Goal: Task Accomplishment & Management: Use online tool/utility

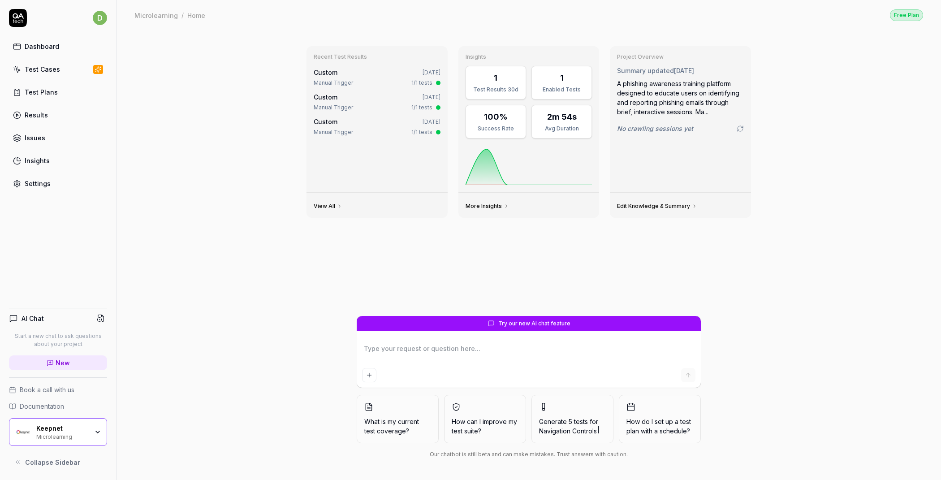
click at [54, 433] on div "Microlearning" at bounding box center [62, 436] width 52 height 7
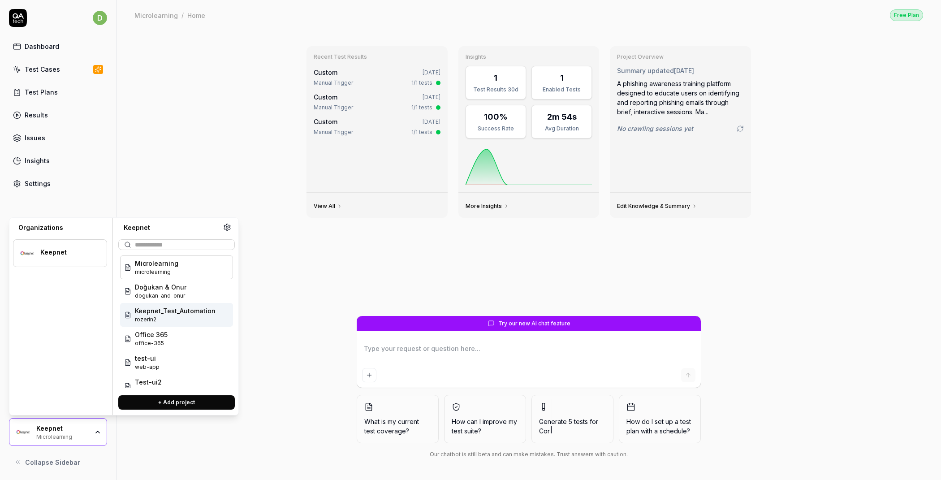
click at [165, 316] on span "rozerin2" at bounding box center [175, 320] width 81 height 8
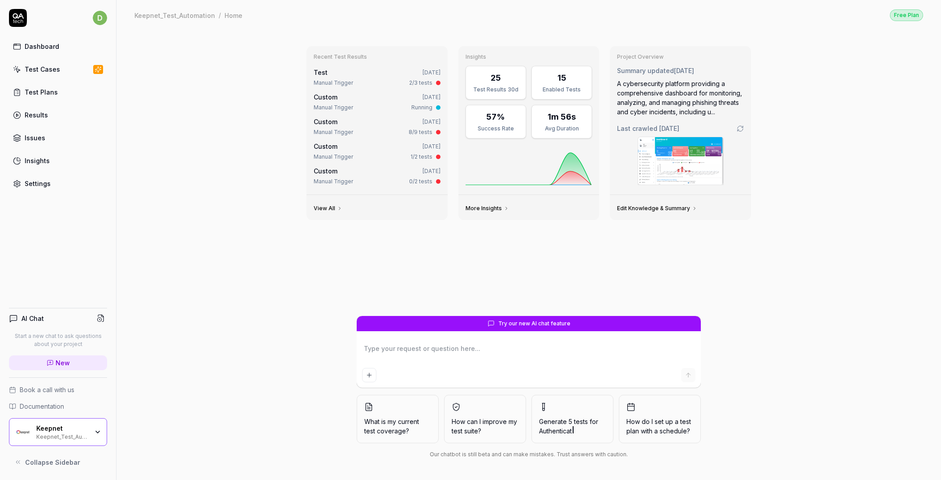
type textarea "*"
click at [65, 73] on link "Test Cases" at bounding box center [58, 69] width 98 height 17
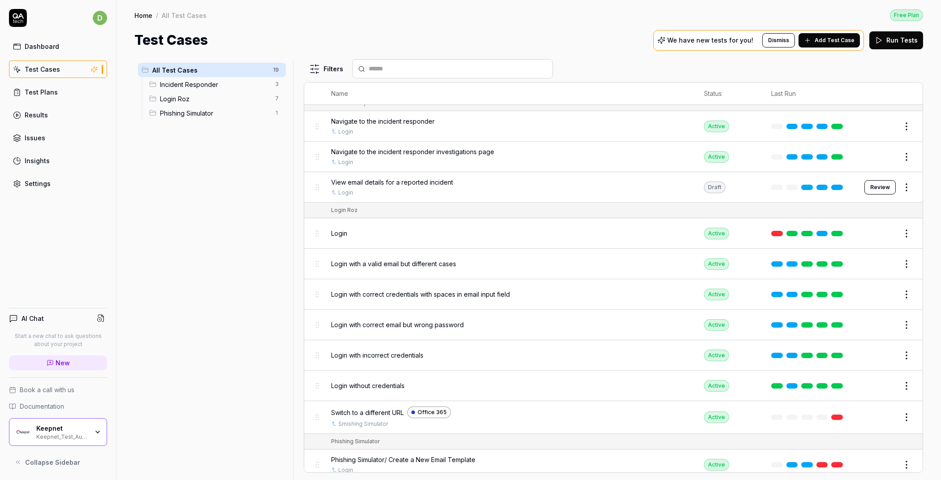
scroll to position [255, 0]
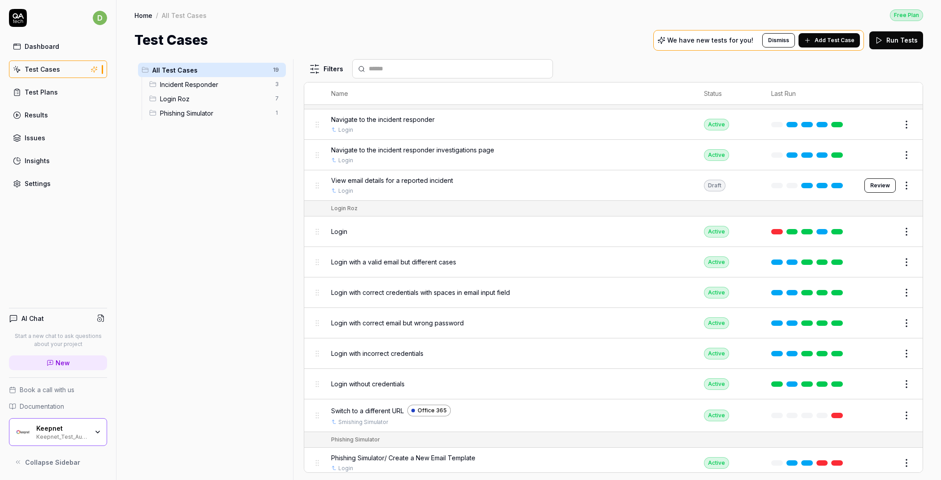
click at [80, 427] on div "Keepnet" at bounding box center [62, 429] width 52 height 8
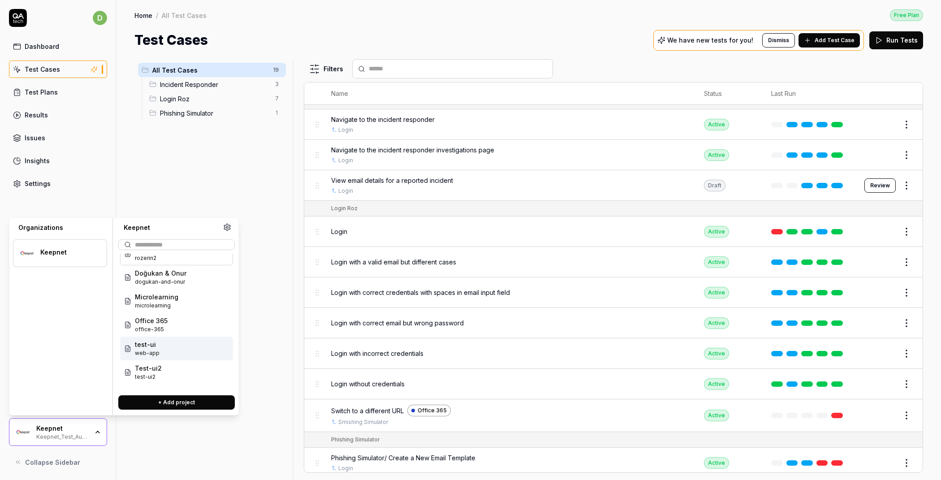
scroll to position [0, 0]
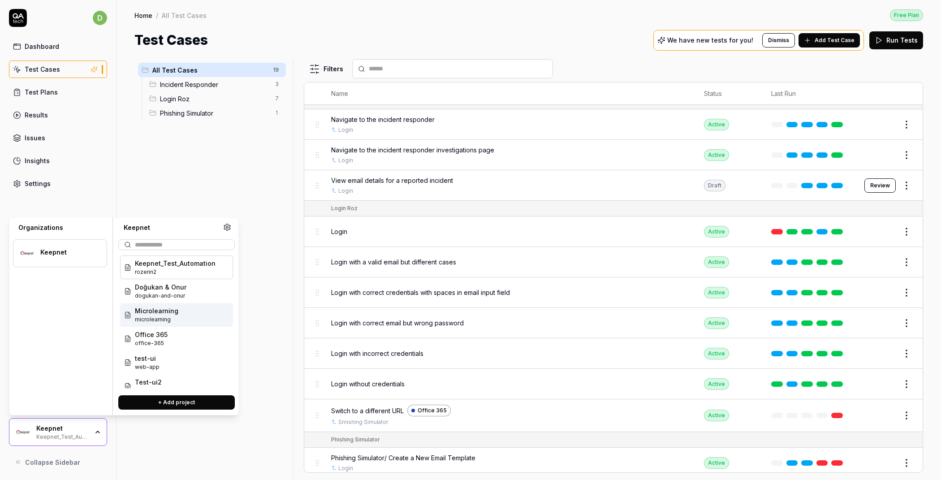
click at [256, 290] on div "All Test Cases 19 Incident Responder 3 Login Roz 7 Phishing Simulator 1" at bounding box center [211, 264] width 155 height 410
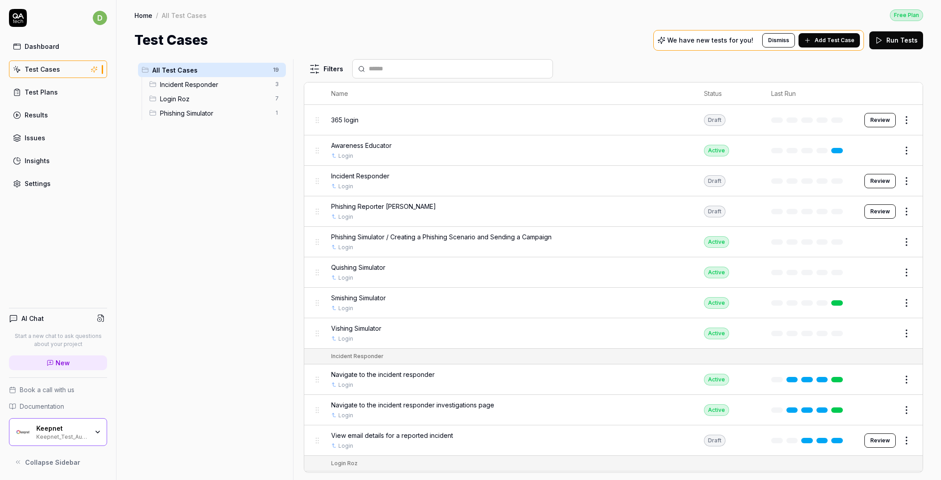
click at [846, 43] on span "Add Test Case" at bounding box center [835, 40] width 40 height 8
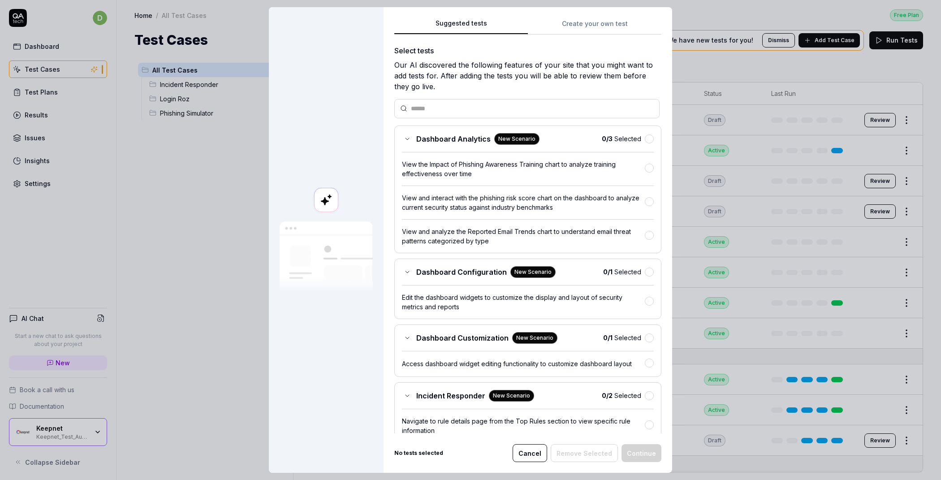
click at [581, 24] on div "Suggested tests Create your own test Select tests Our AI discovered the followi…" at bounding box center [528, 240] width 289 height 466
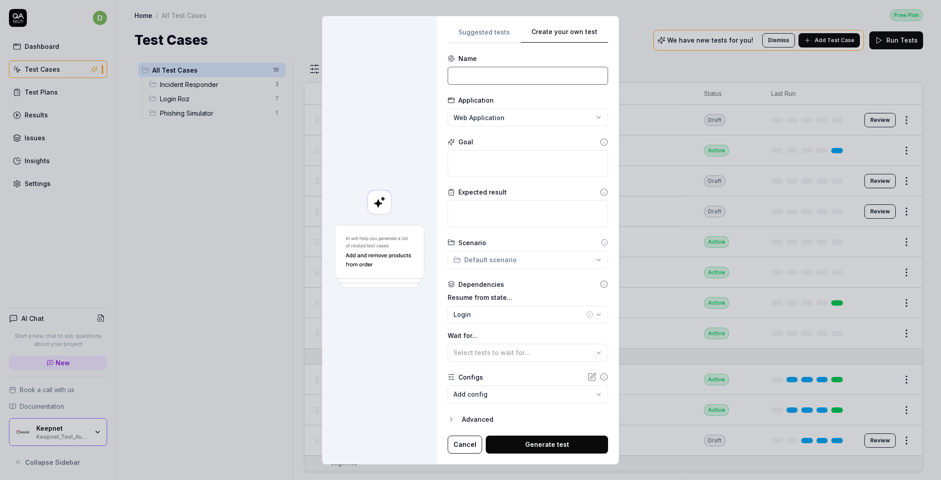
click at [498, 77] on input at bounding box center [528, 76] width 160 height 18
type input "Add-in"
click at [471, 159] on textarea at bounding box center [528, 163] width 160 height 26
paste textarea "Navigate to the Outlook web app's add-in store at [URL][DOMAIN_NAME]. Go to the…"
type textarea "*"
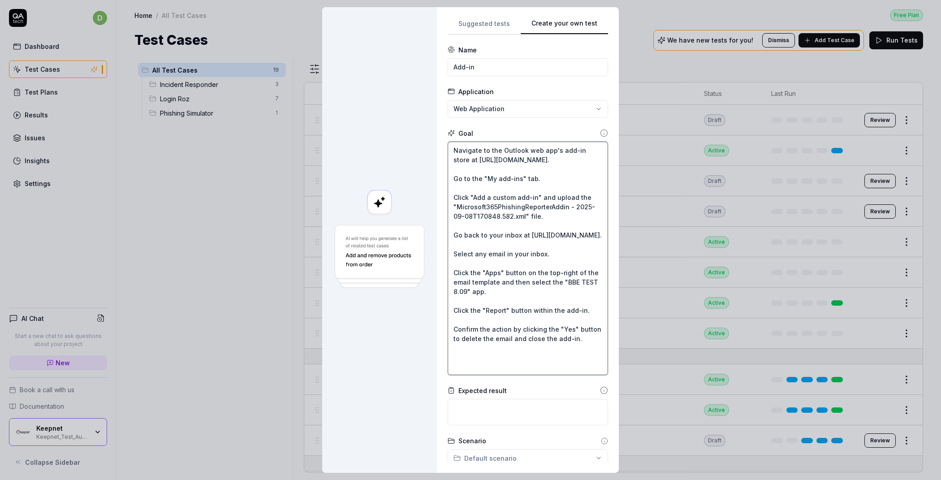
click at [448, 149] on textarea "Navigate to the Outlook web app's add-in store at [URL][DOMAIN_NAME]. Go to the…" at bounding box center [528, 259] width 160 height 234
type textarea "Navigate to the Outlook web app's add-in store at [URL][DOMAIN_NAME]. Go to the…"
click at [503, 102] on div "**********" at bounding box center [470, 240] width 941 height 480
click at [491, 128] on div "Office 365" at bounding box center [493, 129] width 88 height 9
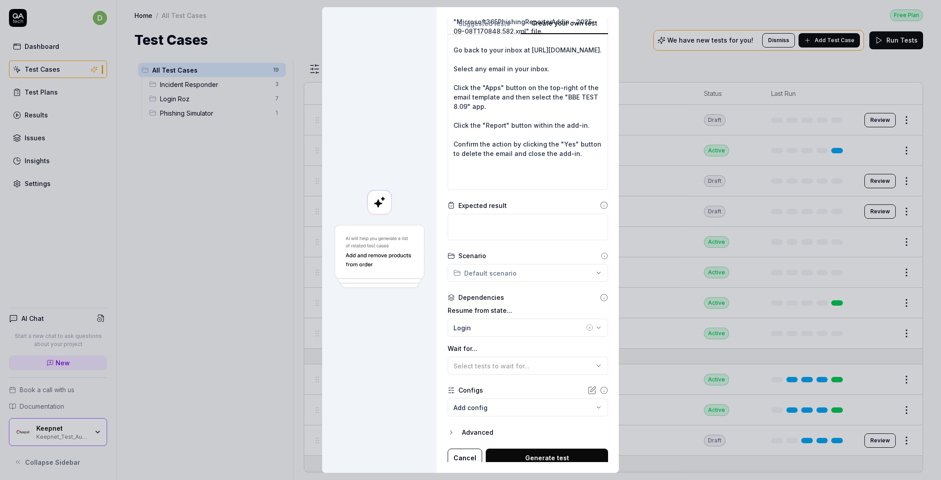
scroll to position [189, 0]
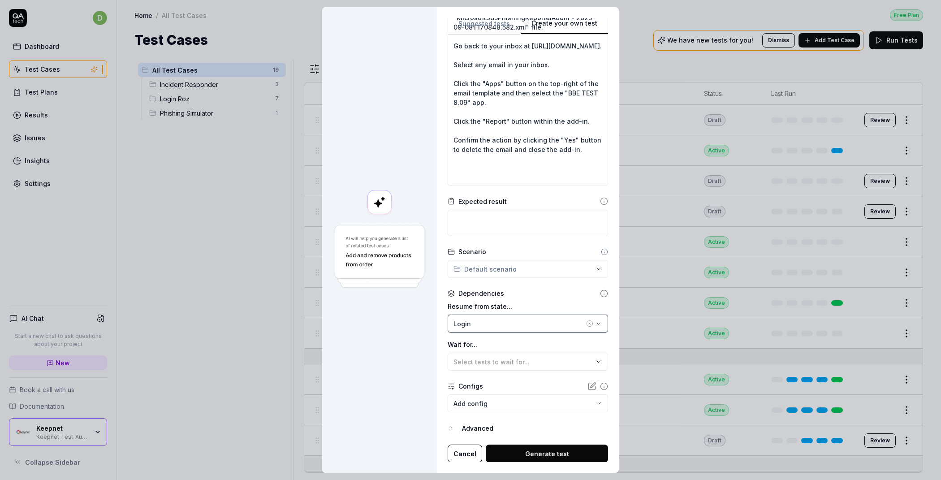
click at [506, 324] on div "Login" at bounding box center [519, 323] width 131 height 9
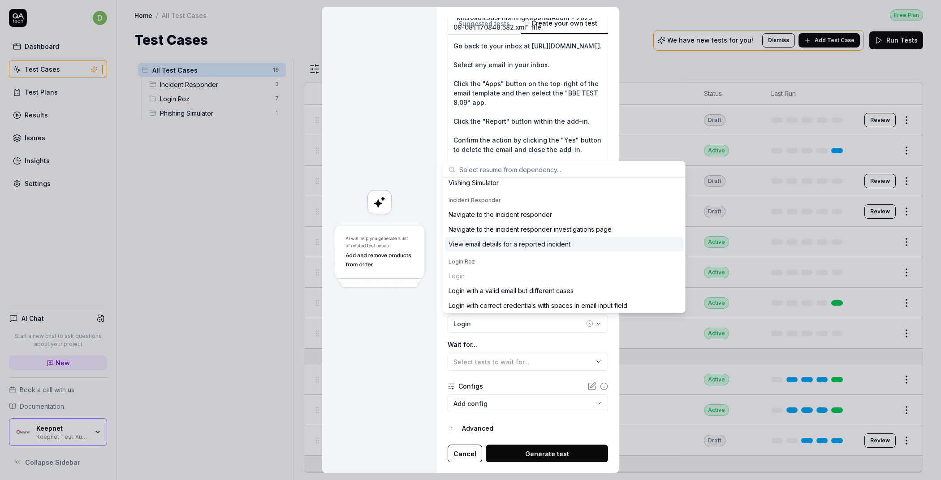
scroll to position [0, 0]
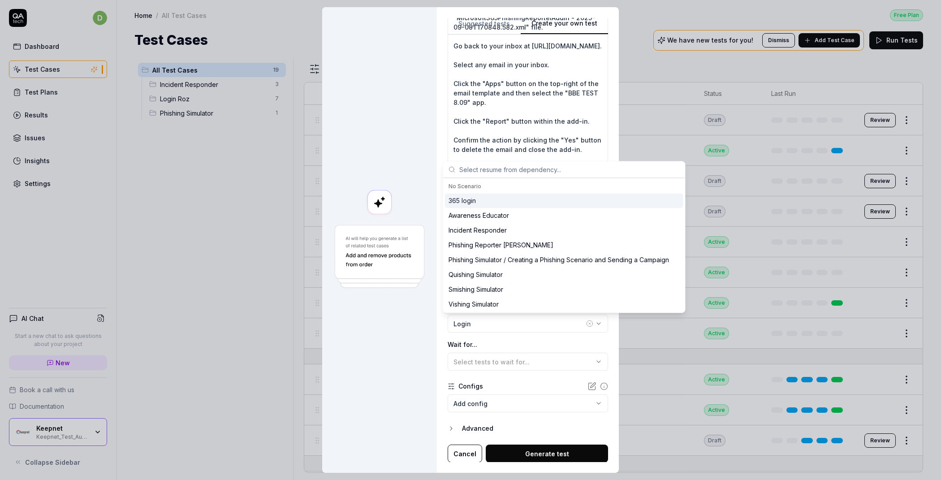
click at [503, 204] on div "365 login" at bounding box center [564, 200] width 238 height 15
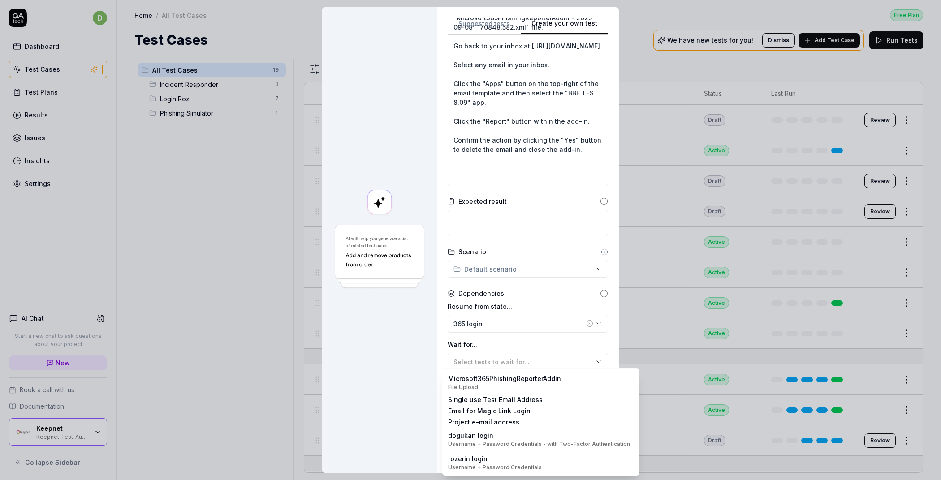
click at [471, 403] on body "d Dashboard Test Cases Test Plans Results Issues Insights Settings AI Chat Star…" at bounding box center [470, 240] width 941 height 480
click at [373, 377] on div "**********" at bounding box center [470, 240] width 941 height 480
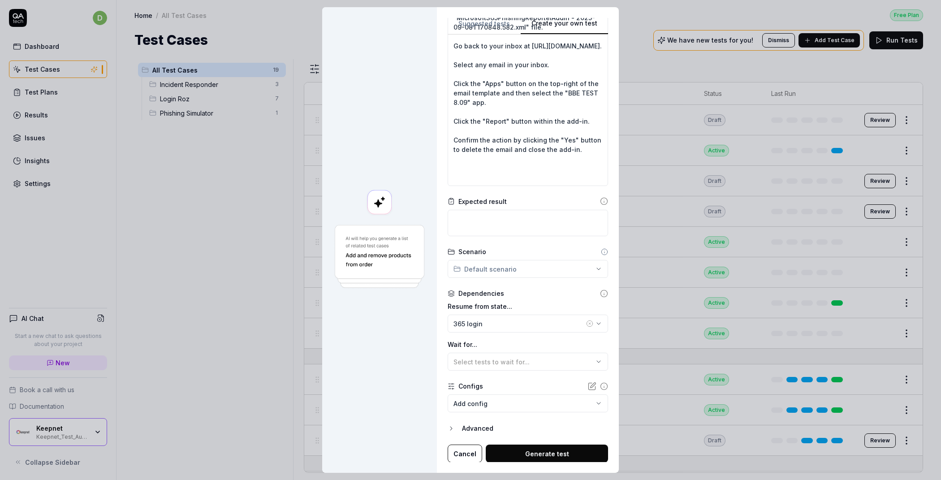
click at [461, 452] on button "Cancel" at bounding box center [465, 454] width 35 height 18
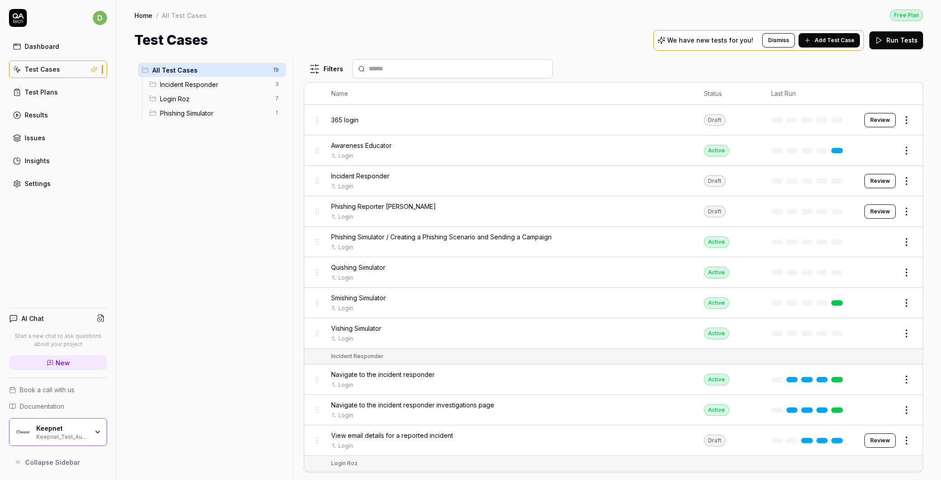
click at [91, 426] on div "Keepnet Keepnet_Test_Automation" at bounding box center [65, 432] width 58 height 15
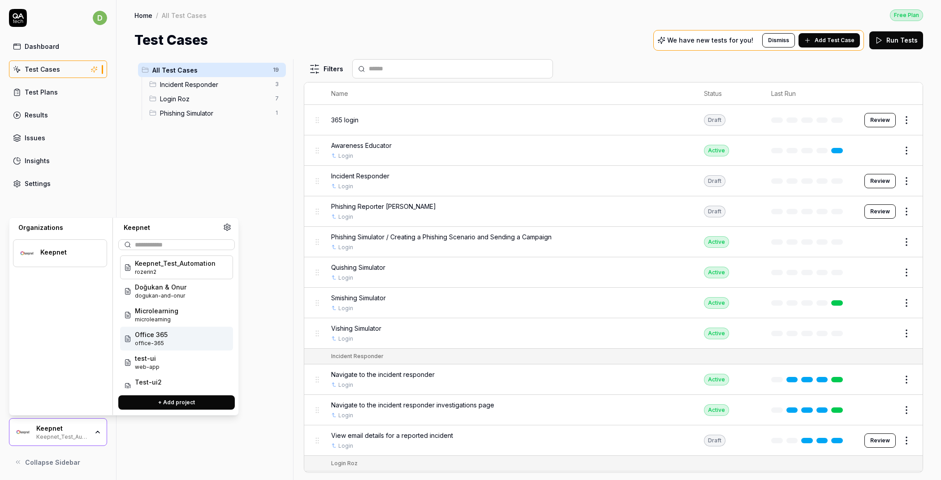
scroll to position [33, 0]
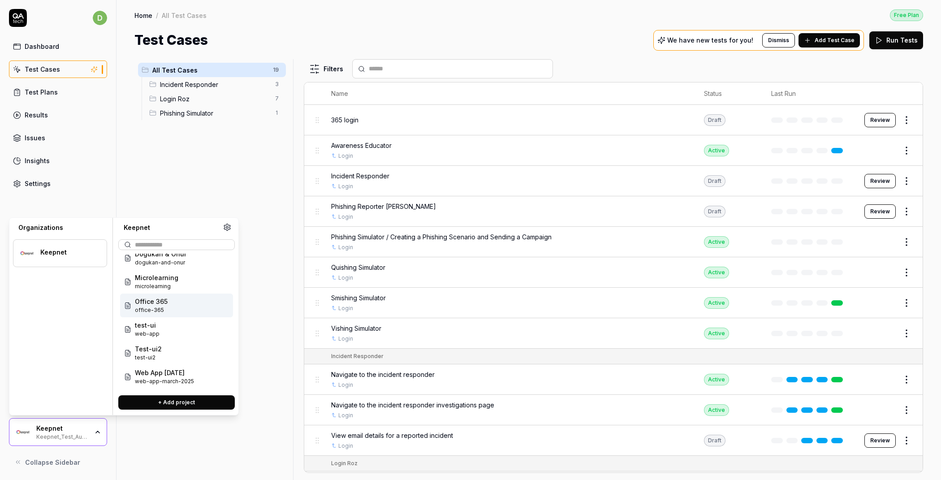
click at [176, 306] on div "Office 365 office-365" at bounding box center [176, 306] width 113 height 24
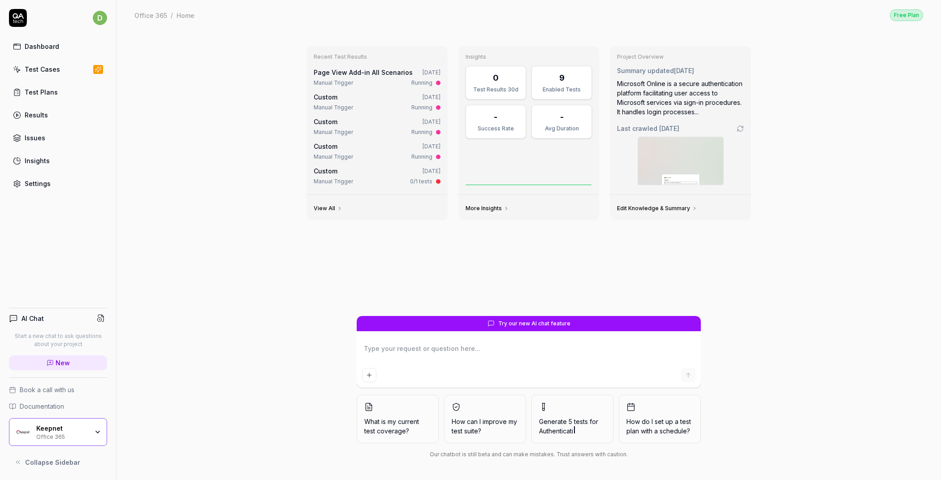
type textarea "*"
click at [65, 70] on link "Test Cases" at bounding box center [58, 69] width 98 height 17
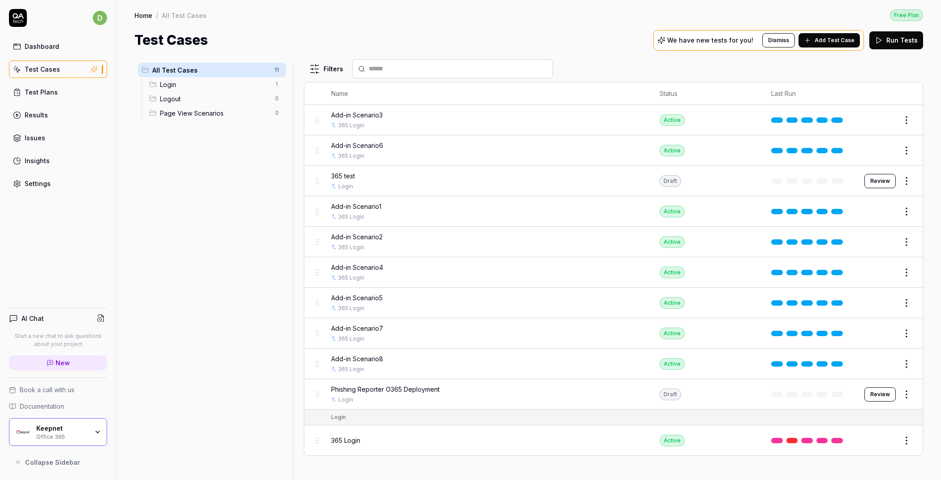
click at [81, 185] on link "Settings" at bounding box center [58, 183] width 98 height 17
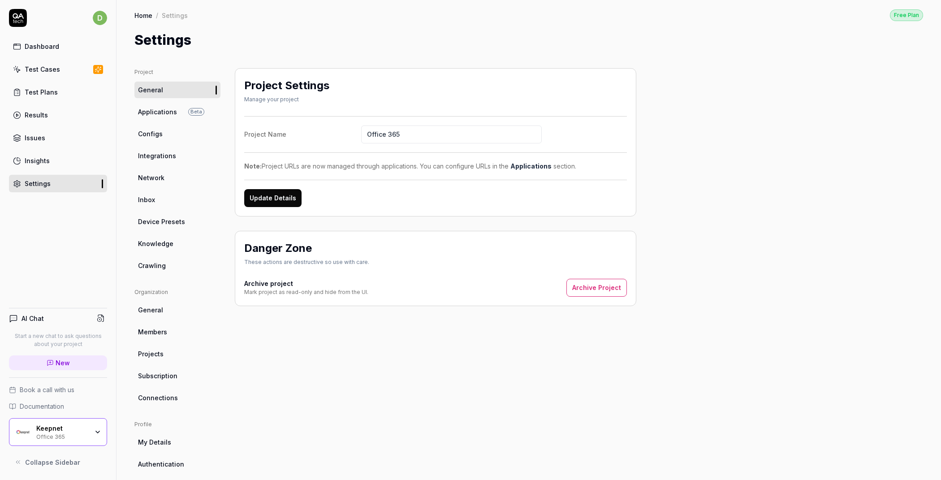
click at [159, 133] on span "Configs" at bounding box center [150, 133] width 25 height 9
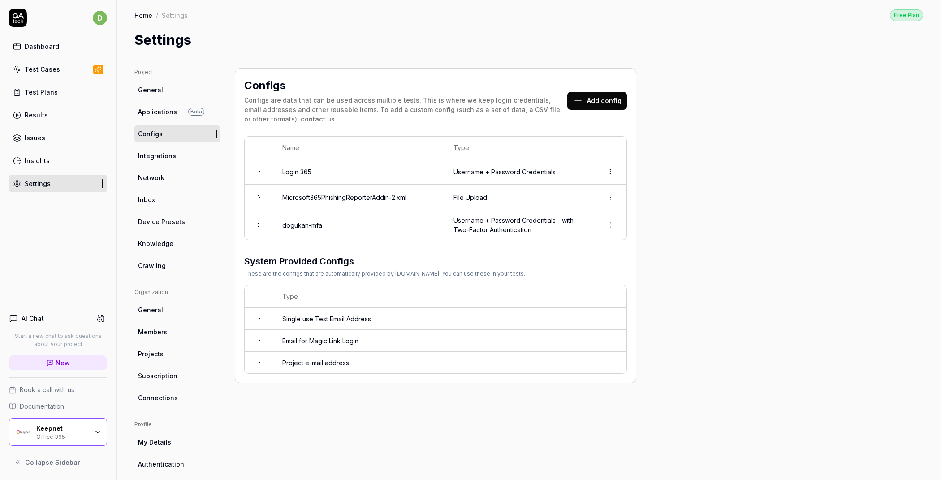
click at [610, 98] on button "Add config" at bounding box center [598, 101] width 60 height 18
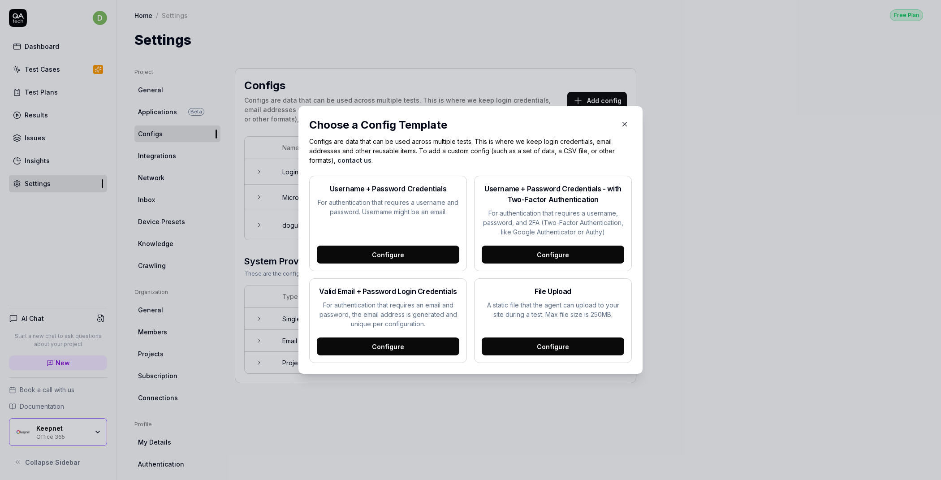
click at [512, 348] on div "Configure" at bounding box center [553, 347] width 143 height 18
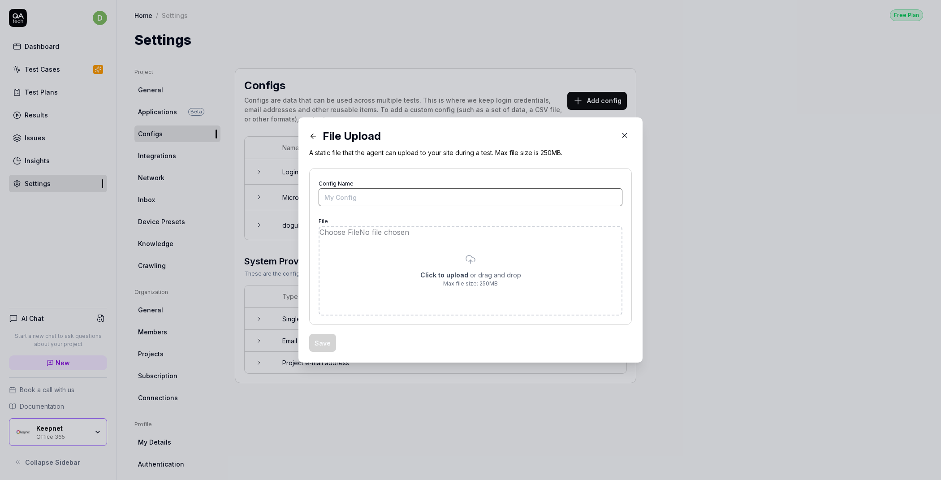
click at [376, 195] on input "Config Name" at bounding box center [471, 197] width 304 height 18
type input "Add-in"
click at [363, 260] on input "file" at bounding box center [471, 271] width 302 height 88
type input "**********"
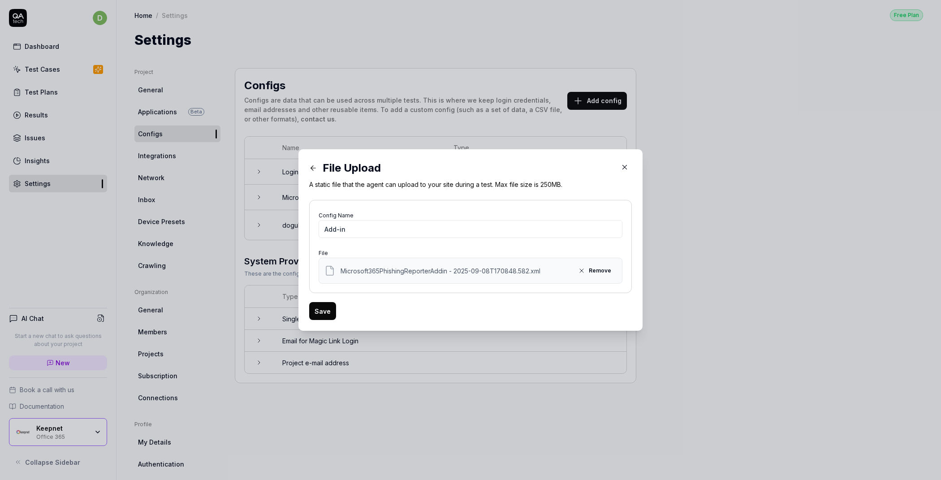
click at [323, 313] on button "Save" at bounding box center [322, 311] width 27 height 18
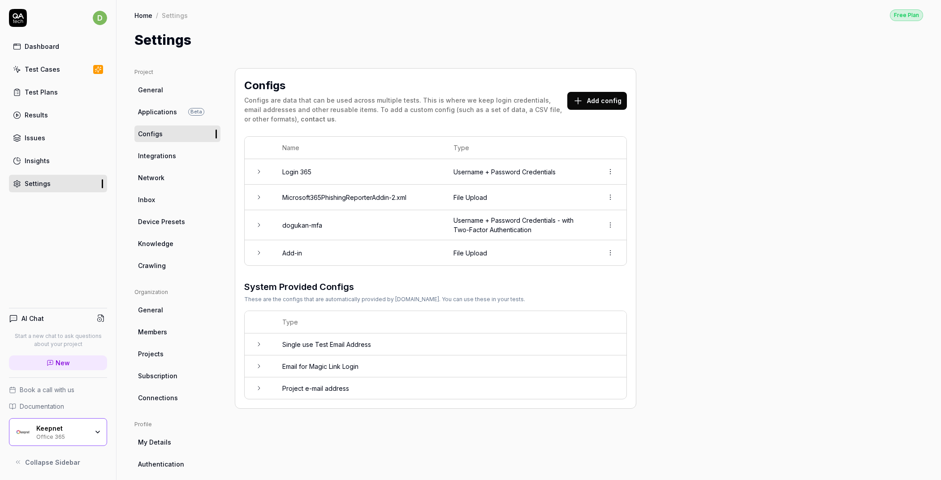
click at [61, 69] on link "Test Cases" at bounding box center [58, 69] width 98 height 17
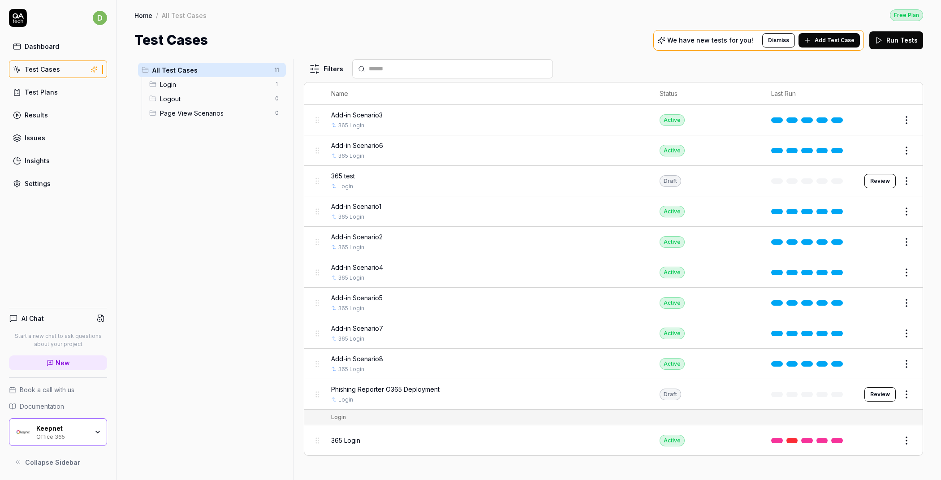
click at [845, 42] on span "Add Test Case" at bounding box center [835, 40] width 40 height 8
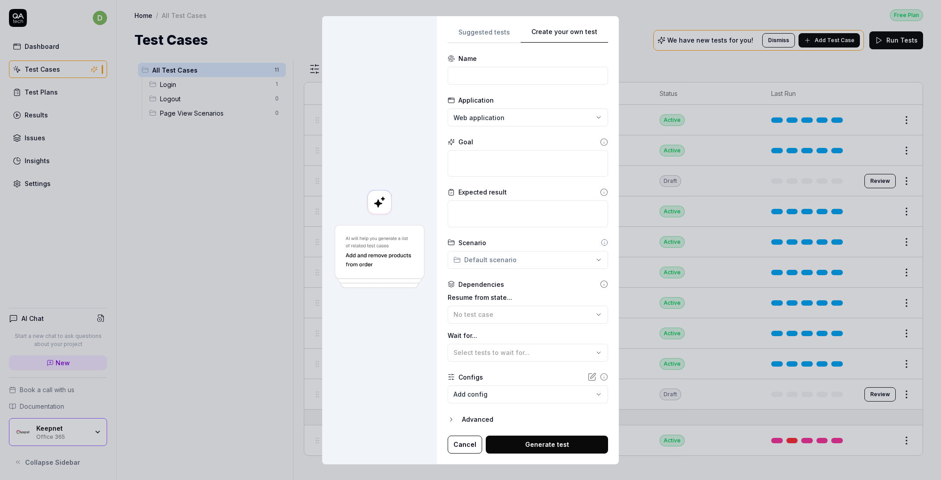
click at [581, 25] on div "**********" at bounding box center [528, 240] width 182 height 448
click at [500, 69] on input at bounding box center [528, 76] width 160 height 18
type input "Add-in"
click at [468, 162] on textarea at bounding box center [528, 163] width 160 height 26
paste textarea "Navigate to the Outlook web app's add-in store at [URL][DOMAIN_NAME]. Go to the…"
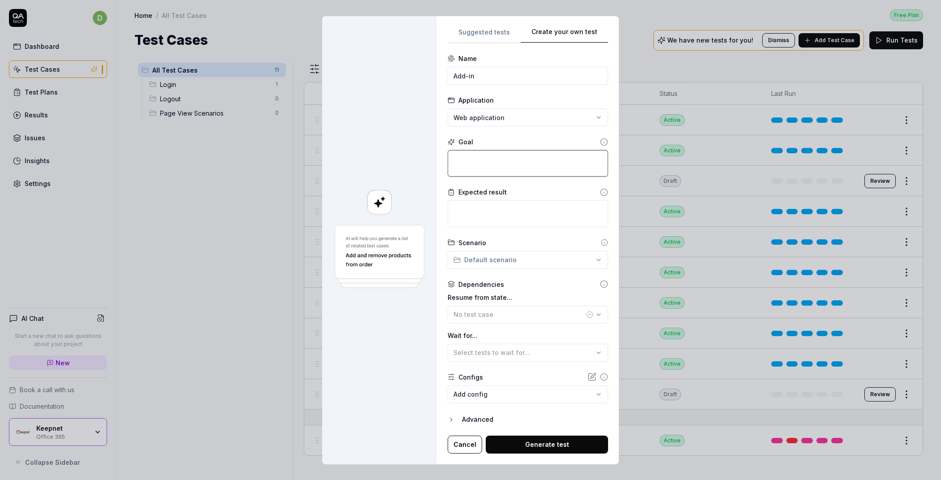
type textarea "*"
type textarea "Navigate to the Outlook web app's add-in store at [URL][DOMAIN_NAME]. Go to the…"
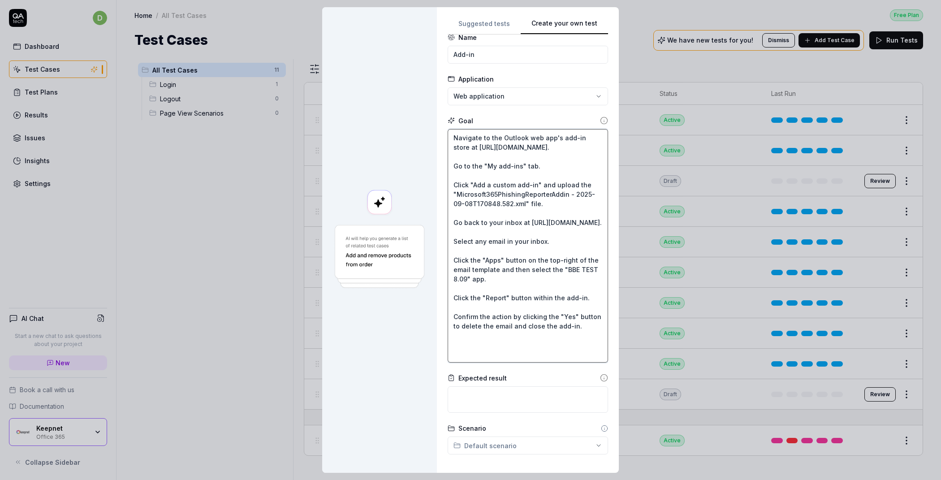
scroll to position [30, 0]
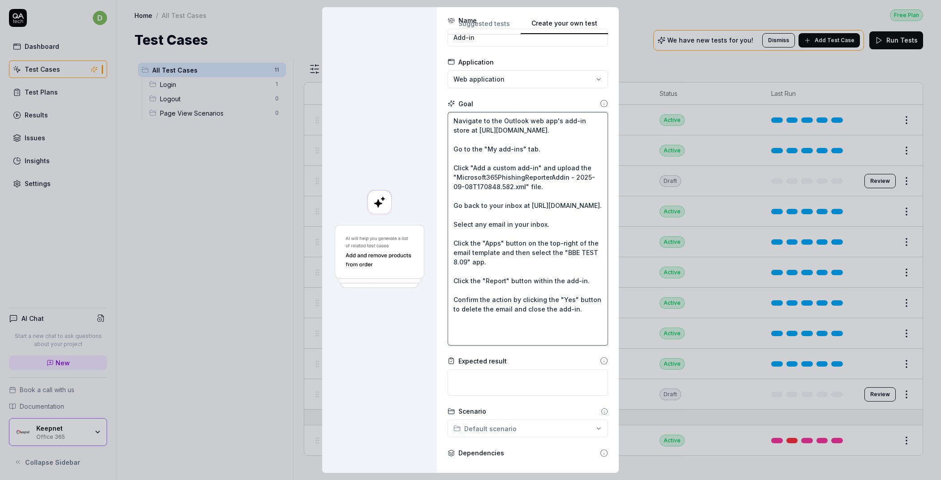
click at [512, 242] on textarea "Navigate to the Outlook web app's add-in store at [URL][DOMAIN_NAME]. Go to the…" at bounding box center [528, 229] width 160 height 234
type textarea "*"
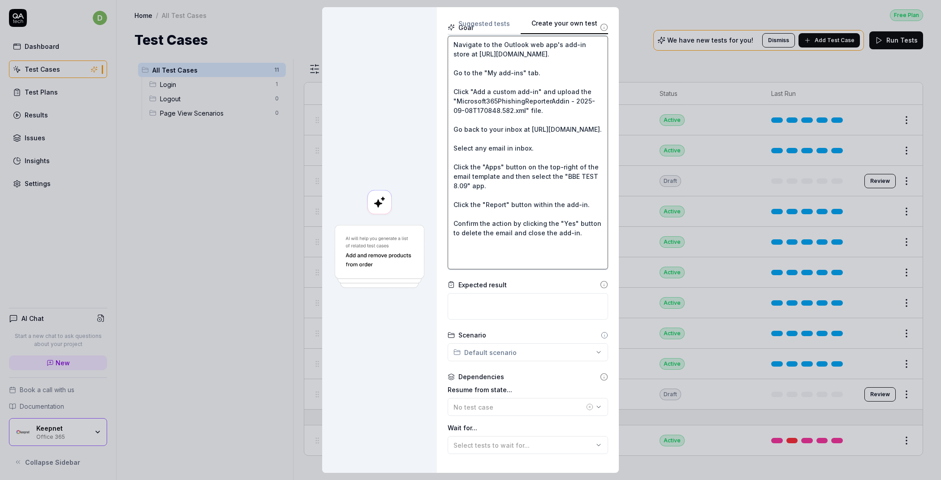
scroll to position [189, 0]
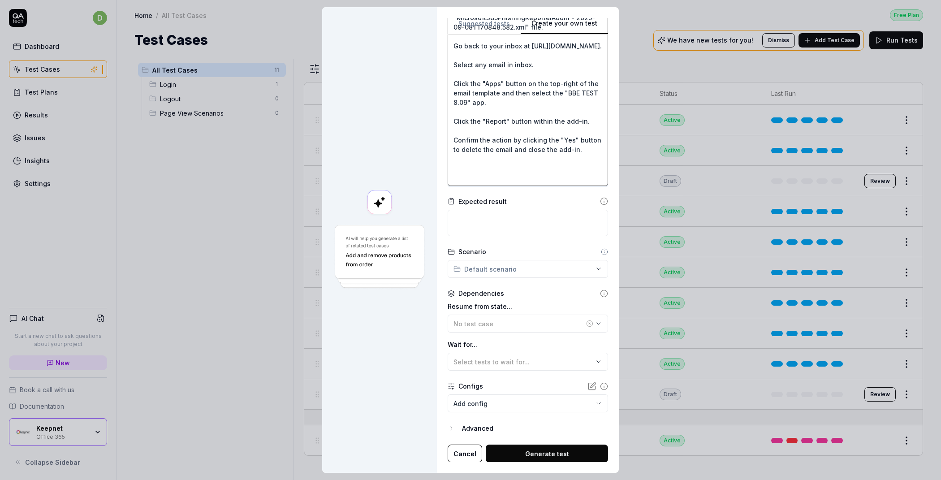
type textarea "Navigate to the Outlook web app's add-in store at [URL][DOMAIN_NAME]. Go to the…"
click at [489, 321] on div "No test case" at bounding box center [519, 323] width 131 height 9
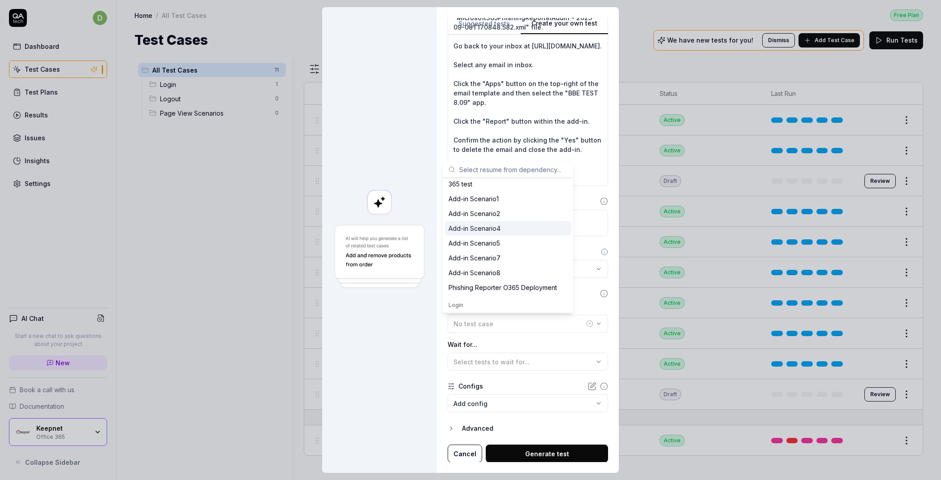
scroll to position [62, 0]
click at [472, 303] on div "365 Login" at bounding box center [463, 303] width 29 height 9
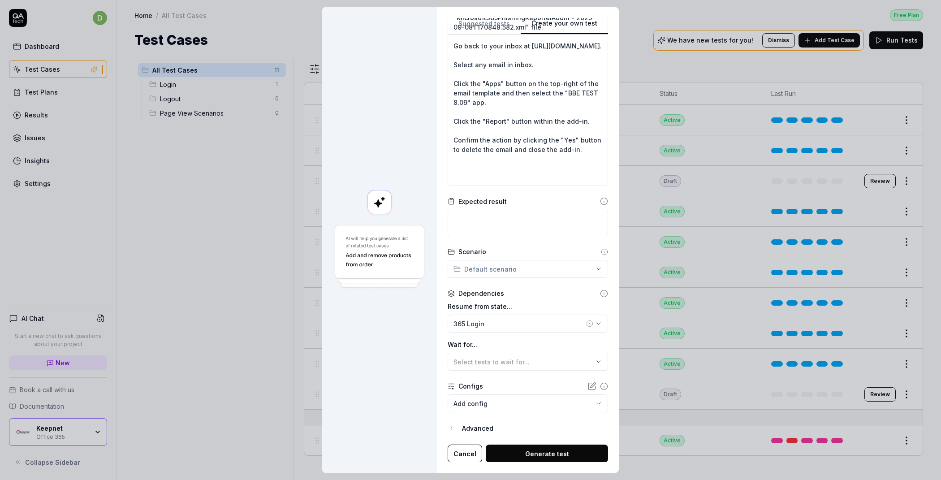
click at [471, 402] on body "d Dashboard Test Cases Test Plans Results Issues Insights Settings AI Chat Star…" at bounding box center [470, 240] width 941 height 480
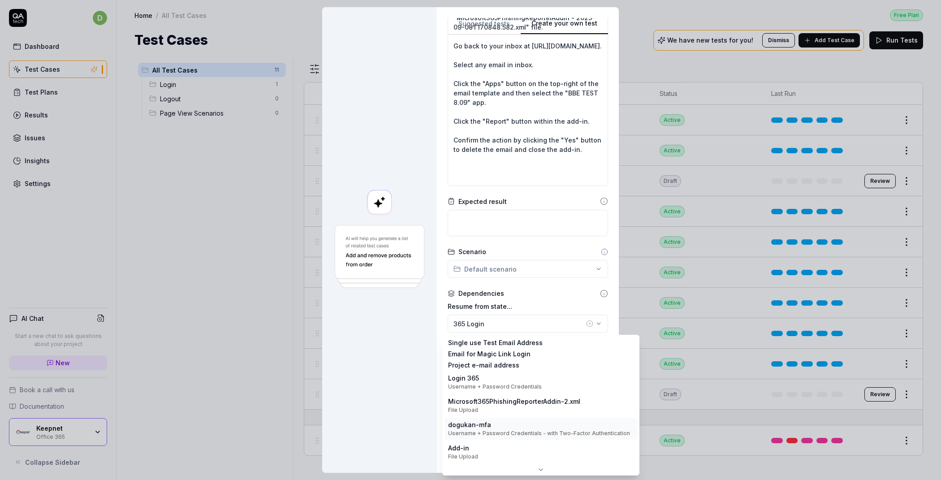
scroll to position [0, 0]
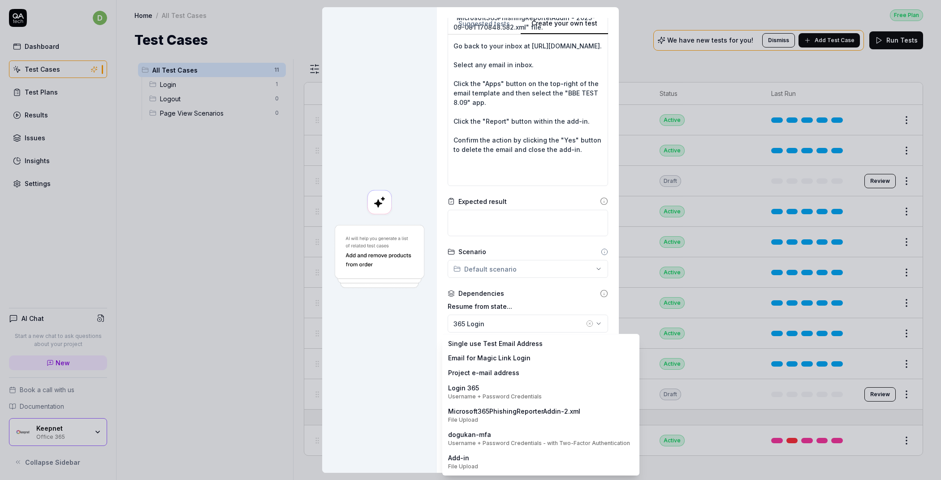
click at [222, 234] on div "**********" at bounding box center [470, 240] width 941 height 480
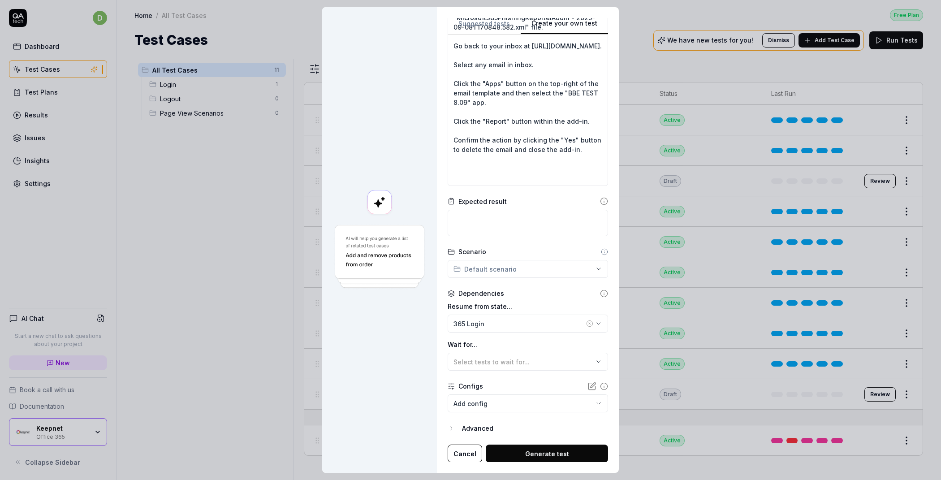
type textarea "*"
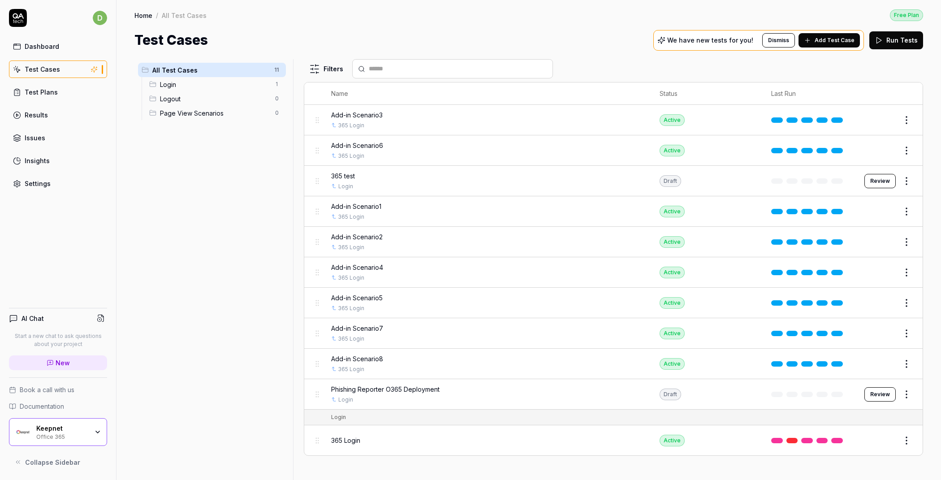
click at [81, 185] on link "Settings" at bounding box center [58, 183] width 98 height 17
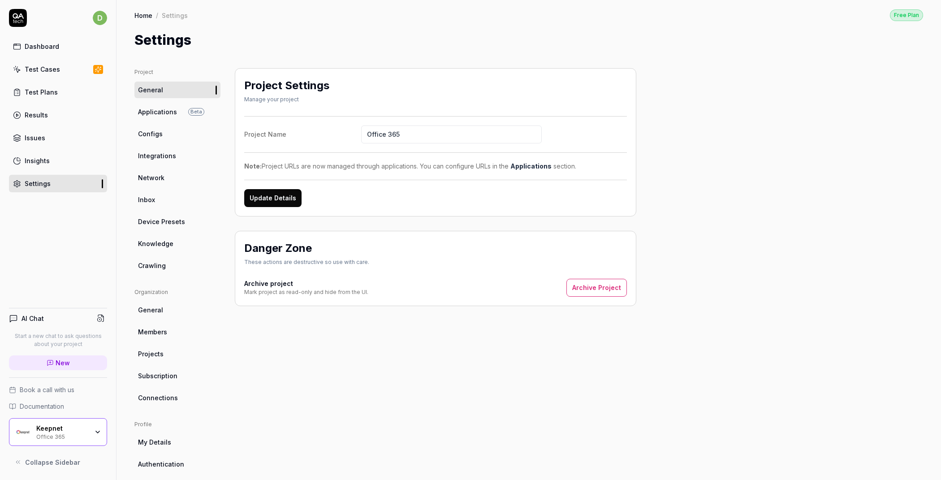
click at [164, 134] on link "Configs" at bounding box center [177, 134] width 86 height 17
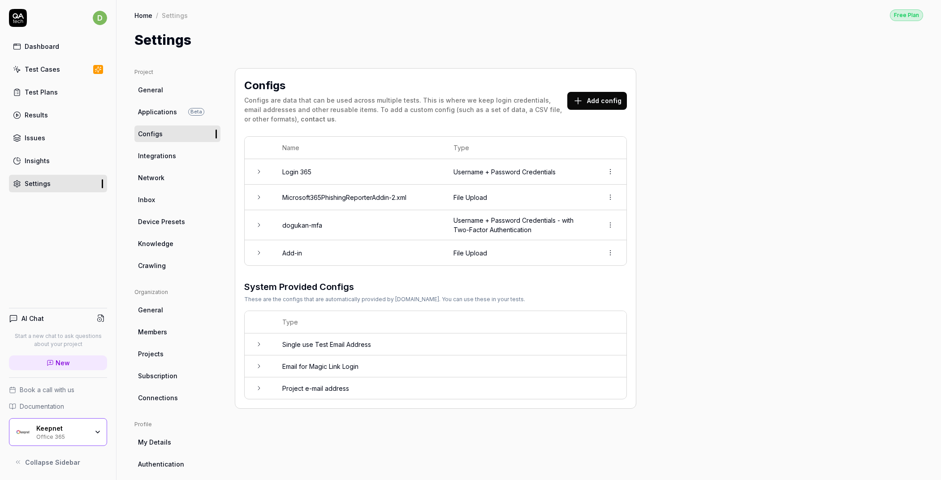
click at [254, 166] on td at bounding box center [259, 172] width 29 height 26
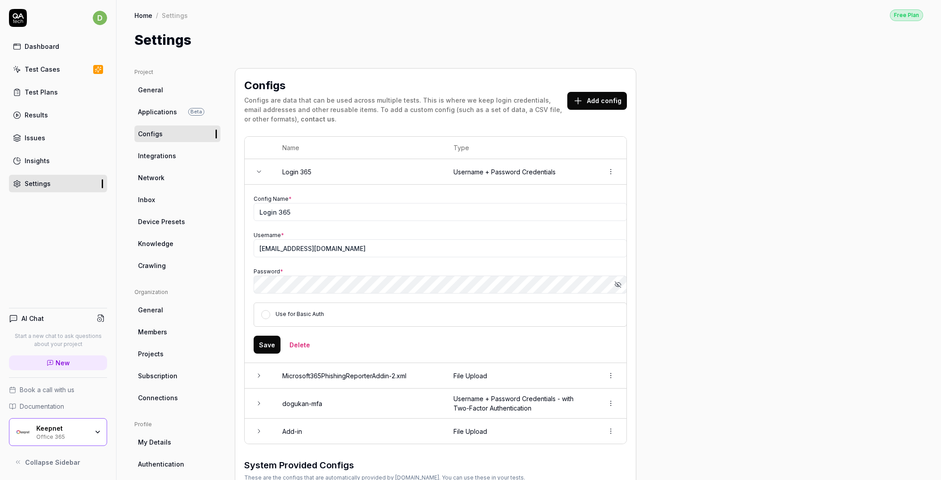
click at [256, 166] on td at bounding box center [259, 172] width 29 height 26
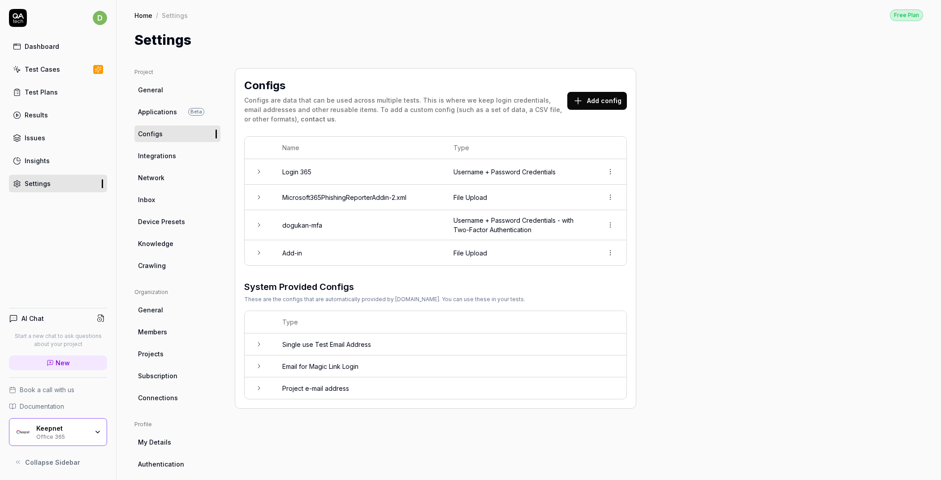
click at [256, 223] on icon at bounding box center [259, 224] width 7 height 7
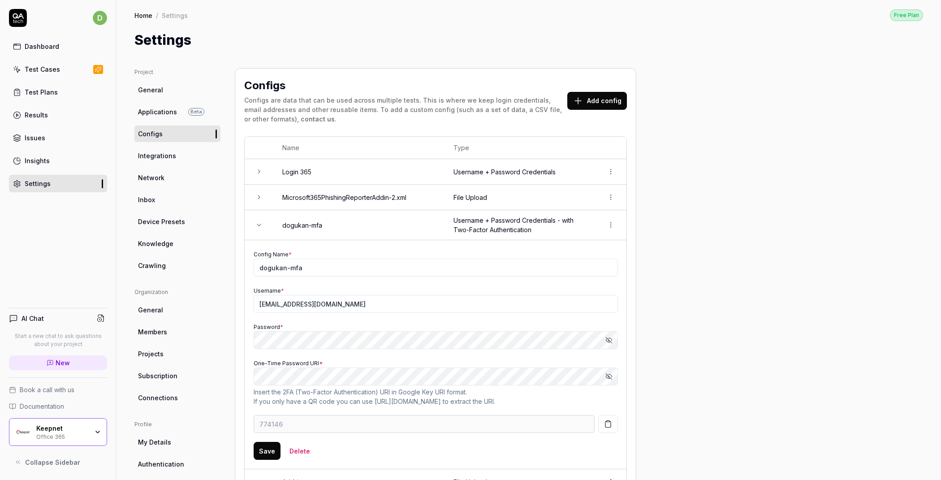
click at [256, 223] on icon at bounding box center [259, 224] width 7 height 7
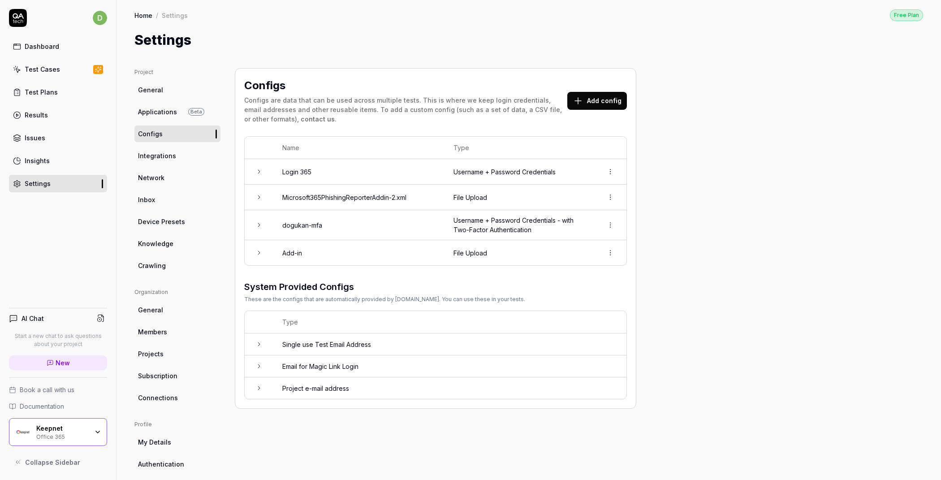
click at [77, 76] on link "Test Cases" at bounding box center [58, 69] width 98 height 17
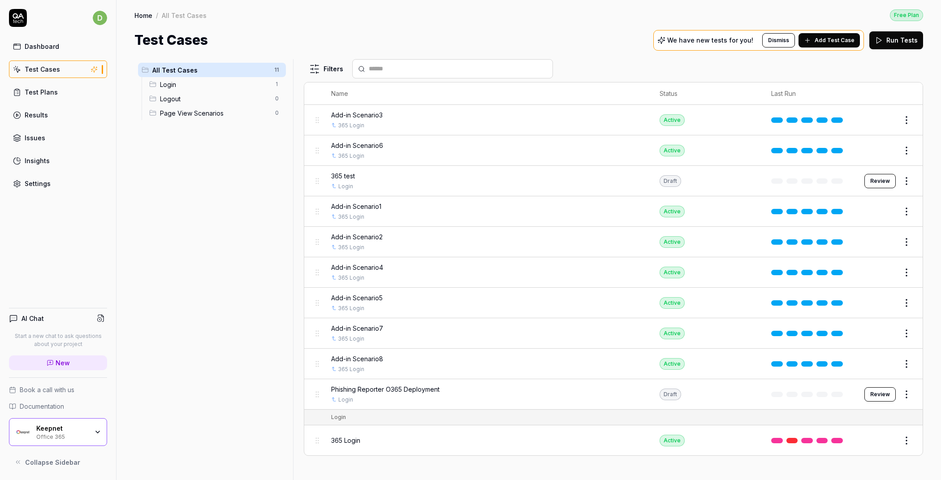
click at [850, 43] on span "Add Test Case" at bounding box center [835, 40] width 40 height 8
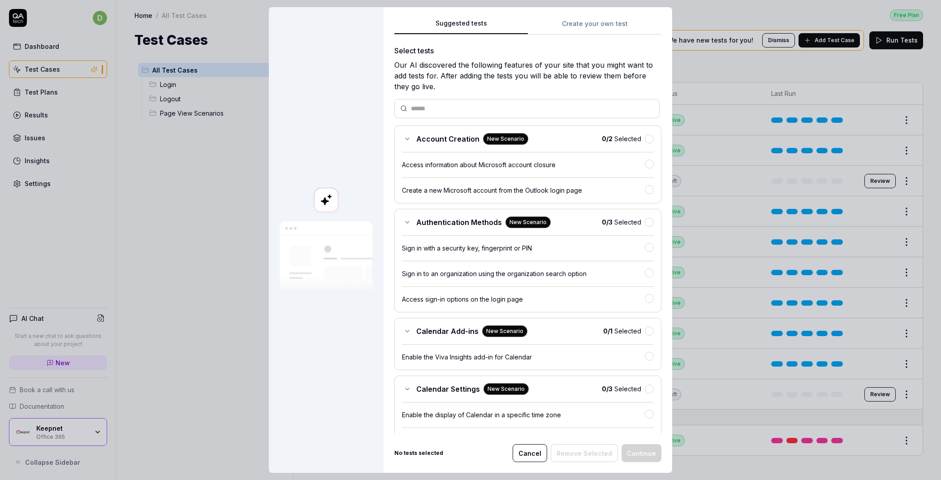
click at [571, 23] on div "Suggested tests Create your own test Select tests Our AI discovered the followi…" at bounding box center [528, 240] width 289 height 466
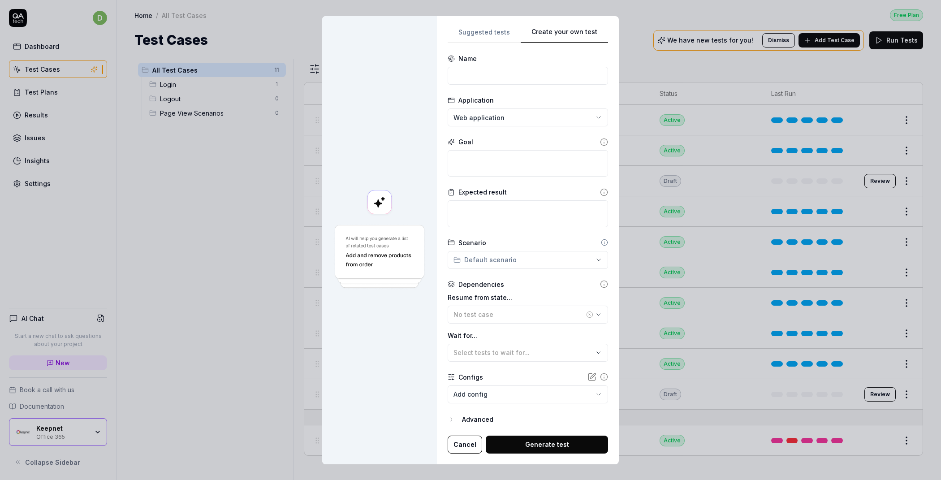
click at [516, 85] on form "**********" at bounding box center [528, 254] width 160 height 400
click at [521, 76] on input at bounding box center [528, 76] width 160 height 18
type input "Add-in"
click at [488, 157] on textarea at bounding box center [528, 163] width 160 height 26
paste textarea "Navigate to the Outlook web app's add-in store at [URL][DOMAIN_NAME]. Go to the…"
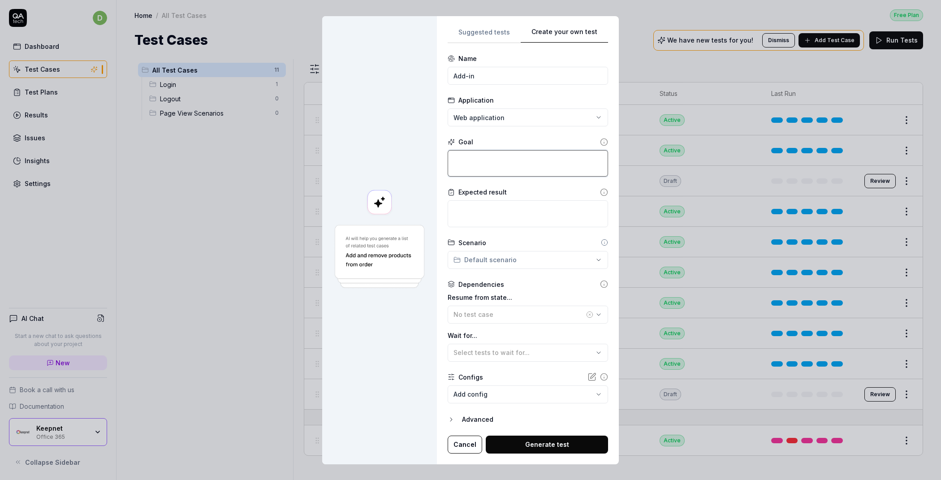
type textarea "*"
type textarea "Navigate to the Outlook web app's add-in store at [URL][DOMAIN_NAME]. Go to the…"
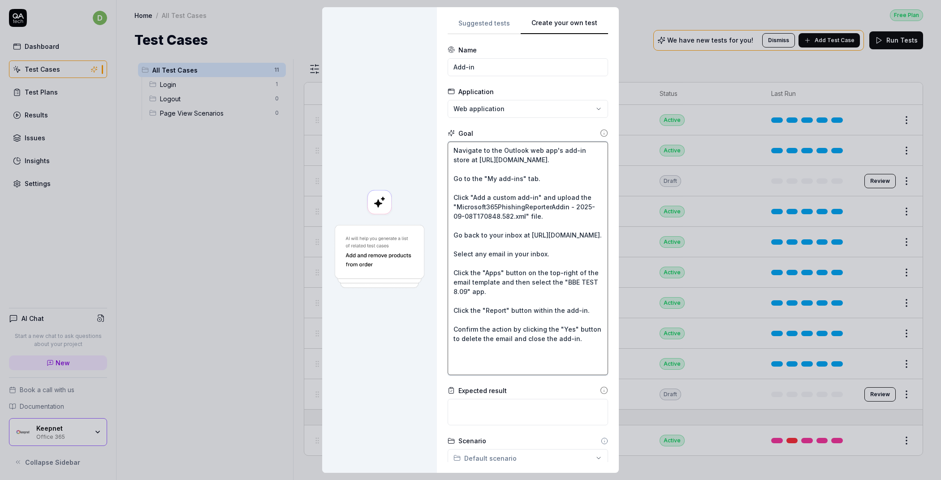
scroll to position [9, 0]
click at [515, 267] on textarea "Navigate to the Outlook web app's add-in store at [URL][DOMAIN_NAME]. Go to the…" at bounding box center [528, 259] width 160 height 234
click at [512, 273] on textarea "Navigate to the Outlook web app's add-in store at [URL][DOMAIN_NAME]. Go to the…" at bounding box center [528, 259] width 160 height 234
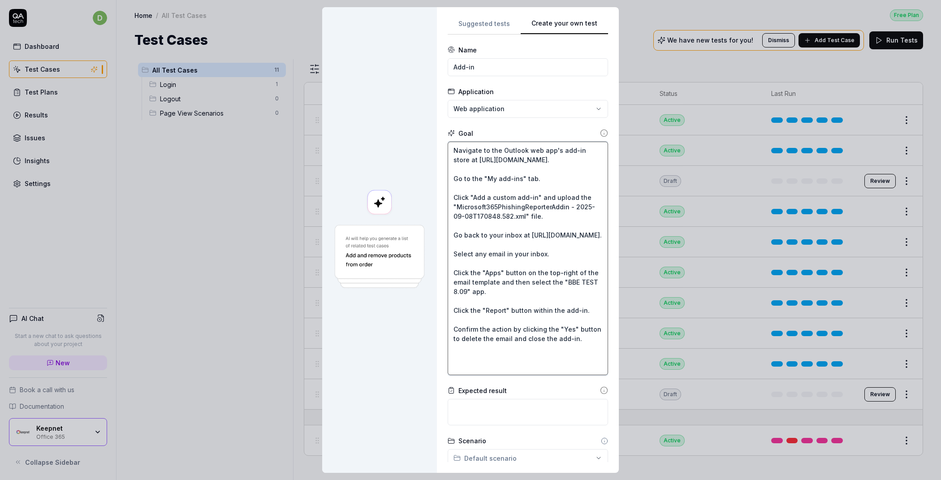
type textarea "*"
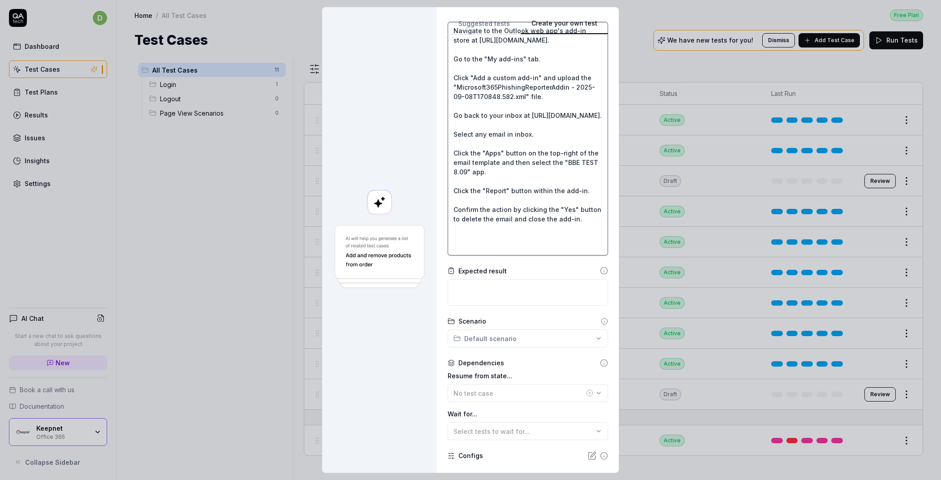
scroll to position [189, 0]
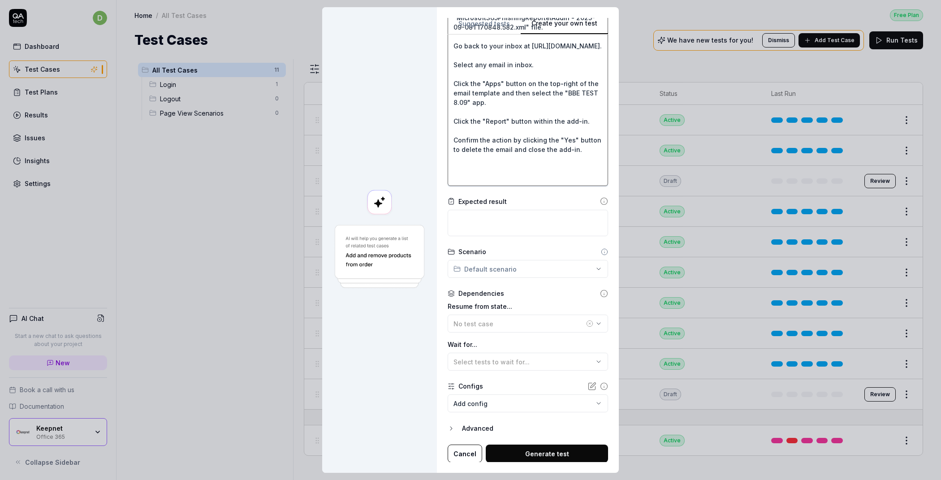
type textarea "Navigate to the Outlook web app's add-in store at [URL][DOMAIN_NAME]. Go to the…"
click at [480, 322] on span "No test case" at bounding box center [474, 324] width 40 height 8
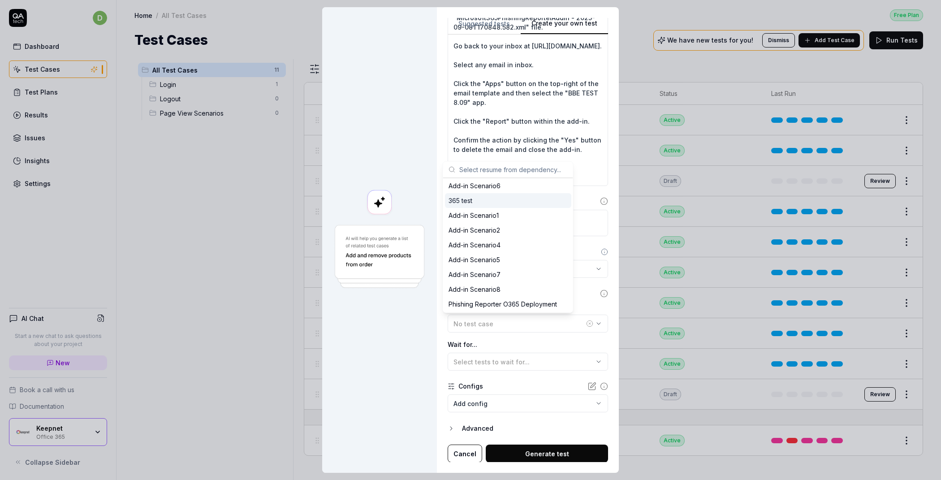
scroll to position [62, 0]
click at [467, 306] on div "365 Login" at bounding box center [463, 303] width 29 height 9
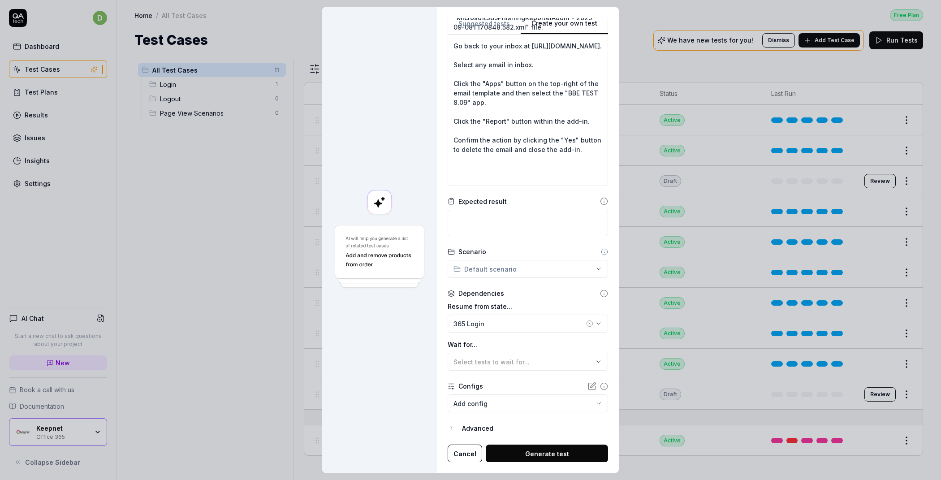
click at [481, 394] on div "**********" at bounding box center [470, 240] width 941 height 480
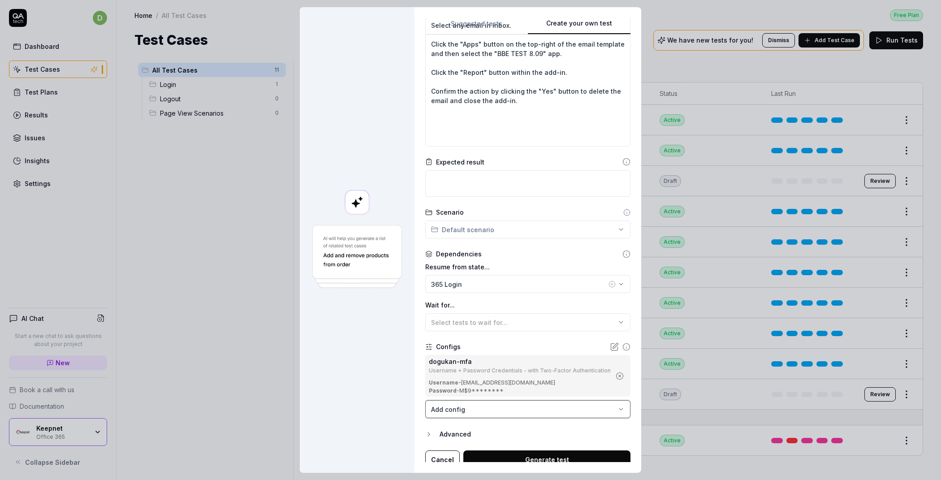
scroll to position [234, 0]
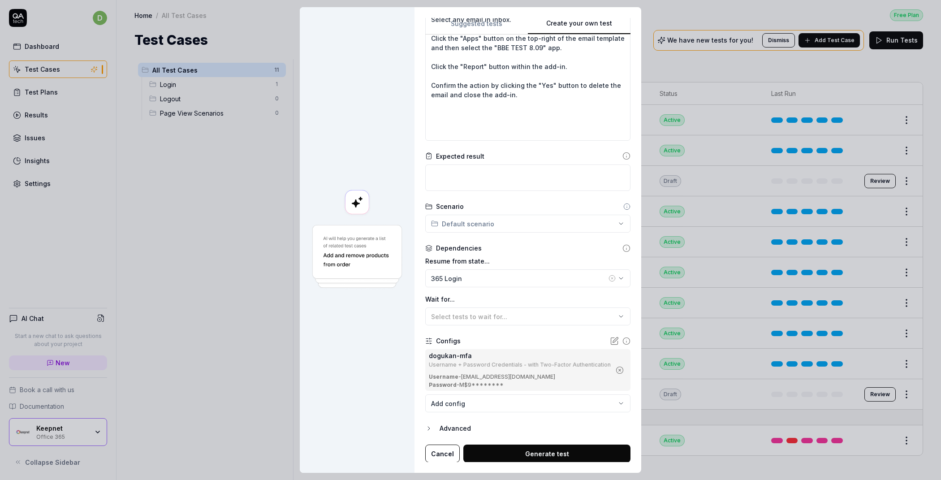
click at [460, 401] on body "d Dashboard Test Cases Test Plans Results Issues Insights Settings AI Chat Star…" at bounding box center [470, 240] width 941 height 480
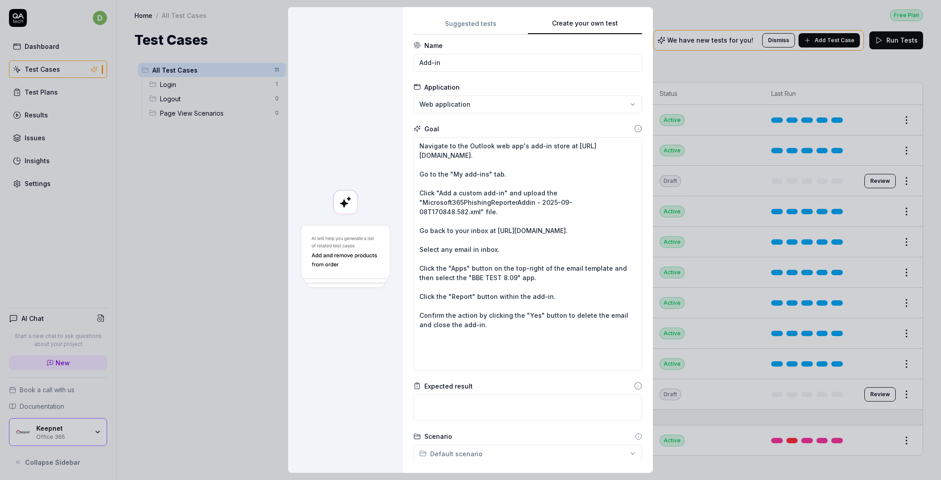
scroll to position [0, 0]
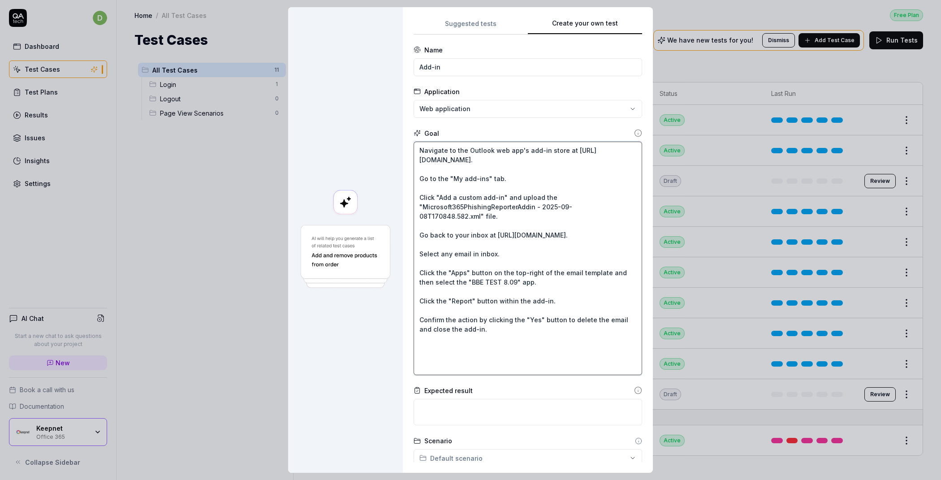
click at [489, 216] on textarea "Navigate to the Outlook web app's add-in store at [URL][DOMAIN_NAME]. Go to the…" at bounding box center [528, 259] width 229 height 234
type textarea "*"
type textarea "Navigate to the Outlook web app's add-in store at [URL][DOMAIN_NAME]. Go to the…"
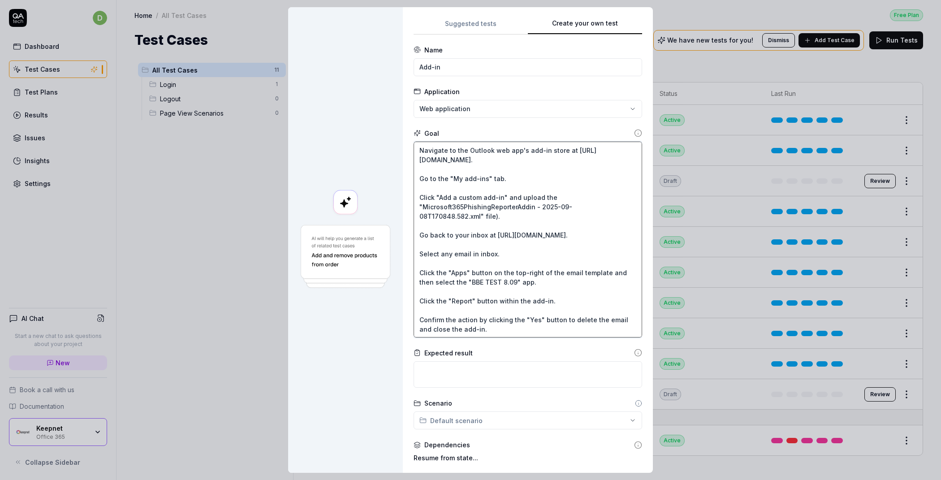
type textarea "*"
type textarea "Navigate to the Outlook web app's add-in store at [URL][DOMAIN_NAME]. Go to the…"
type textarea "*"
type textarea "Navigate to the Outlook web app's add-in store at [URL][DOMAIN_NAME]. Go to the…"
type textarea "*"
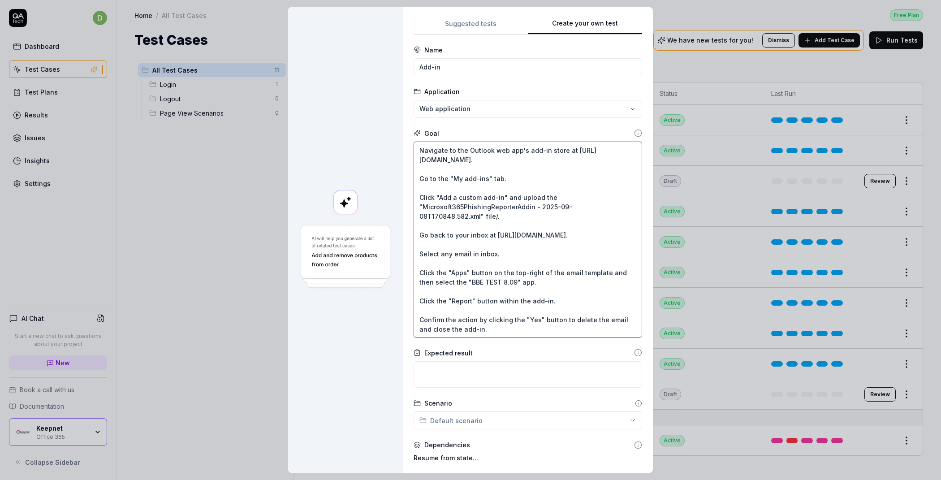
type textarea "Navigate to the Outlook web app's add-in store at [URL][DOMAIN_NAME]. Go to the…"
type textarea "*"
type textarea "Navigate to the Outlook web app's add-in store at [URL][DOMAIN_NAME]. Go to the…"
type textarea "*"
type textarea "Navigate to the Outlook web app's add-in store at [URL][DOMAIN_NAME]. Go to the…"
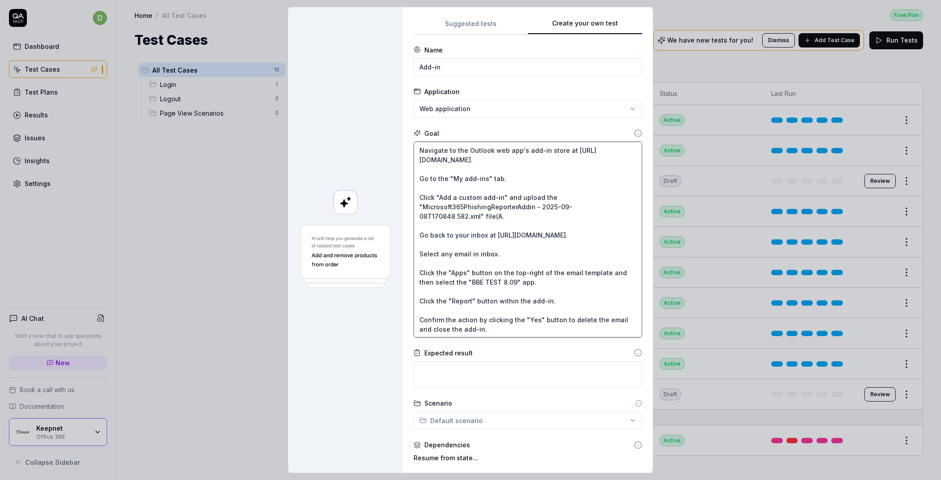
type textarea "*"
type textarea "Navigate to the Outlook web app's add-in store at [URL][DOMAIN_NAME]. Go to the…"
type textarea "*"
type textarea "Navigate to the Outlook web app's add-in store at [URL][DOMAIN_NAME]. Go to the…"
type textarea "*"
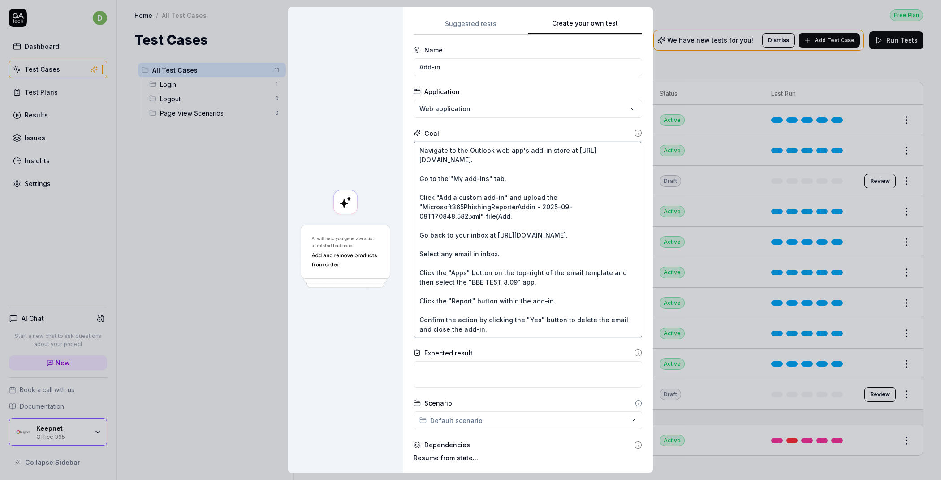
type textarea "Navigate to the Outlook web app's add-in store at [URL][DOMAIN_NAME]. Go to the…"
type textarea "*"
type textarea "Navigate to the Outlook web app's add-in store at [URL][DOMAIN_NAME]. Go to the…"
type textarea "*"
type textarea "Navigate to the Outlook web app's add-in store at [URL][DOMAIN_NAME]. Go to the…"
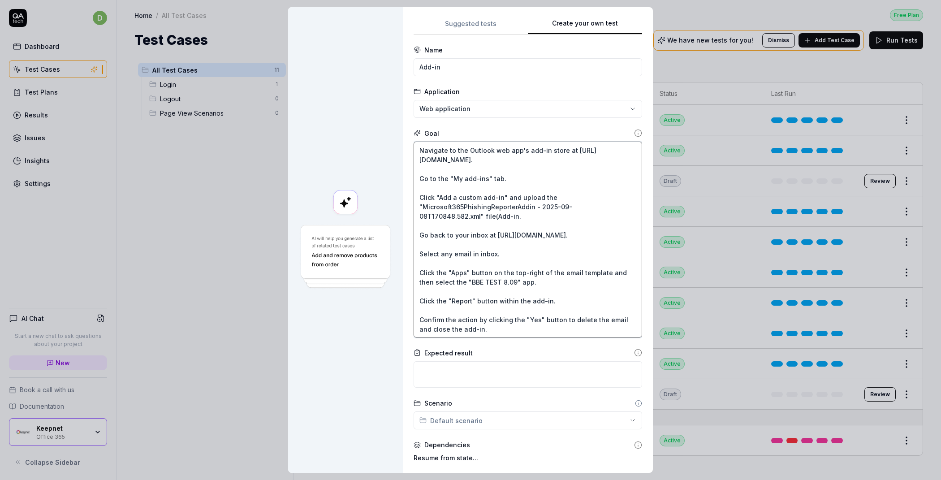
type textarea "*"
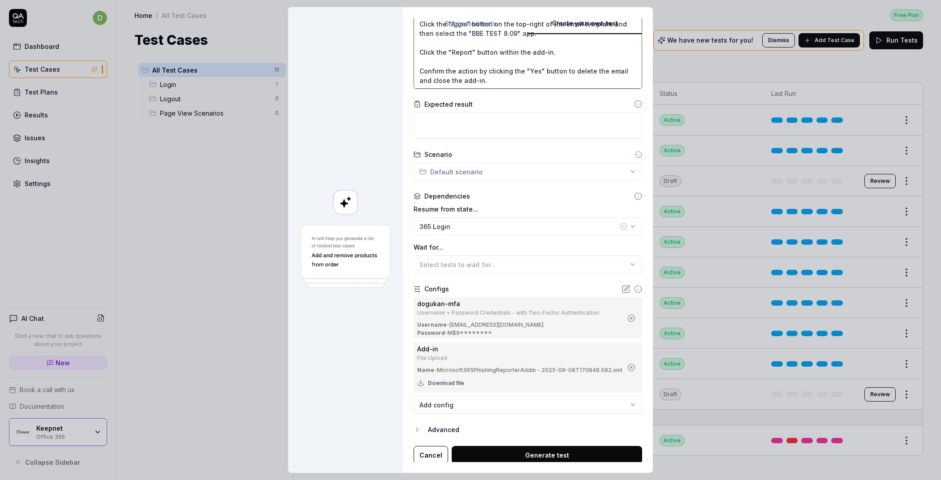
scroll to position [250, 0]
type textarea "Navigate to the Outlook web app's add-in store at [URL][DOMAIN_NAME]. Go to the…"
click at [510, 449] on button "Generate test" at bounding box center [547, 454] width 191 height 18
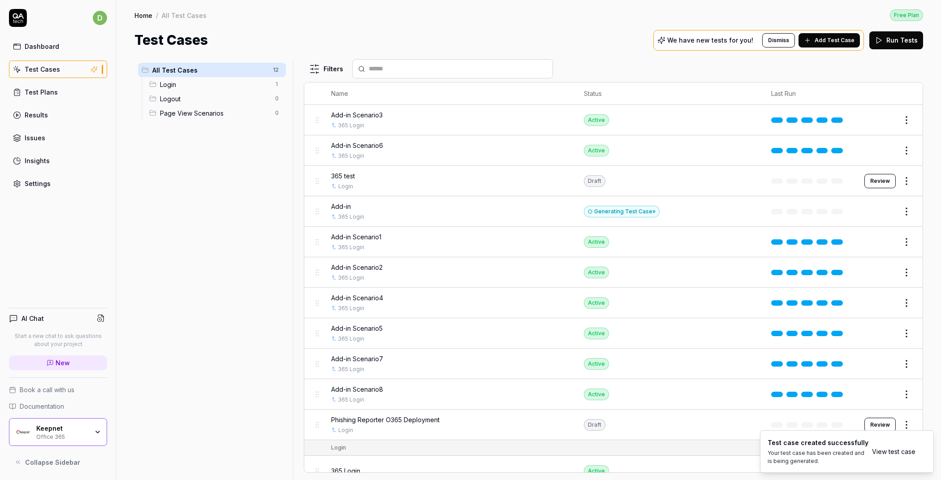
scroll to position [10, 0]
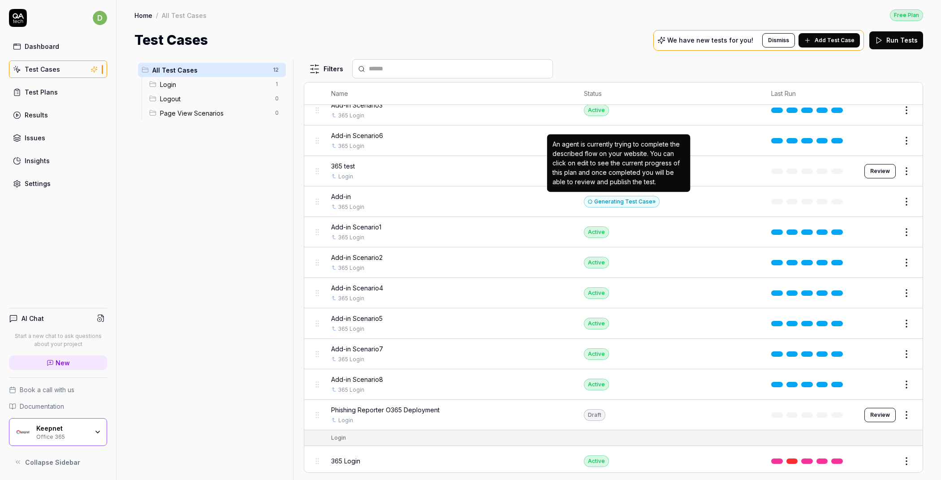
click at [595, 197] on div "Generating Test Case »" at bounding box center [622, 202] width 76 height 12
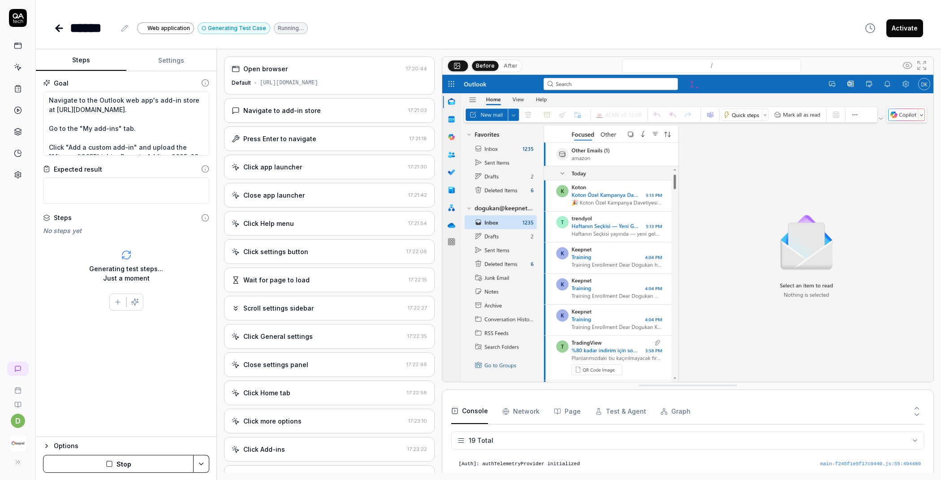
click at [303, 193] on div "Close app launcher" at bounding box center [318, 195] width 173 height 9
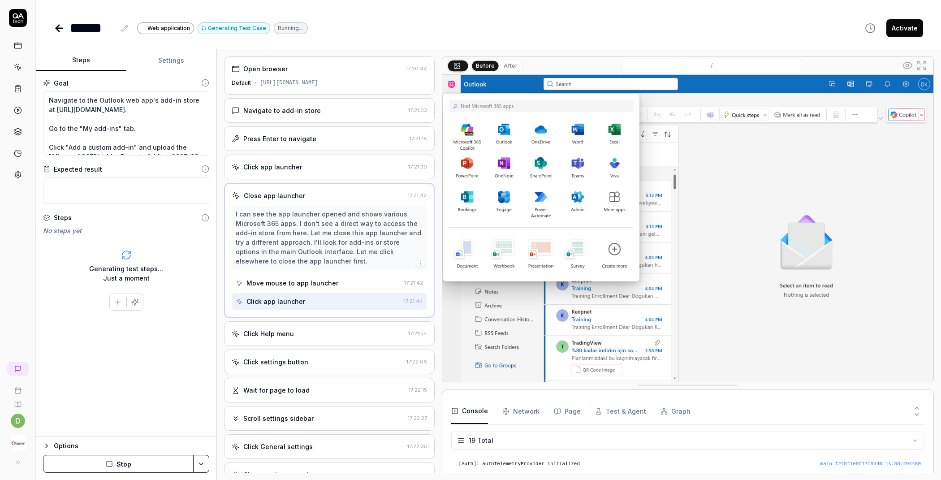
click at [280, 329] on div "Click Help menu" at bounding box center [268, 333] width 51 height 9
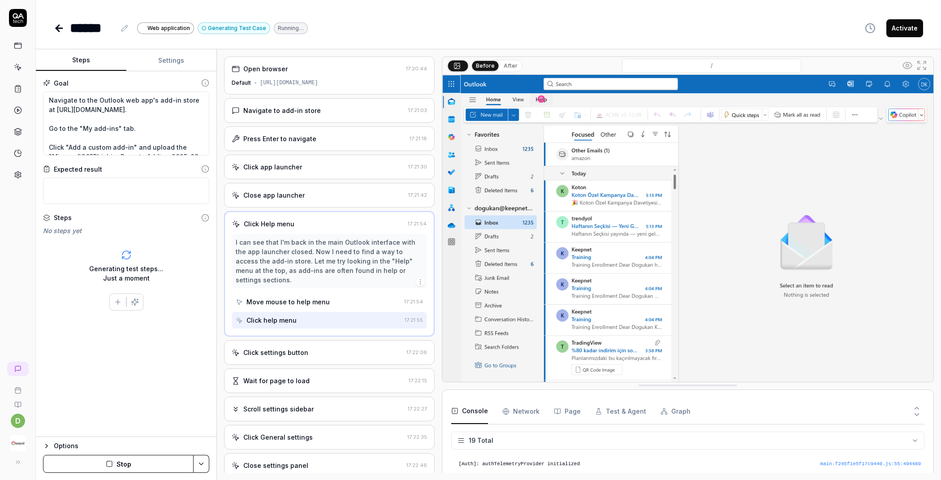
click at [297, 348] on div "Click settings button" at bounding box center [275, 352] width 65 height 9
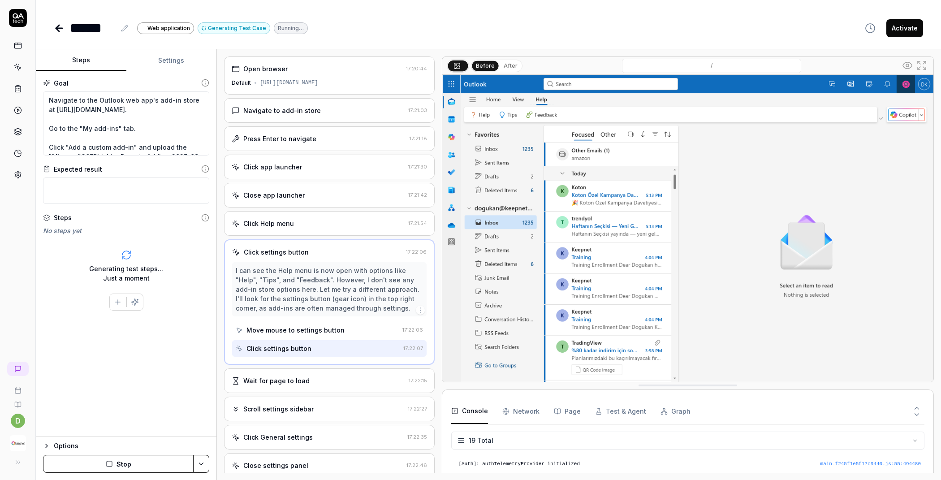
click at [347, 78] on div "Open browser 17:20:44 Default [URL][DOMAIN_NAME]" at bounding box center [329, 75] width 211 height 38
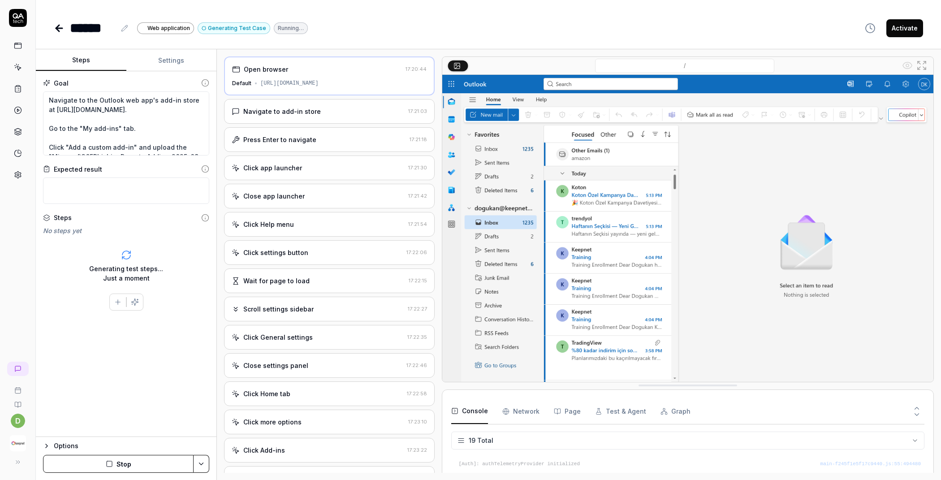
click at [336, 113] on div "Navigate to add-in store" at bounding box center [318, 111] width 173 height 9
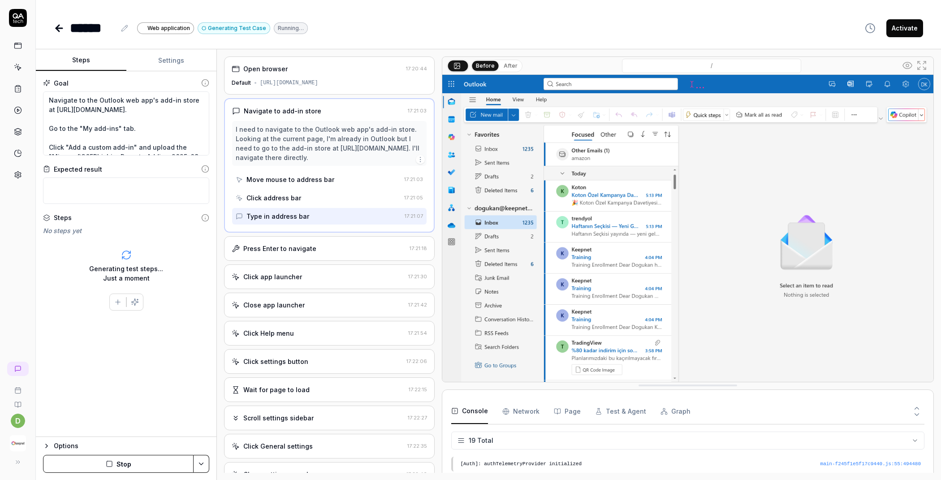
click at [303, 253] on div "Press Enter to navigate" at bounding box center [279, 248] width 73 height 9
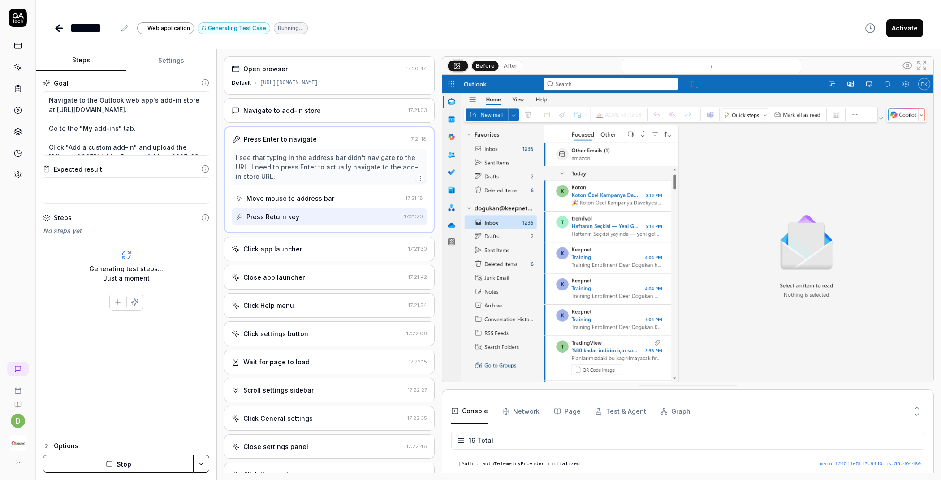
click at [311, 257] on div "Click app launcher 17:21:30" at bounding box center [329, 249] width 211 height 25
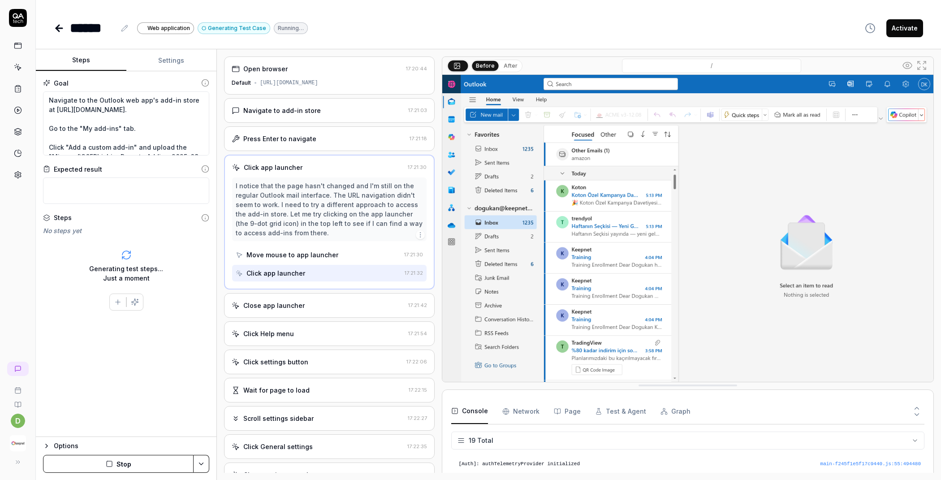
click at [292, 303] on div "Close app launcher" at bounding box center [273, 305] width 61 height 9
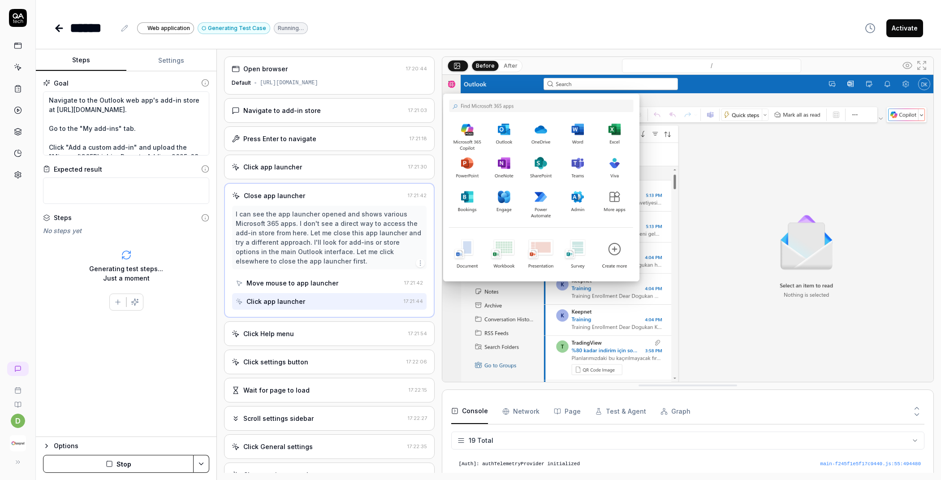
click at [285, 334] on div "Click Help menu" at bounding box center [268, 333] width 51 height 9
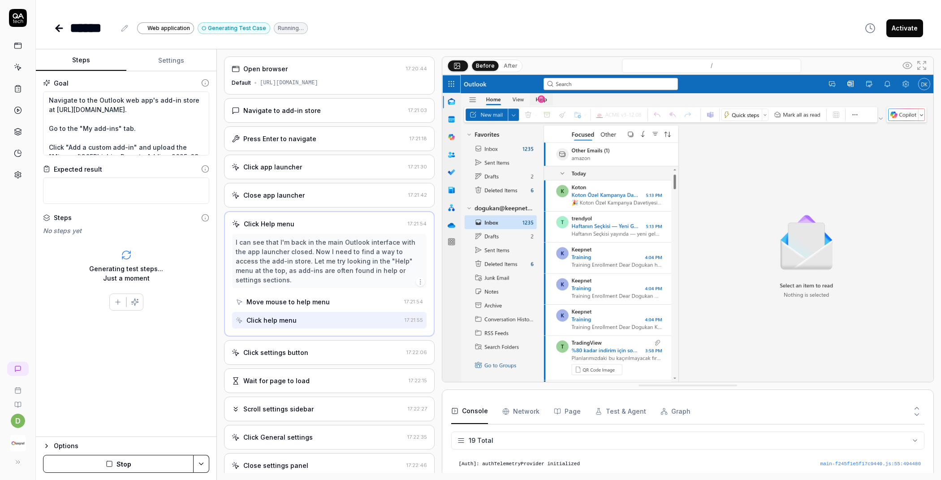
click at [285, 345] on div "Click settings button 17:22:06" at bounding box center [329, 352] width 211 height 25
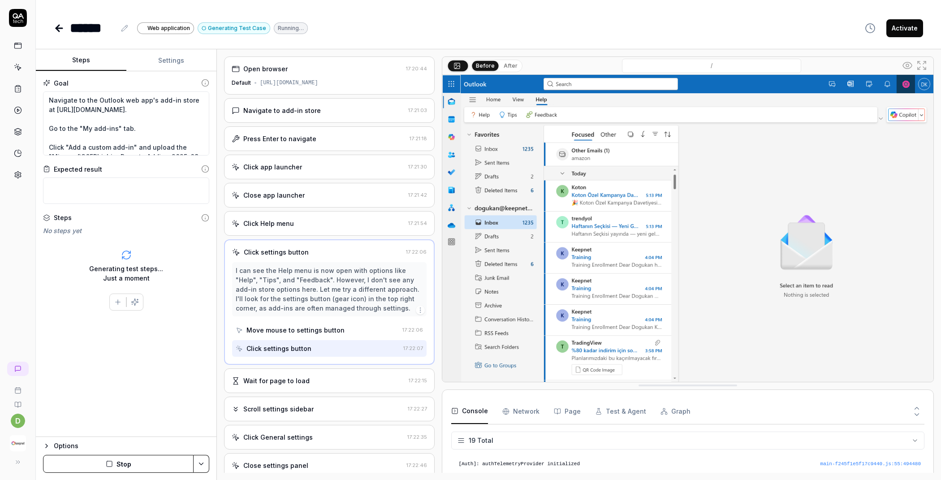
click at [133, 461] on button "Stop" at bounding box center [118, 464] width 151 height 18
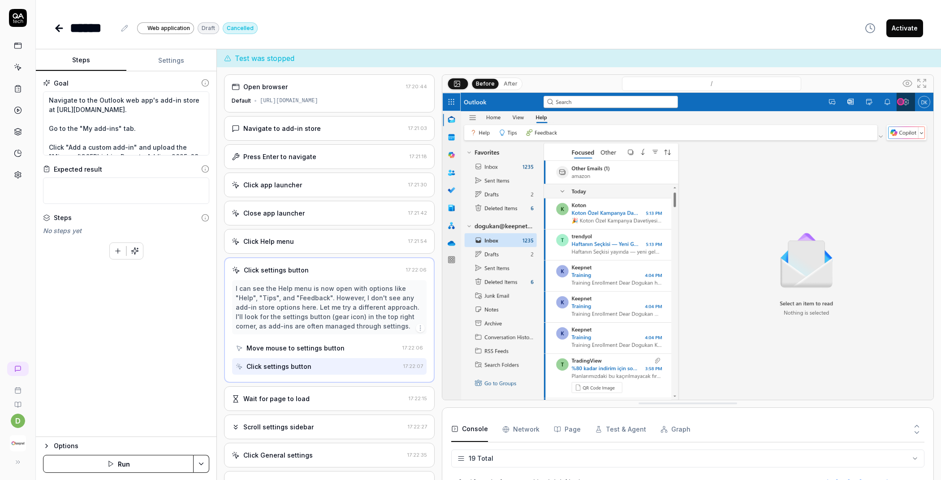
type textarea "*"
click at [156, 58] on button "Settings" at bounding box center [171, 61] width 91 height 22
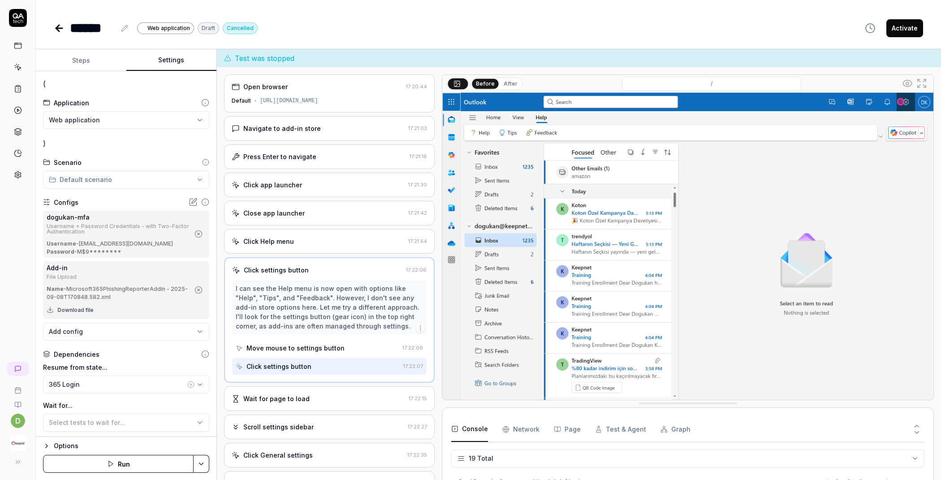
click at [113, 117] on html "**********" at bounding box center [470, 240] width 941 height 480
click at [109, 163] on span "Create New Application" at bounding box center [98, 160] width 74 height 9
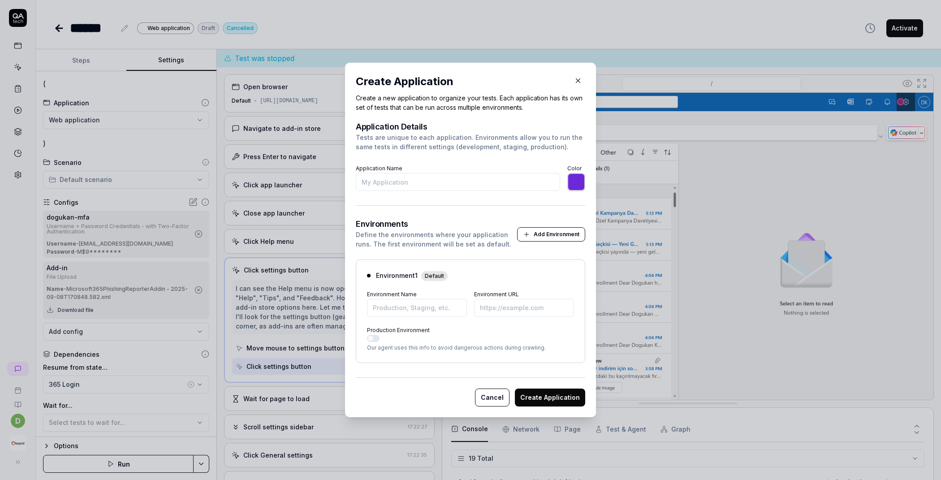
click at [433, 179] on input "Application Name" at bounding box center [458, 182] width 204 height 18
type input "*******"
paste input "[URL][DOMAIN_NAME]"
type input "[URL][DOMAIN_NAME]"
type input "*******"
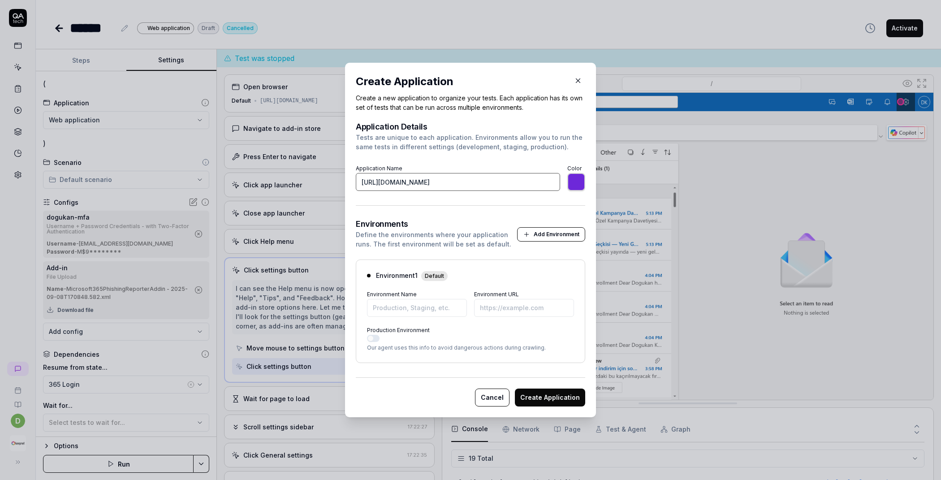
type input "[URL][DOMAIN_NAME]"
click at [572, 182] on input "*******" at bounding box center [577, 182] width 18 height 18
type input "*******"
click at [513, 197] on form "Application Details Tests are unique to each application. Environments allow yo…" at bounding box center [471, 265] width 230 height 284
click at [510, 182] on input "[URL][DOMAIN_NAME]" at bounding box center [458, 182] width 204 height 18
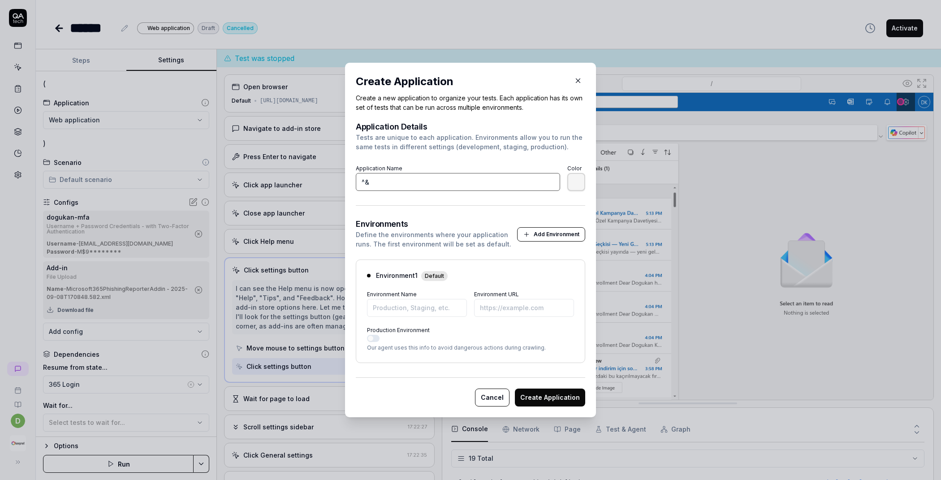
type input "^"
type input "365"
click at [420, 307] on input "Environment Name" at bounding box center [417, 308] width 100 height 18
type input "Office 365"
click at [507, 303] on input "Environment URL" at bounding box center [524, 308] width 100 height 18
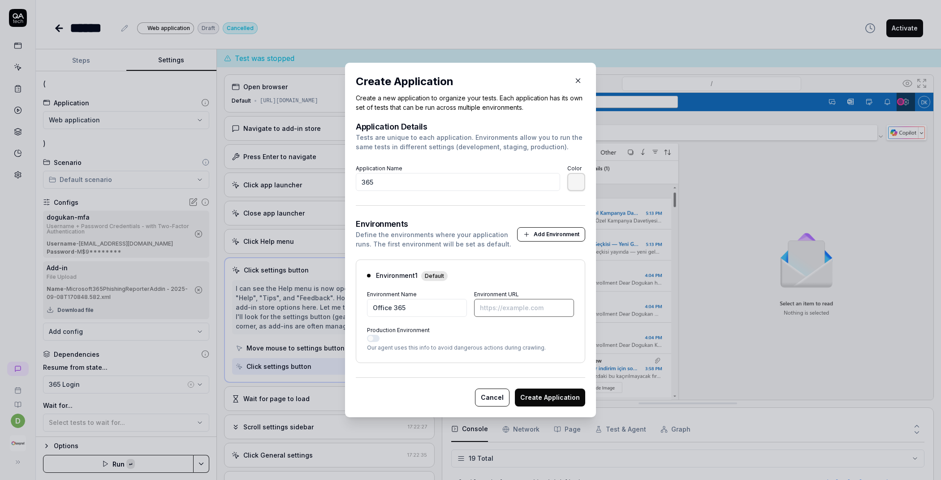
paste input "[URL][DOMAIN_NAME]"
type input "[URL][DOMAIN_NAME]"
click at [537, 397] on button "Create Application" at bounding box center [550, 398] width 70 height 18
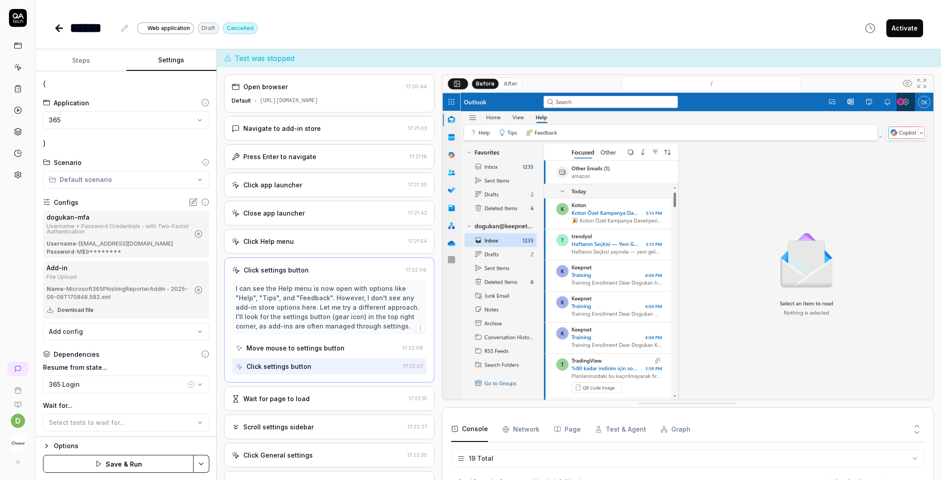
click at [136, 461] on button "Save & Run" at bounding box center [118, 464] width 151 height 18
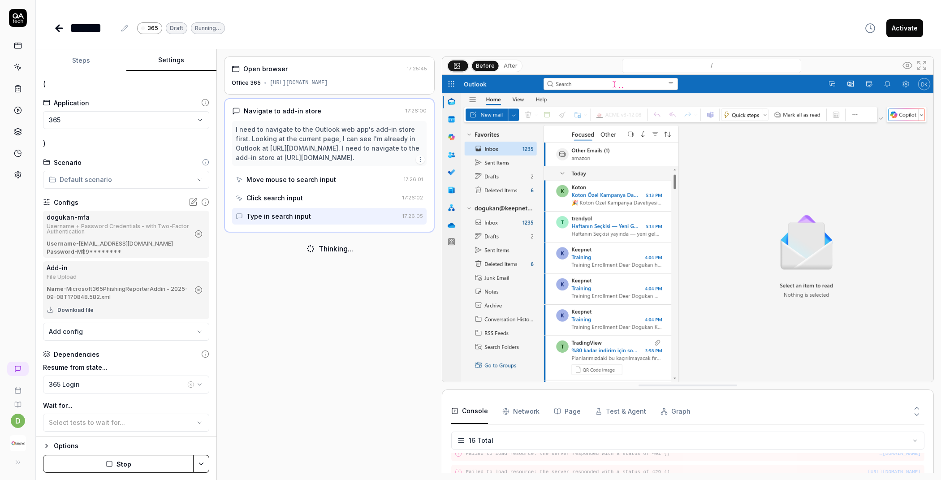
scroll to position [247, 0]
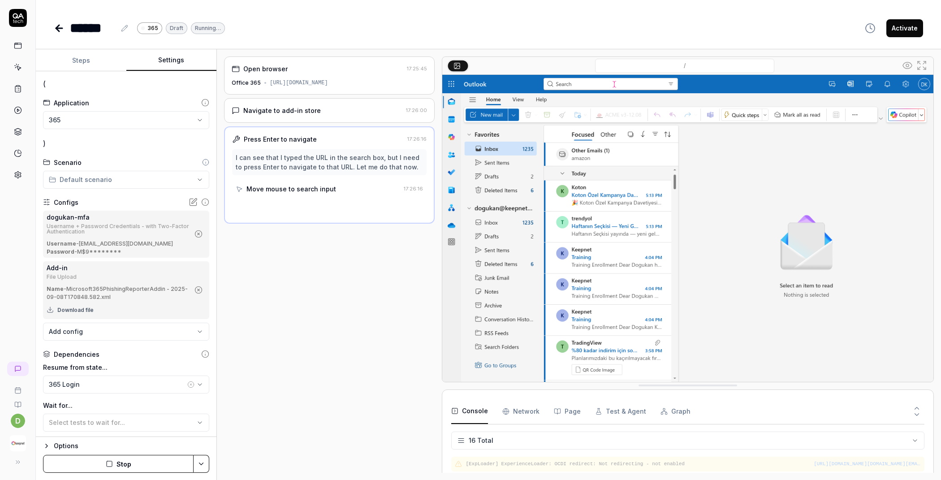
click at [127, 459] on button "Stop" at bounding box center [118, 464] width 151 height 18
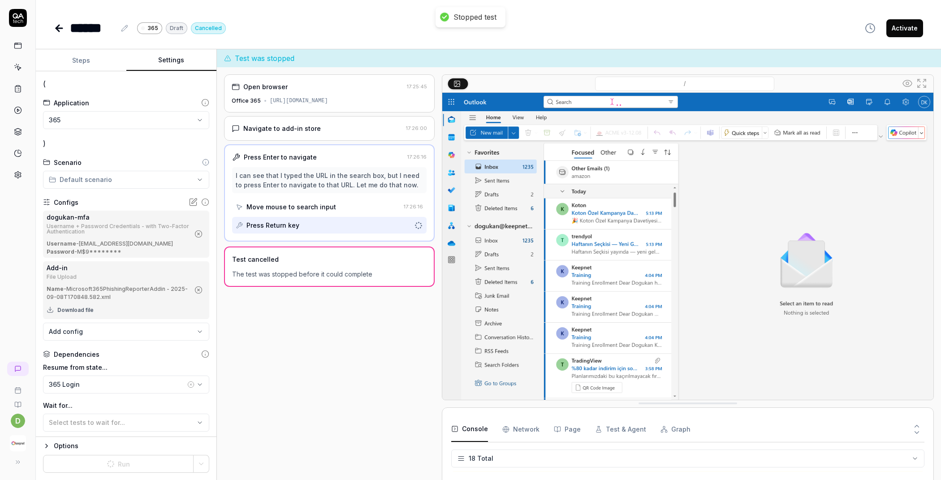
scroll to position [283, 0]
click at [87, 59] on button "Steps" at bounding box center [81, 61] width 91 height 22
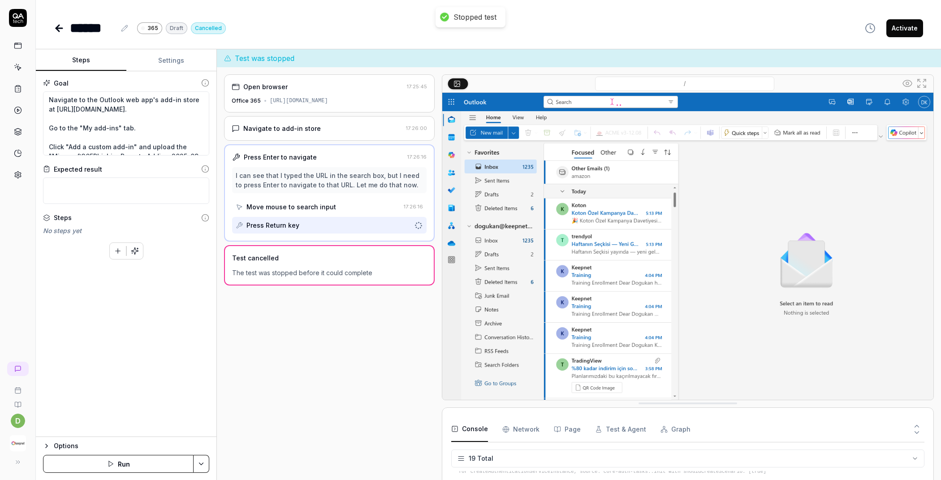
scroll to position [0, 0]
drag, startPoint x: 196, startPoint y: 119, endPoint x: 30, endPoint y: 95, distance: 168.1
click at [30, 95] on div "d ****** 365 Draft Cancelled Activate Steps Settings Goal Navigate to the Outlo…" at bounding box center [470, 240] width 941 height 480
type textarea "*"
type textarea "Go to the "My add-ins" tab. Click "Add a custom add-in" and upload the "Microso…"
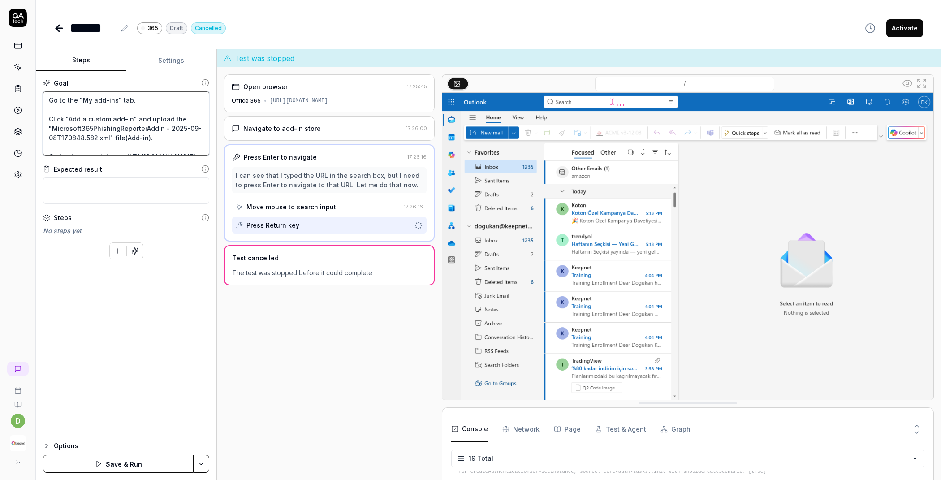
type textarea "*"
type textarea "Go to the "My add-ins" tab. Click "Add a custom add-in" and upload the "Microso…"
type textarea "*"
type textarea "Go to the "My add-ins" tab. Click "Add a custom add-in" and upload the "Microso…"
click at [92, 455] on button "Save & Run" at bounding box center [118, 464] width 151 height 18
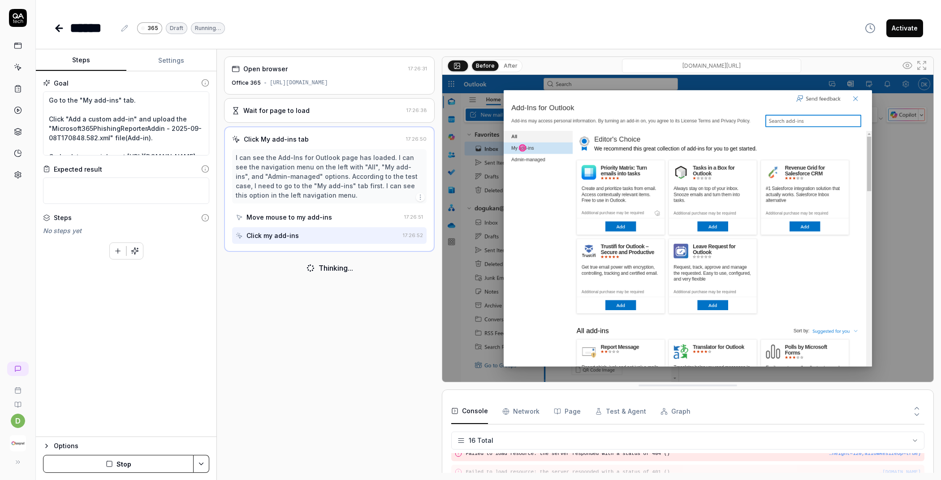
scroll to position [247, 0]
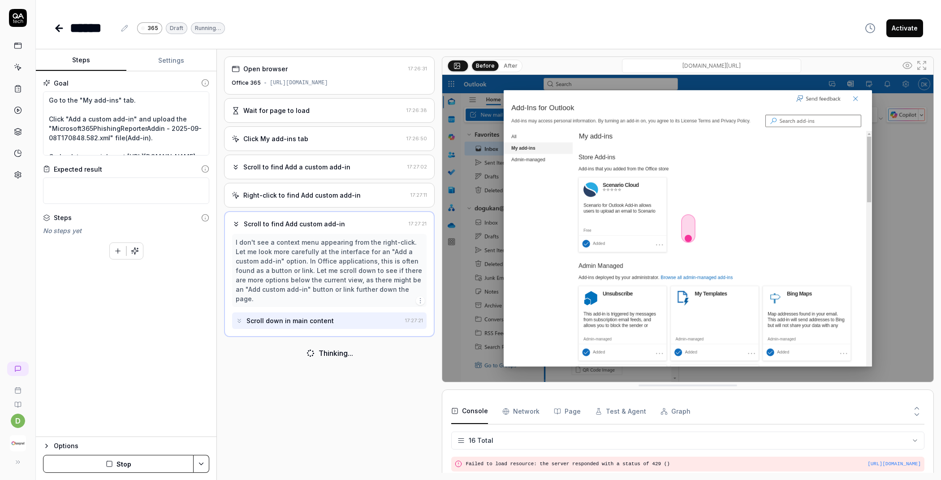
click at [503, 63] on button "After" at bounding box center [510, 66] width 21 height 10
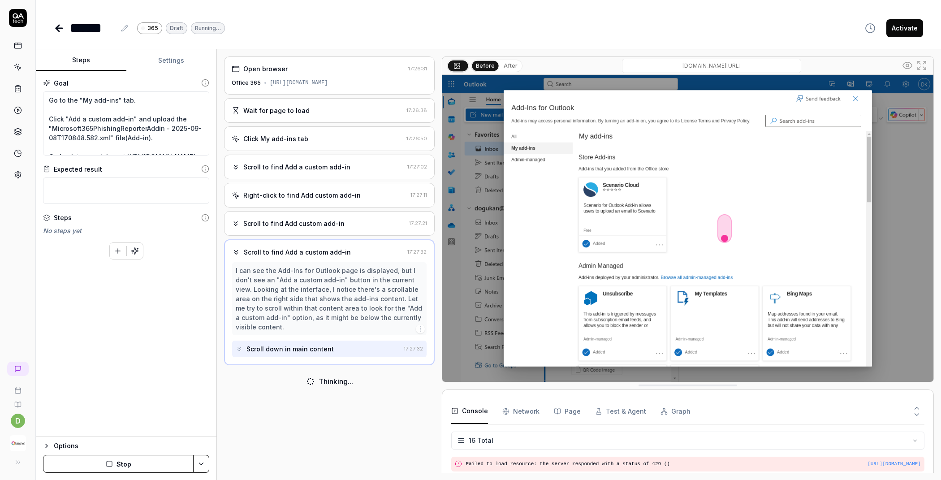
click at [507, 66] on button "After" at bounding box center [510, 66] width 21 height 10
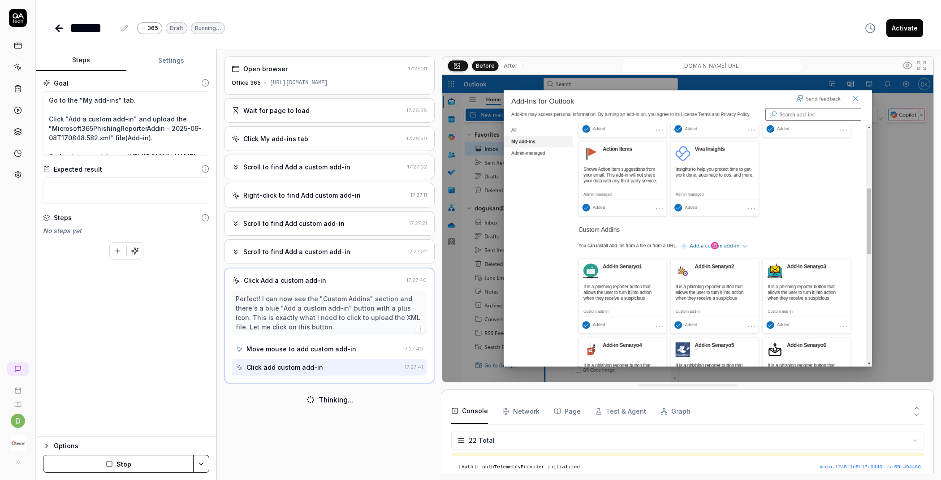
scroll to position [355, 0]
click at [512, 64] on button "After" at bounding box center [510, 66] width 21 height 10
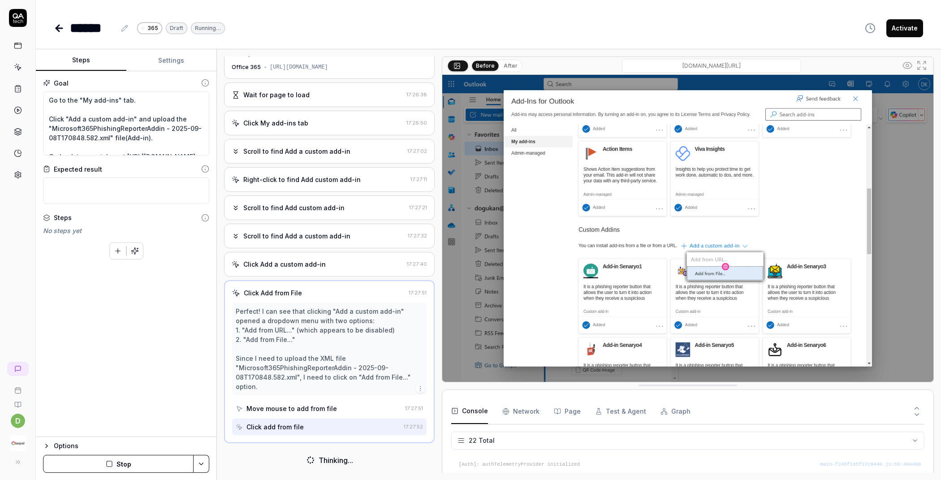
scroll to position [20, 0]
click at [512, 64] on button "After" at bounding box center [510, 66] width 21 height 10
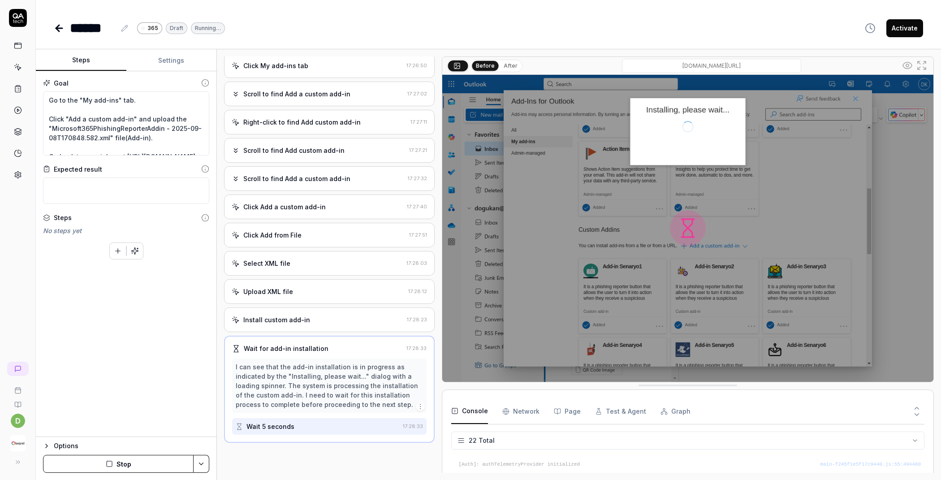
scroll to position [75, 0]
click at [513, 68] on button "After" at bounding box center [510, 66] width 21 height 10
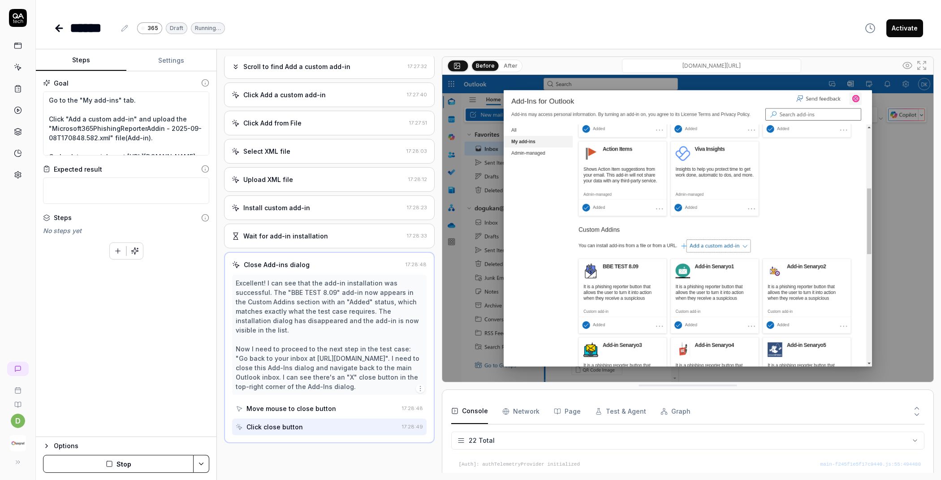
scroll to position [187, 0]
click at [517, 67] on div "Before After" at bounding box center [497, 66] width 52 height 13
click at [512, 67] on button "After" at bounding box center [510, 66] width 21 height 10
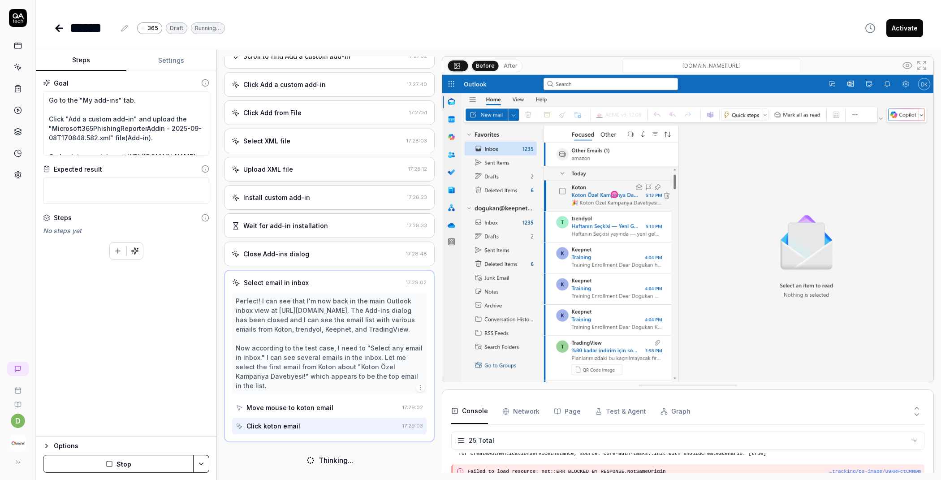
scroll to position [206, 0]
click at [511, 63] on button "After" at bounding box center [510, 66] width 21 height 10
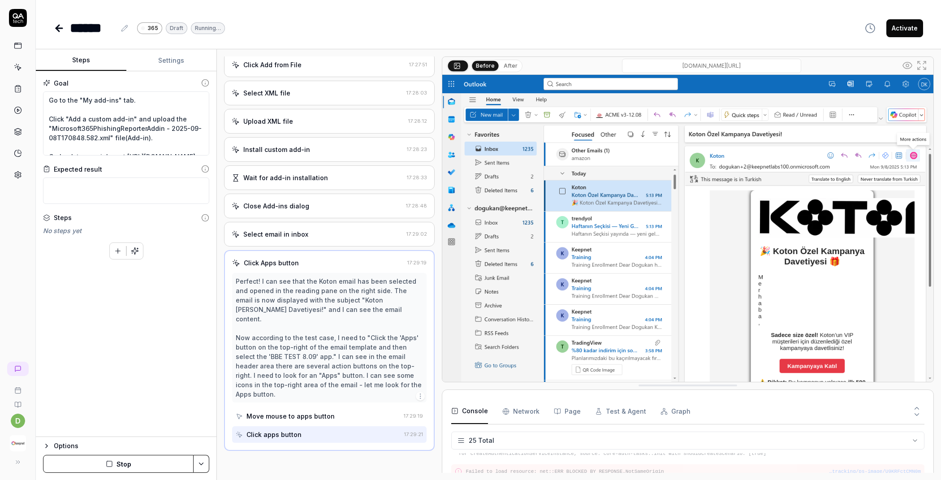
scroll to position [243, 0]
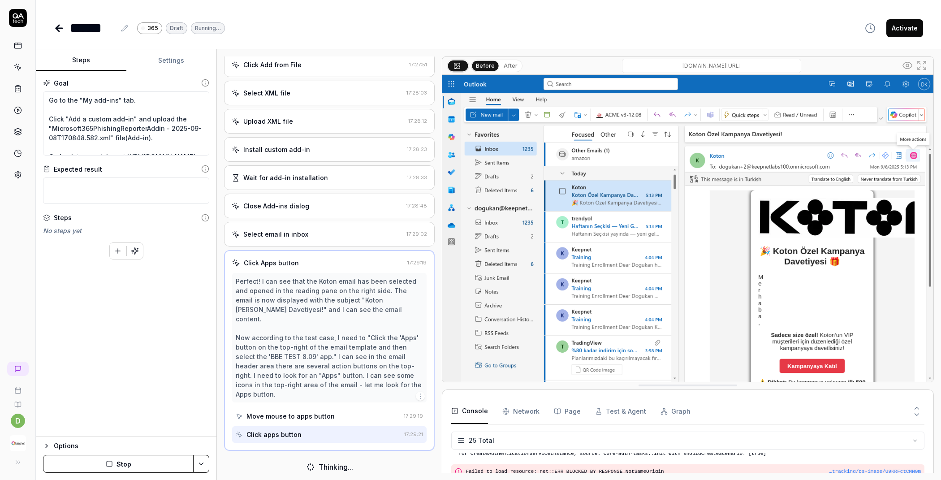
click at [504, 65] on button "After" at bounding box center [510, 66] width 21 height 10
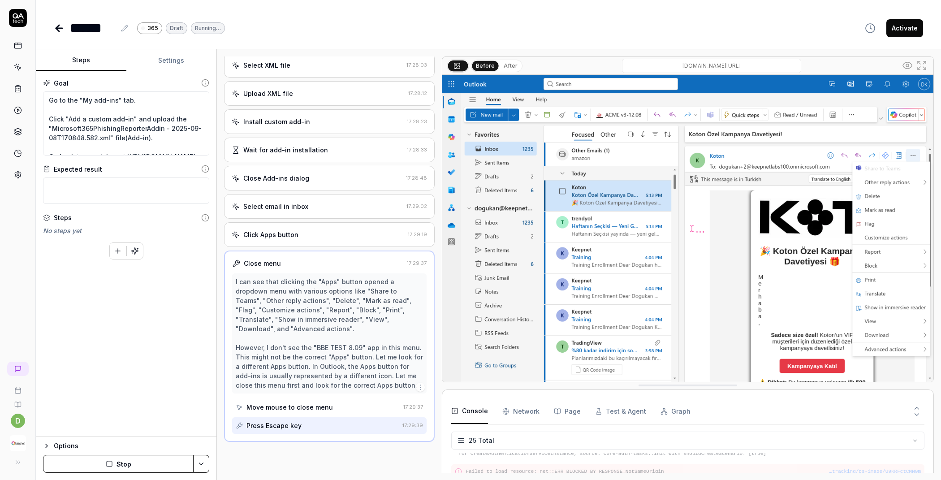
scroll to position [271, 0]
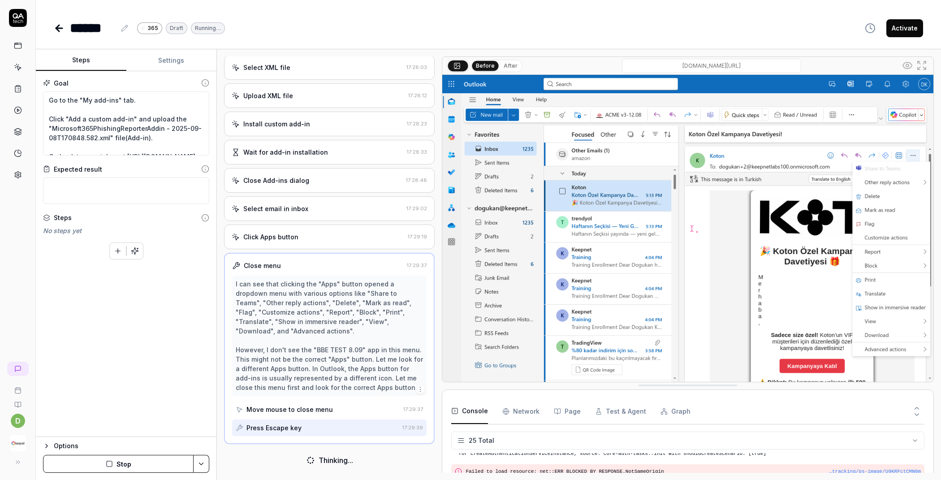
click at [513, 64] on button "After" at bounding box center [510, 66] width 21 height 10
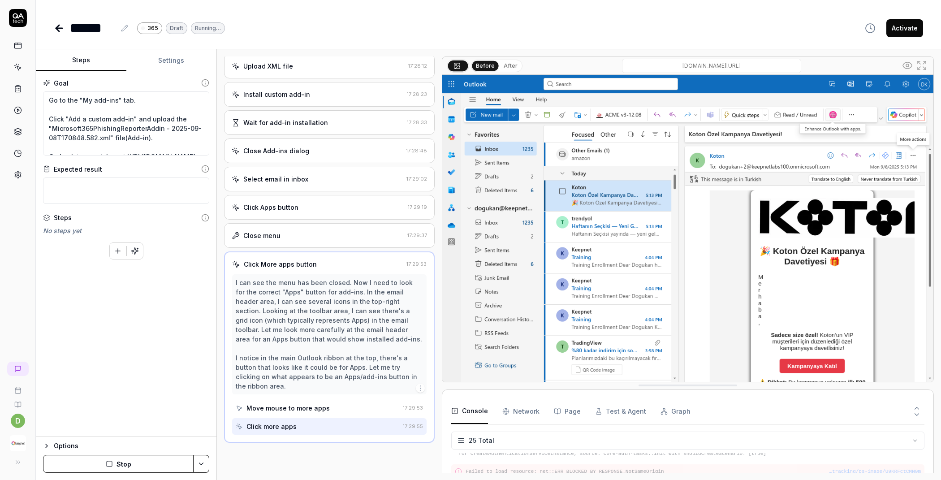
scroll to position [299, 0]
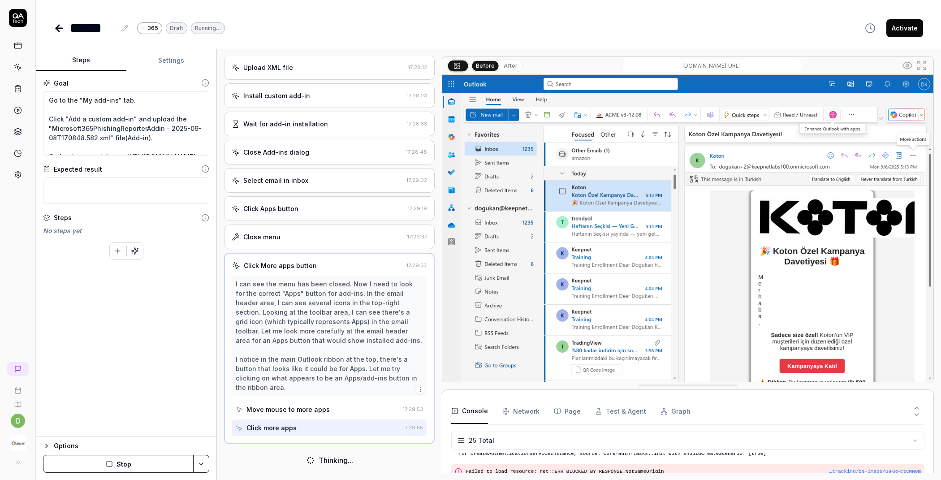
click at [502, 64] on button "After" at bounding box center [510, 66] width 21 height 10
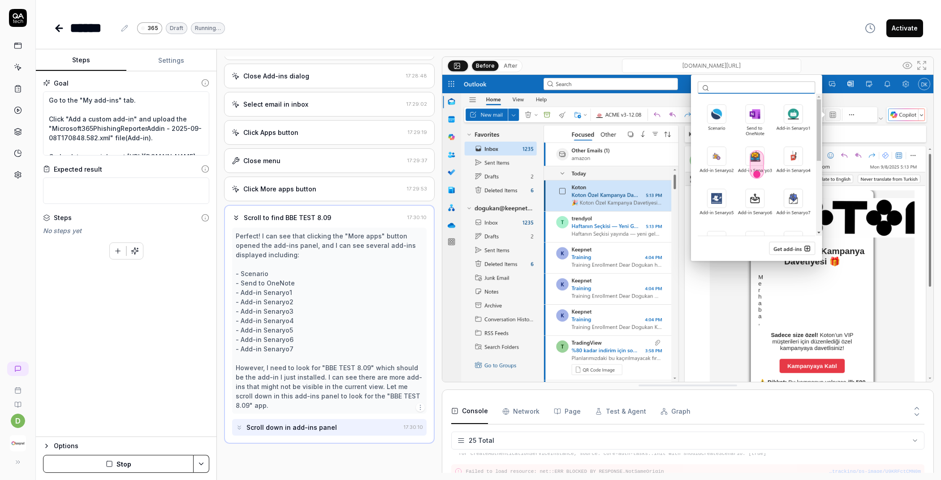
scroll to position [374, 0]
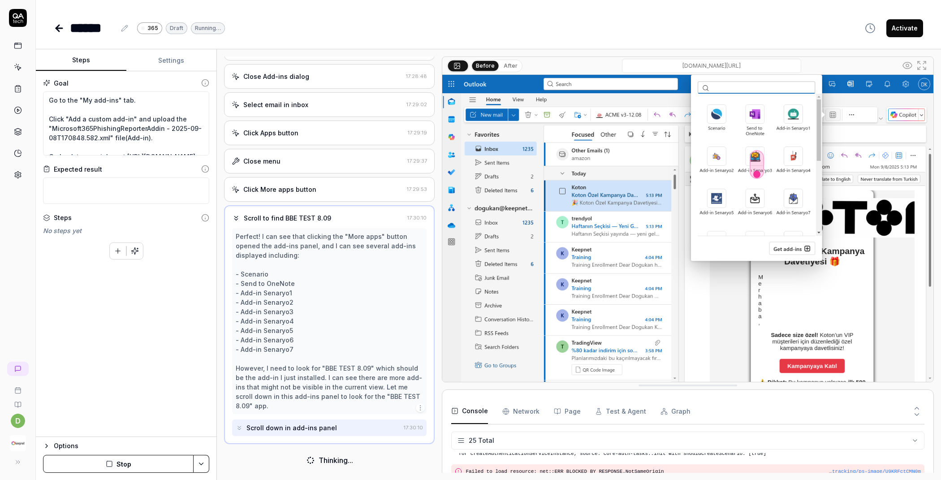
click at [506, 64] on button "After" at bounding box center [510, 66] width 21 height 10
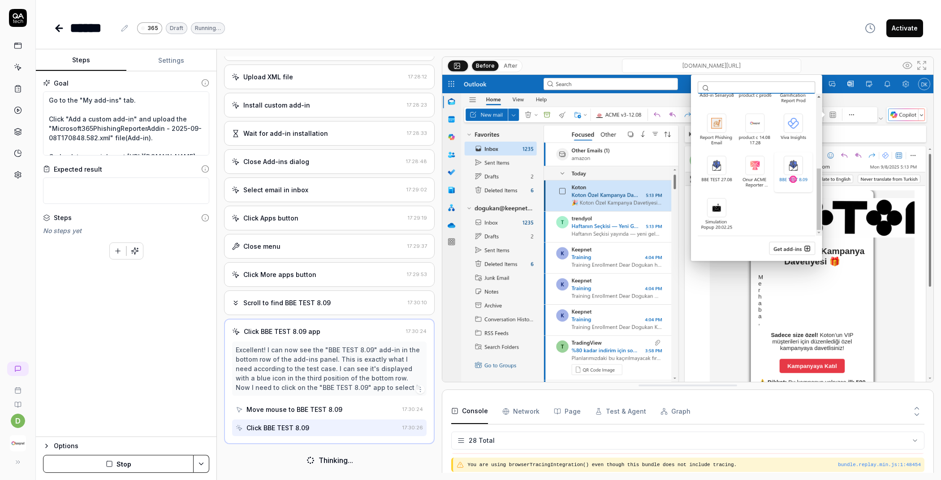
scroll to position [472, 0]
click at [506, 64] on button "After" at bounding box center [510, 66] width 21 height 10
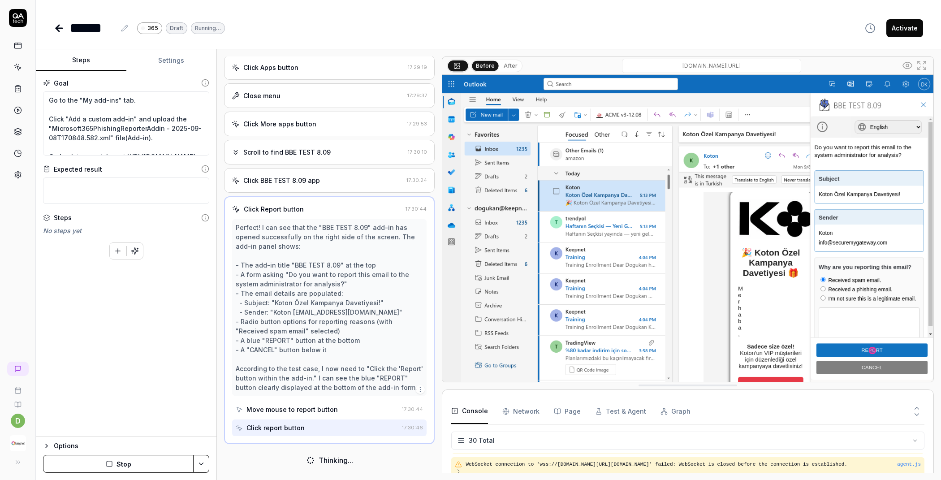
scroll to position [508, 0]
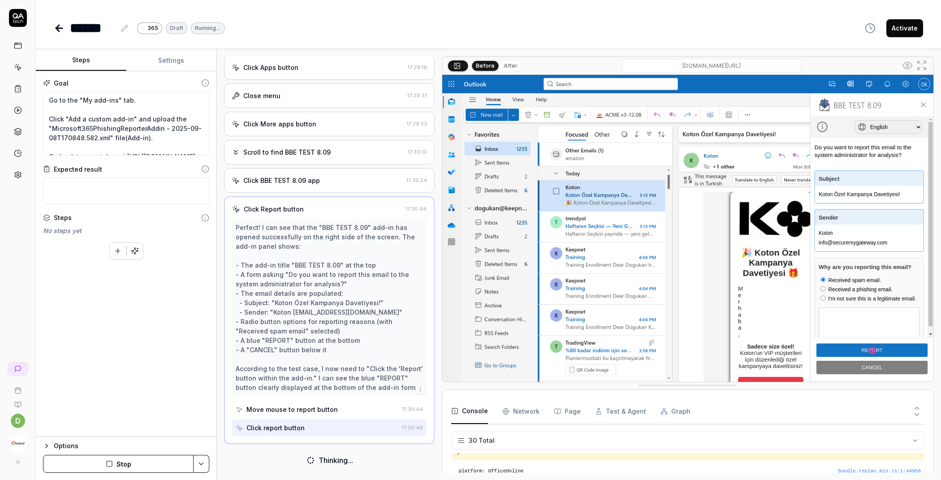
click at [506, 67] on button "After" at bounding box center [510, 66] width 21 height 10
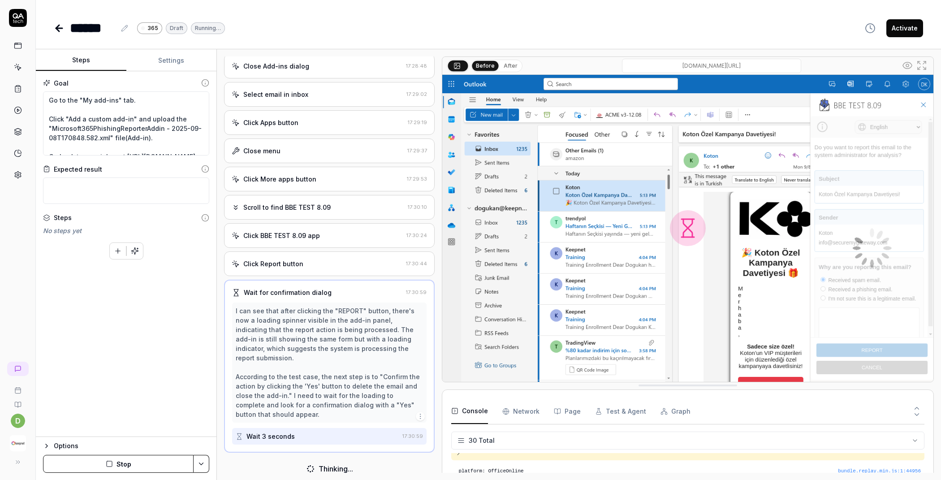
scroll to position [383, 0]
click at [507, 66] on button "After" at bounding box center [510, 66] width 21 height 10
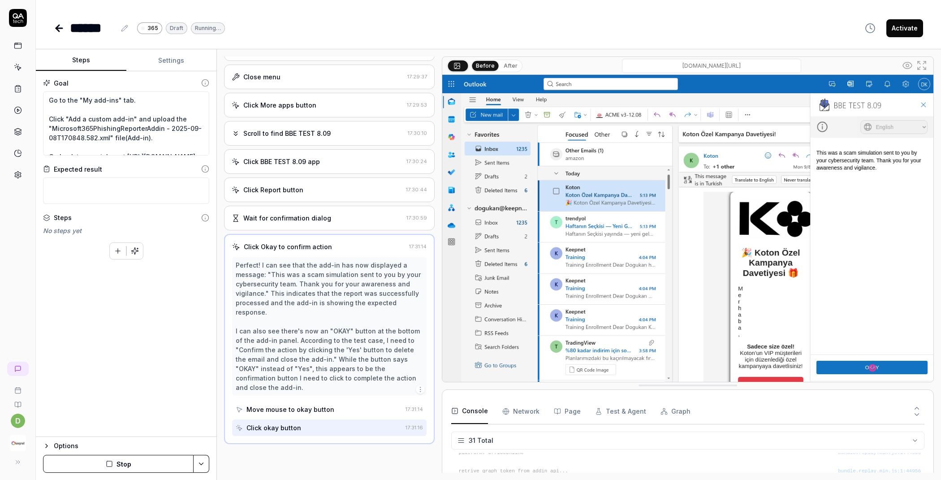
scroll to position [457, 0]
click at [510, 65] on button "After" at bounding box center [510, 66] width 21 height 10
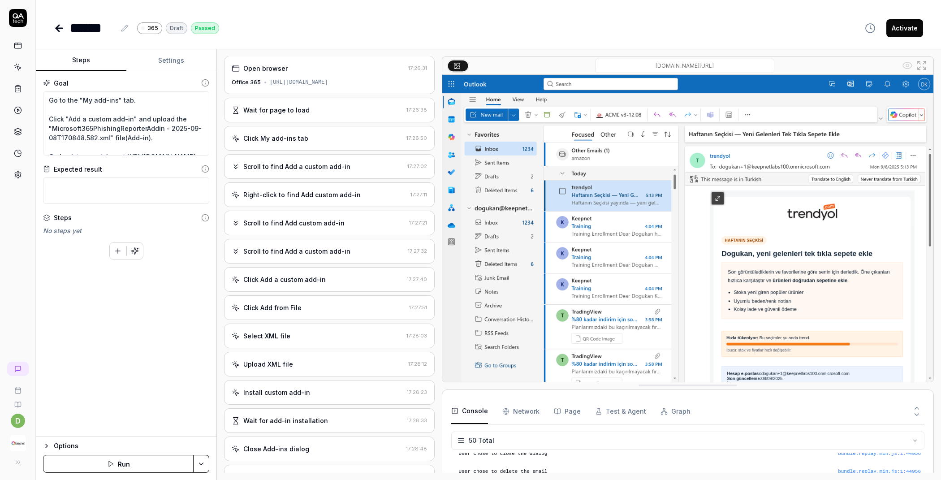
scroll to position [0, 0]
type textarea "*"
click at [21, 172] on icon at bounding box center [18, 175] width 6 height 7
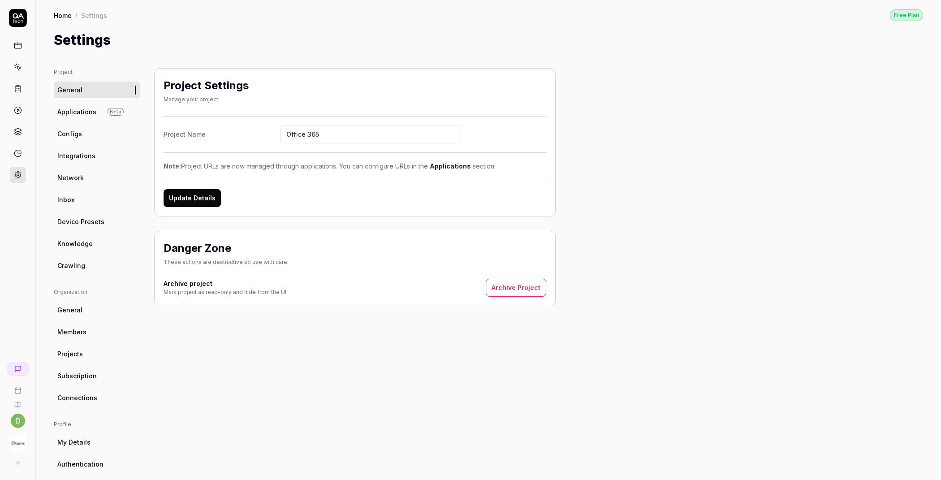
click at [103, 133] on link "Configs" at bounding box center [97, 134] width 86 height 17
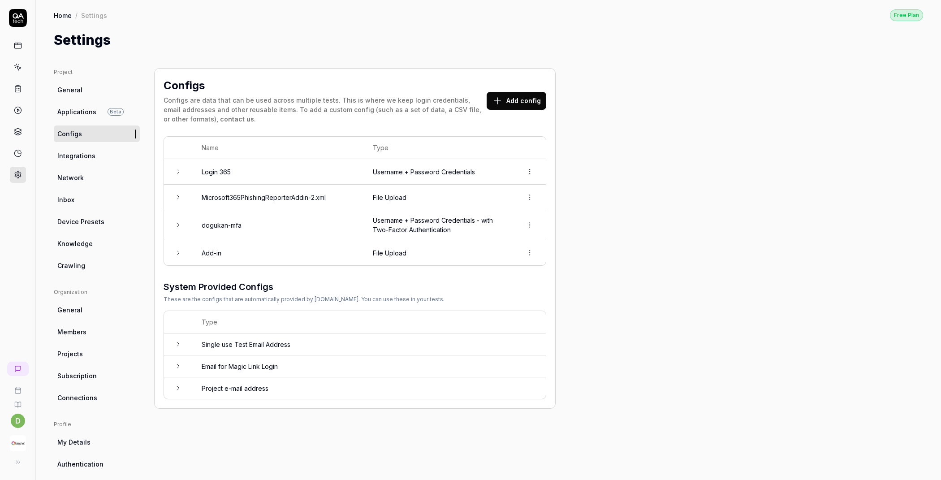
click at [388, 216] on td "Username + Password Credentials - with Two-Factor Authentication" at bounding box center [439, 225] width 150 height 30
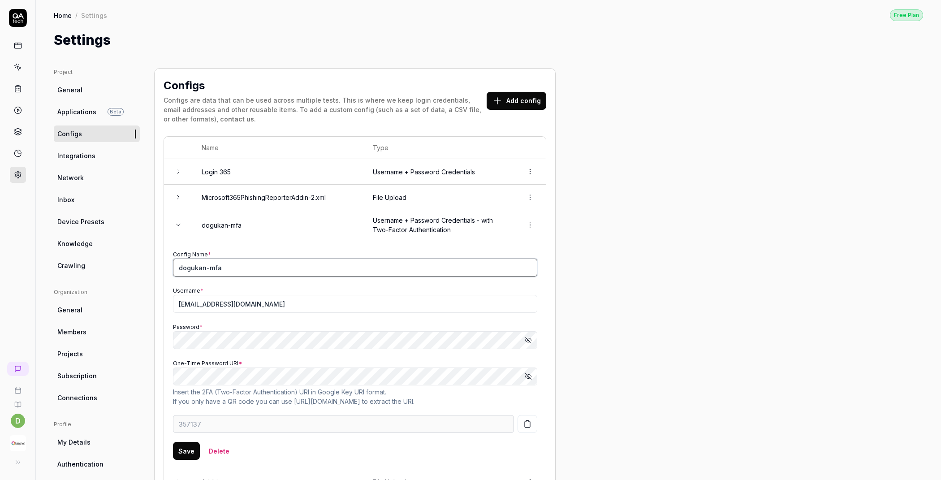
click at [330, 270] on input "dogukan-mfa" at bounding box center [355, 268] width 364 height 18
click at [246, 301] on input "[EMAIL_ADDRESS][DOMAIN_NAME]" at bounding box center [355, 304] width 364 height 18
click at [525, 340] on icon "button" at bounding box center [528, 340] width 7 height 7
click at [529, 373] on icon "button" at bounding box center [528, 376] width 7 height 7
type input "023093"
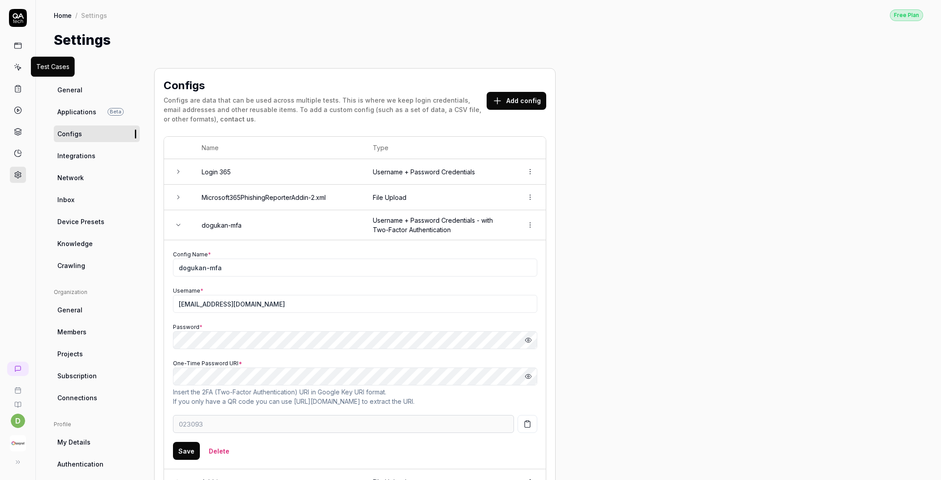
click at [19, 68] on icon at bounding box center [19, 68] width 4 height 4
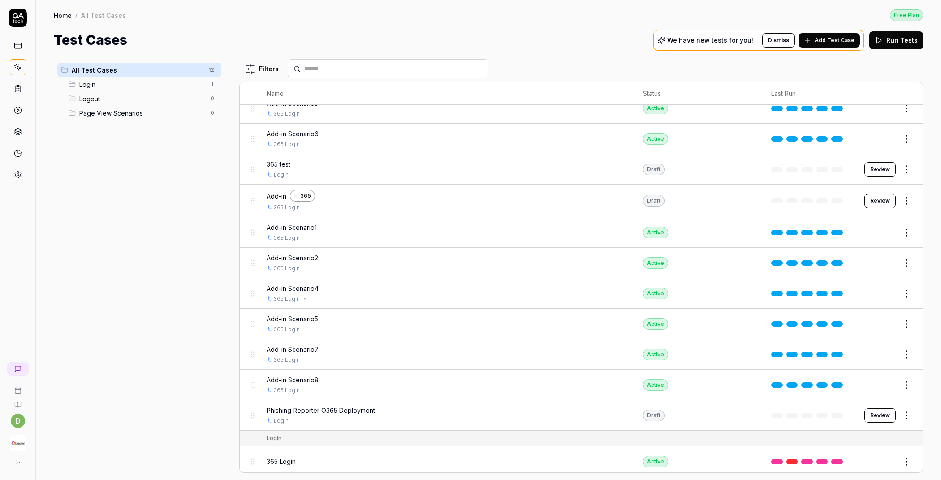
scroll to position [12, 0]
click at [294, 164] on div "365 test" at bounding box center [446, 164] width 359 height 9
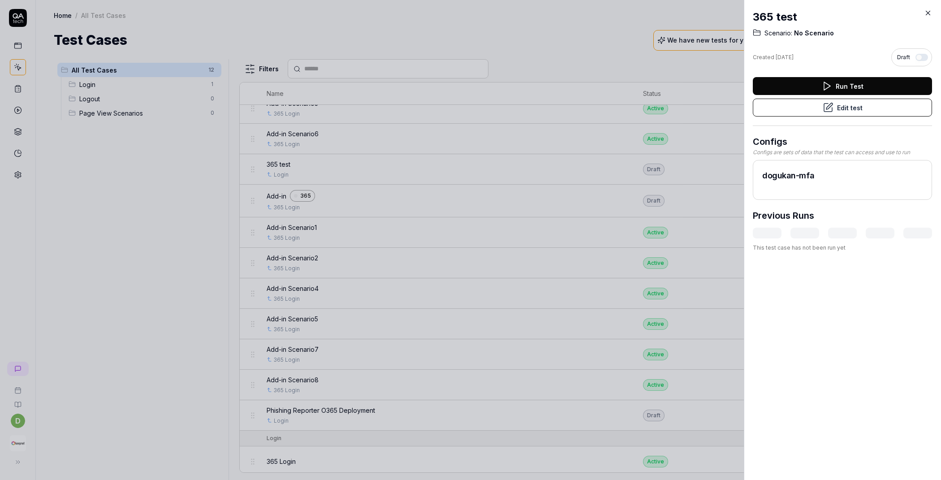
click at [831, 108] on button "Edit test" at bounding box center [842, 108] width 179 height 18
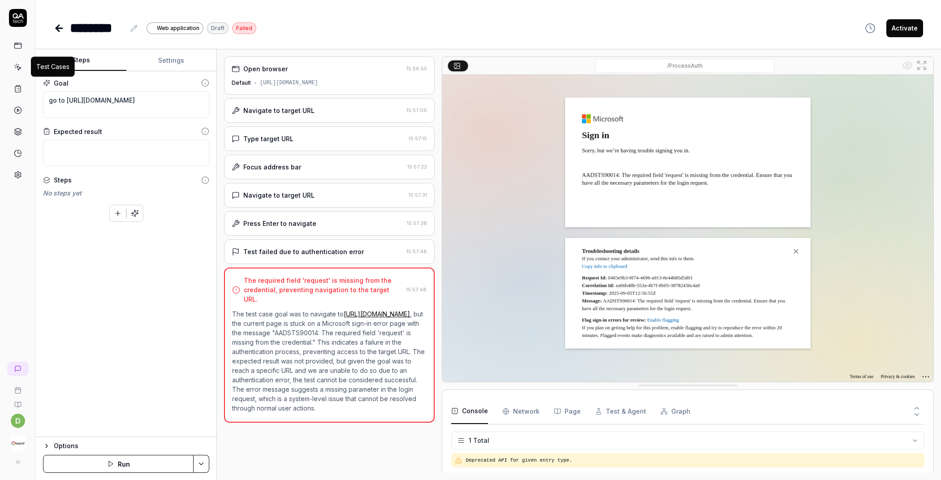
click at [17, 65] on icon at bounding box center [18, 67] width 8 height 8
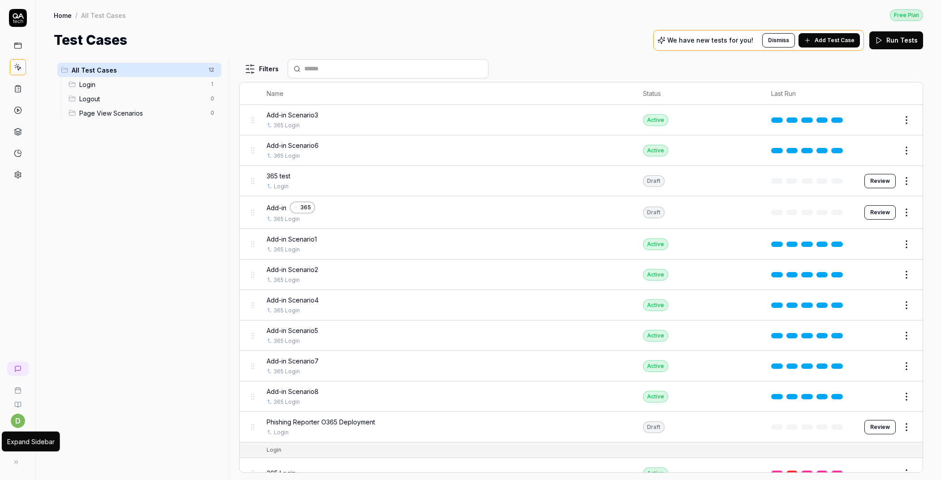
click at [22, 461] on button at bounding box center [16, 462] width 18 height 18
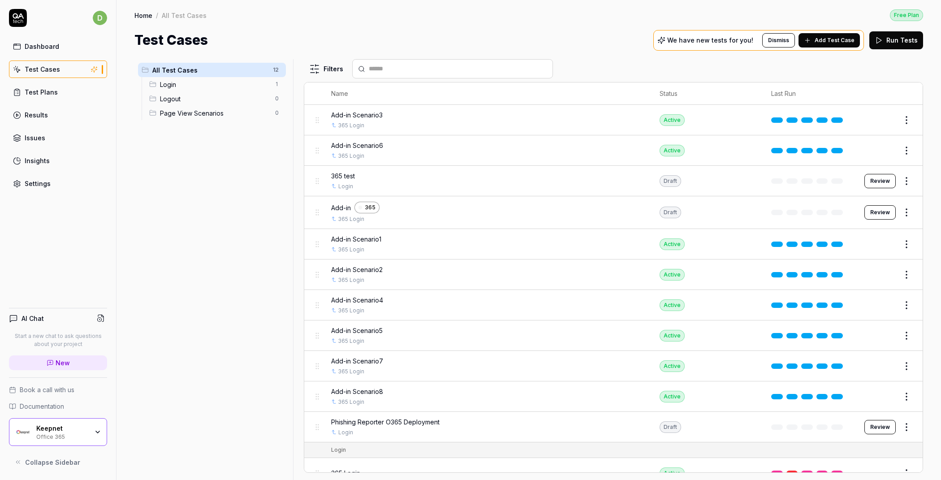
click at [45, 437] on div "Office 365" at bounding box center [62, 436] width 52 height 7
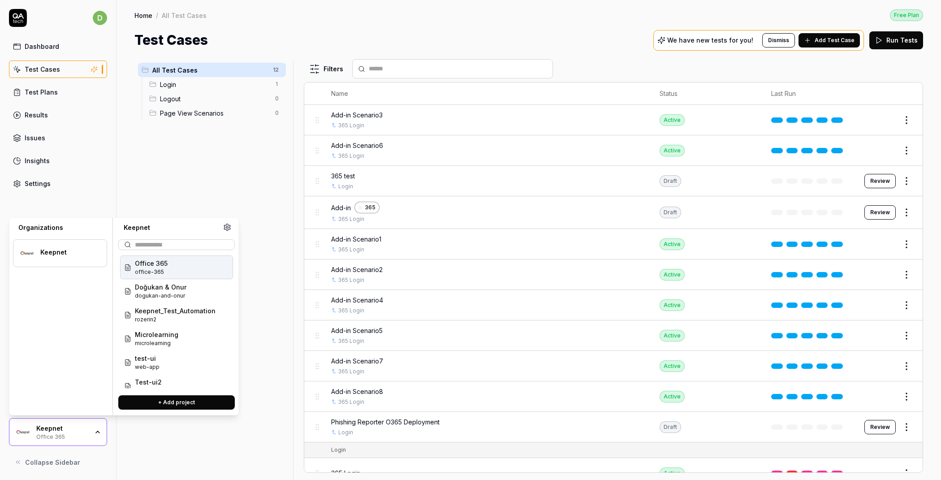
click at [166, 264] on div "Office 365 office-365" at bounding box center [176, 268] width 113 height 24
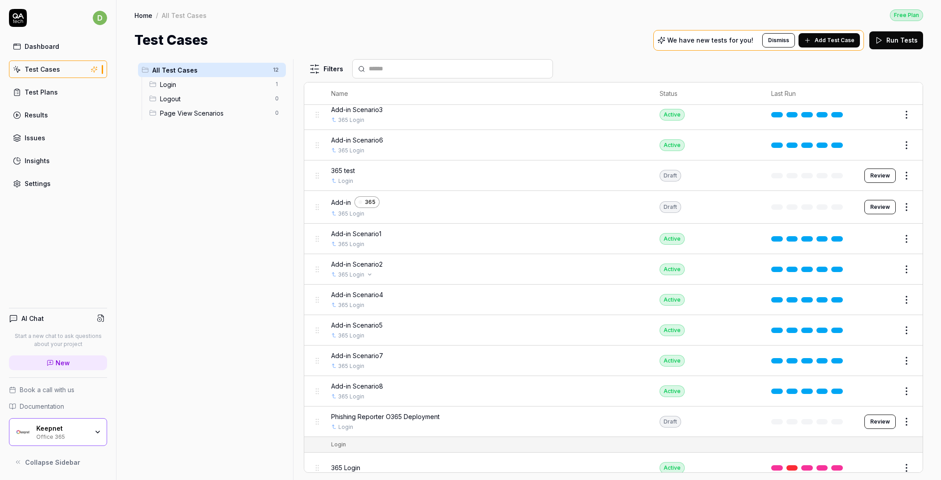
scroll to position [12, 0]
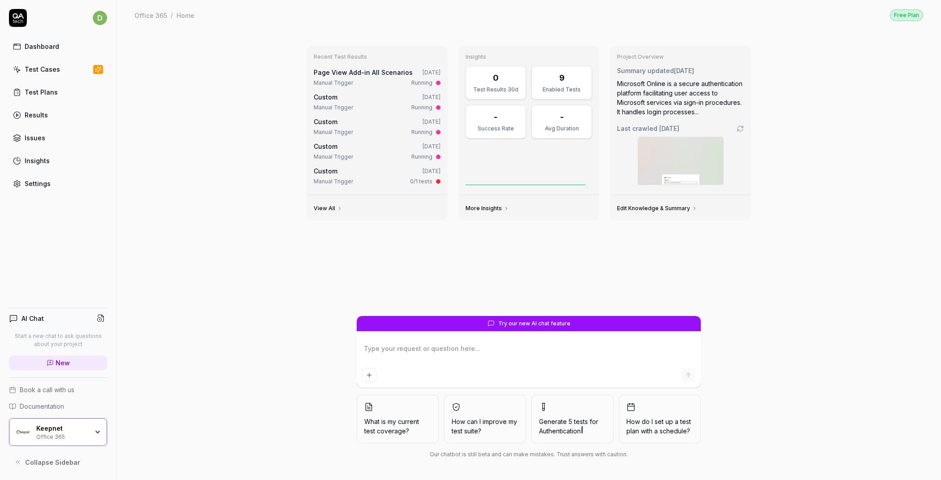
click at [53, 71] on div "Test Cases" at bounding box center [42, 69] width 35 height 9
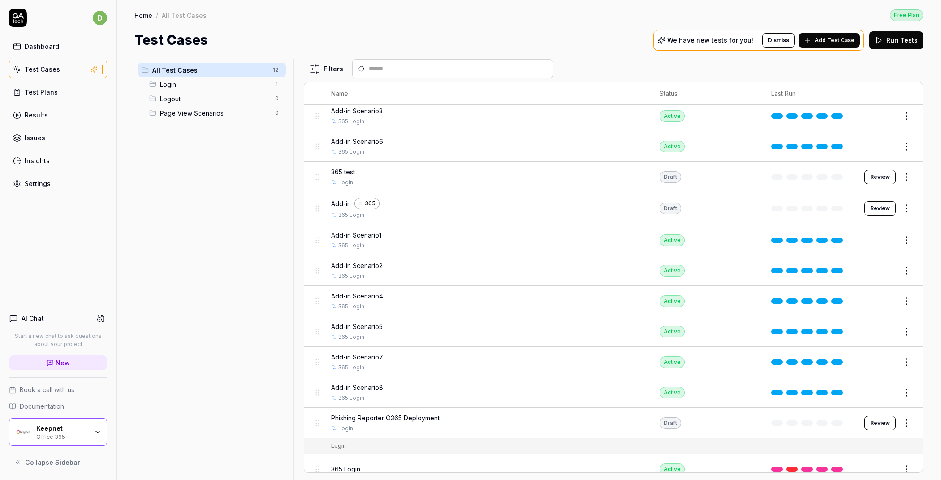
scroll to position [12, 0]
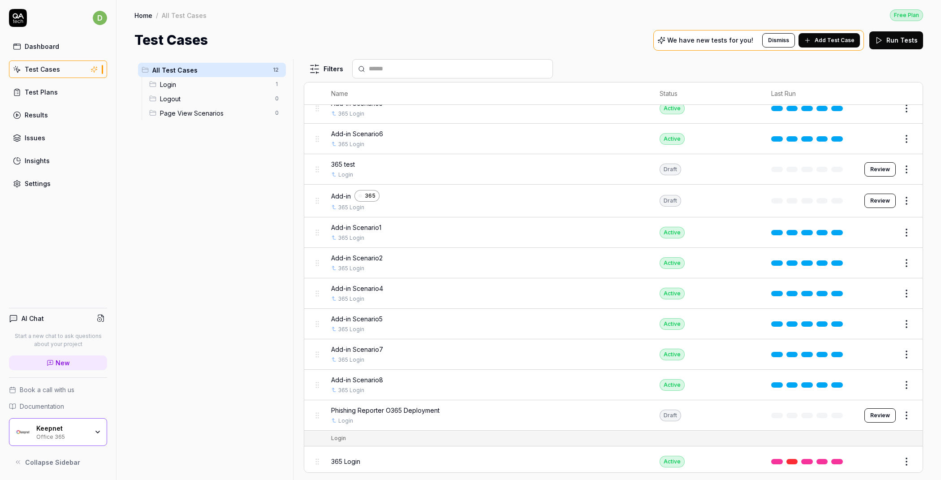
click at [409, 196] on div "Add-in 365" at bounding box center [486, 196] width 311 height 12
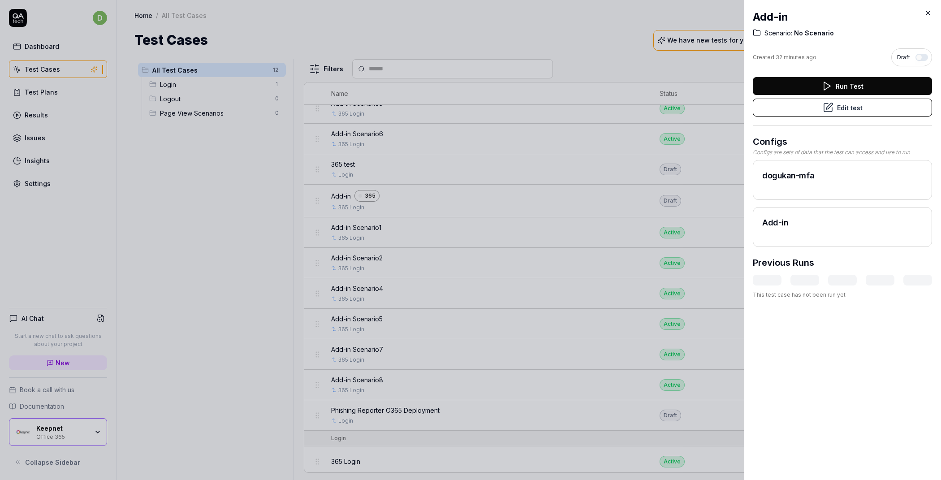
click at [854, 109] on button "Edit test" at bounding box center [842, 108] width 179 height 18
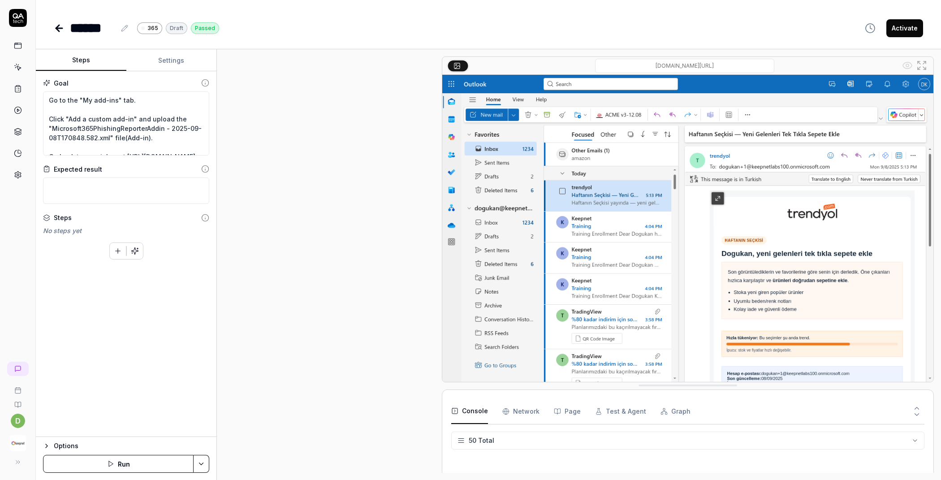
scroll to position [483, 0]
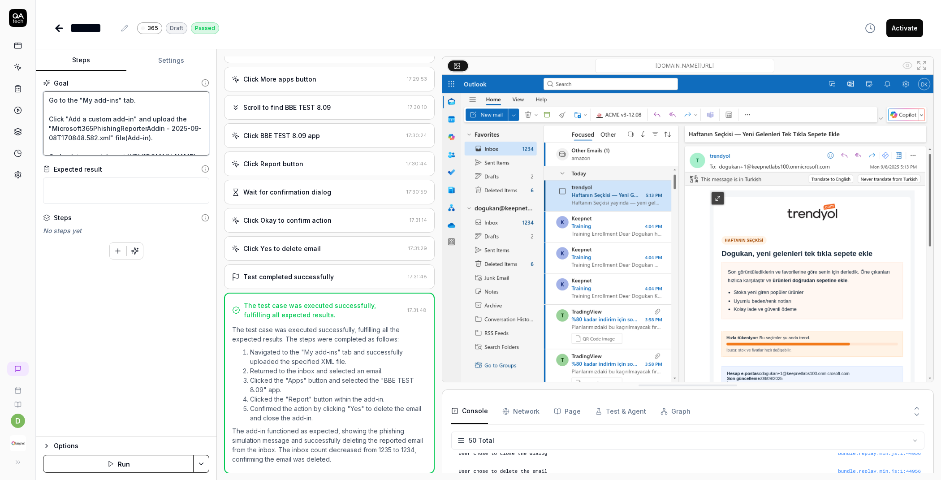
click at [140, 121] on textarea "Go to the "My add-ins" tab. Click "Add a custom add-in" and upload the "Microso…" at bounding box center [126, 123] width 166 height 64
type textarea "*"
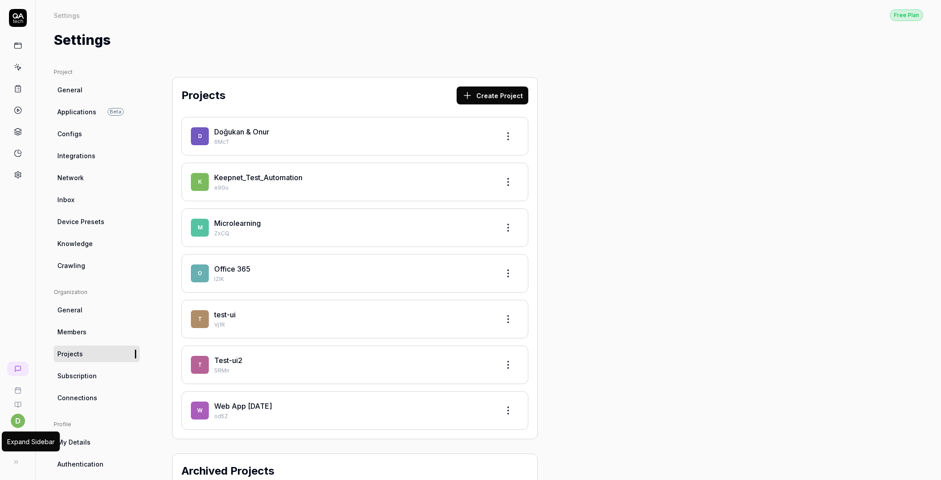
click at [17, 462] on icon at bounding box center [16, 462] width 7 height 7
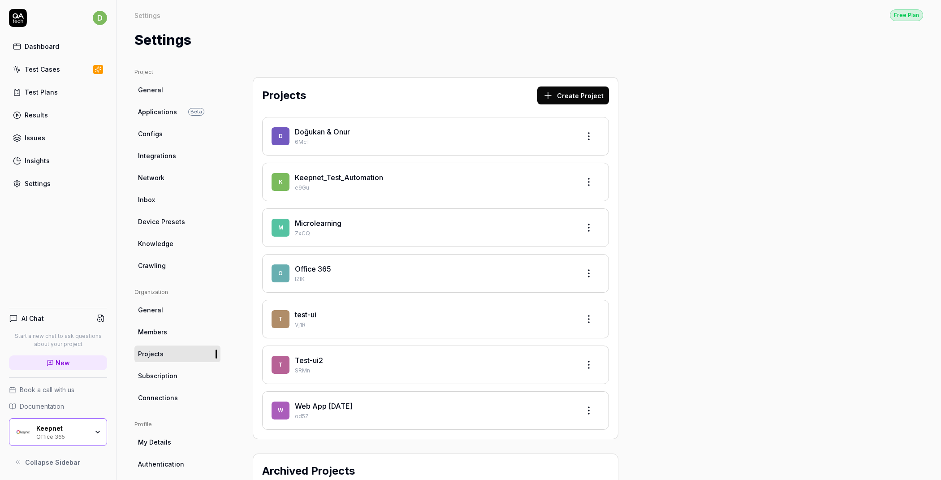
click at [61, 423] on div "Keepnet Office 365" at bounding box center [58, 432] width 98 height 28
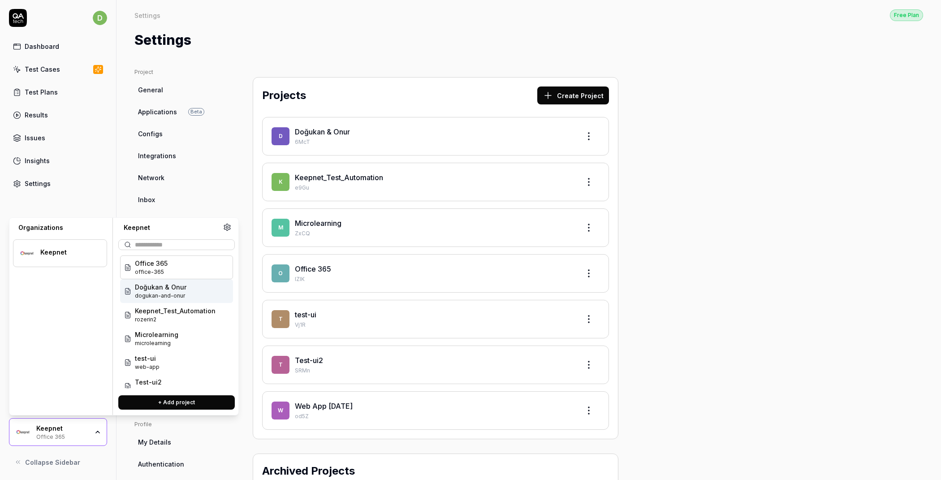
scroll to position [26, 0]
click at [185, 287] on span "Keepnet_Test_Automation" at bounding box center [175, 284] width 81 height 9
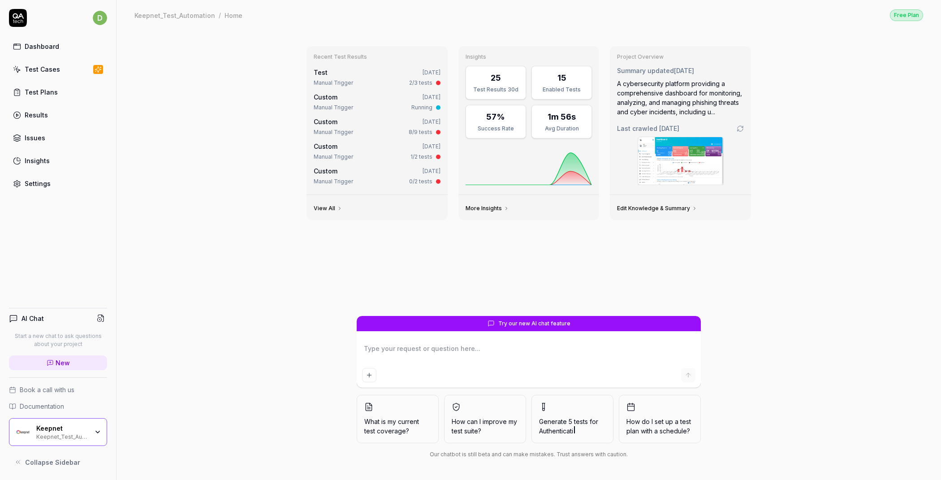
click at [39, 68] on div "Test Cases" at bounding box center [42, 69] width 35 height 9
type textarea "*"
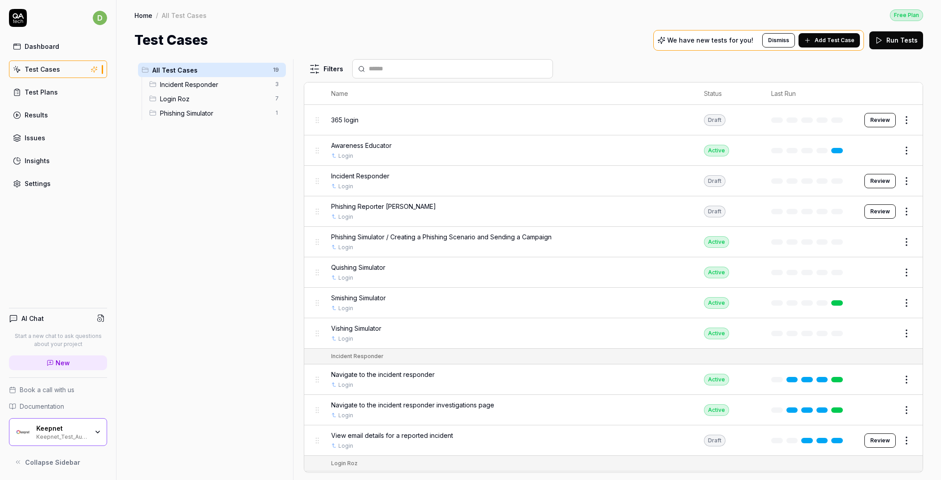
click at [66, 180] on link "Settings" at bounding box center [58, 183] width 98 height 17
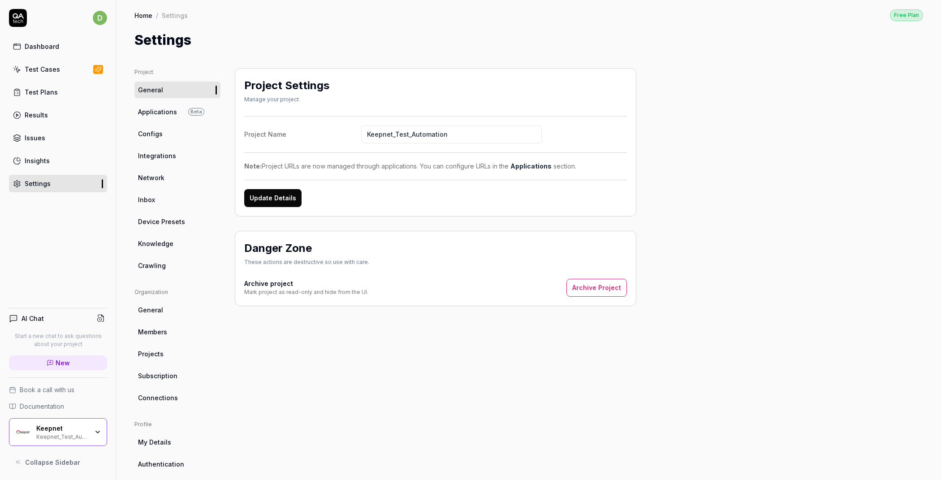
click at [169, 139] on link "Configs" at bounding box center [177, 134] width 86 height 17
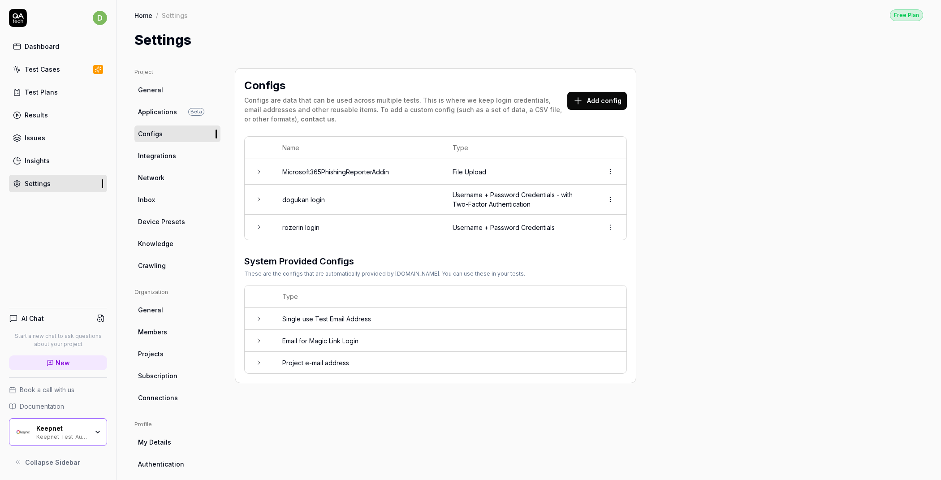
click at [586, 104] on button "Add config" at bounding box center [598, 101] width 60 height 18
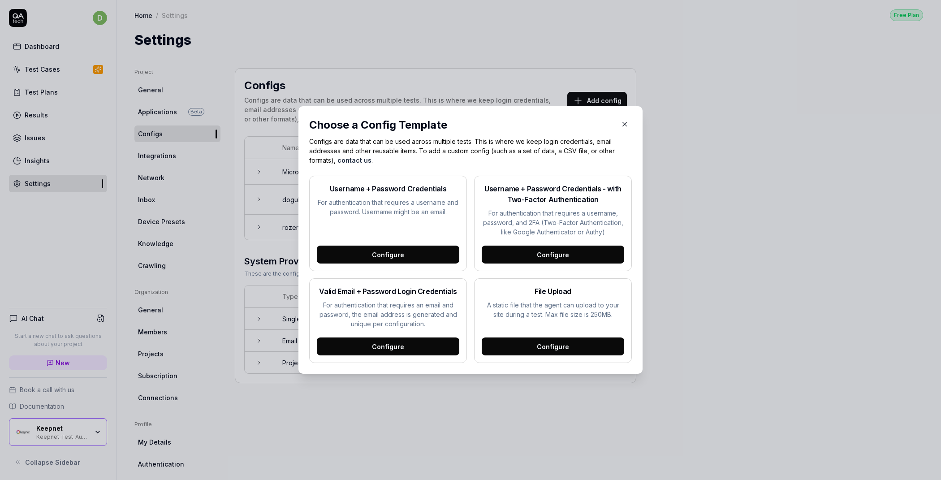
click at [566, 256] on div "Configure" at bounding box center [553, 255] width 143 height 18
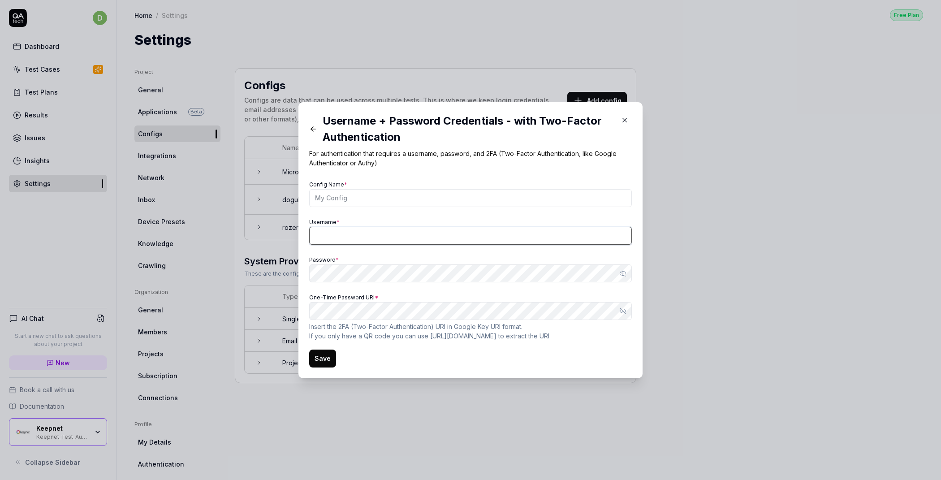
type input "dogukan.koylu@keepnetlabs.com"
click at [408, 196] on input "Config Name *" at bounding box center [470, 198] width 323 height 18
paste input "dogukan-mfa"
type input "dogukan-mfa"
click at [389, 237] on input "dogukan.koylu@keepnetlabs.com" at bounding box center [470, 236] width 323 height 18
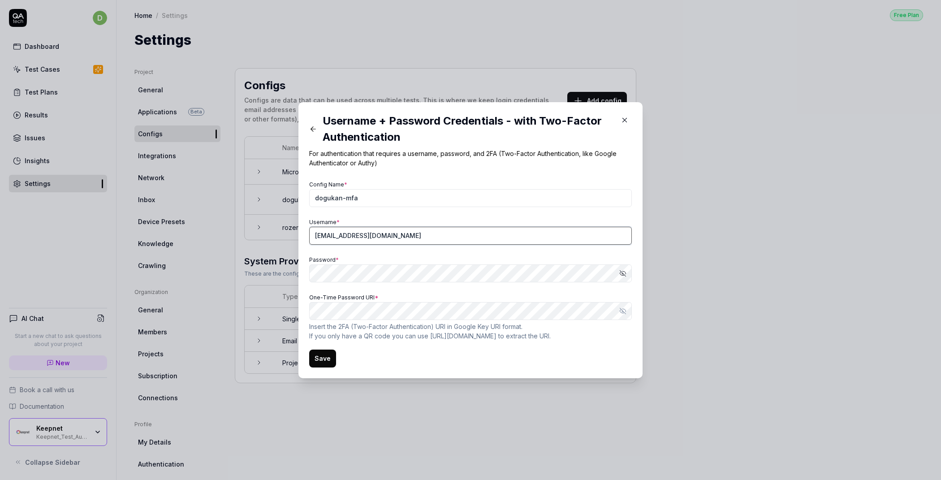
paste input "@keepnetlabs100.onmicrosoft"
type input "[EMAIL_ADDRESS][DOMAIN_NAME]"
click at [352, 283] on div "Config Name * dogukan-mfa Username * dogukan@keepnetlabs100.onmicrosoft.com Pas…" at bounding box center [470, 259] width 323 height 162
click at [620, 276] on icon "button" at bounding box center [623, 273] width 7 height 7
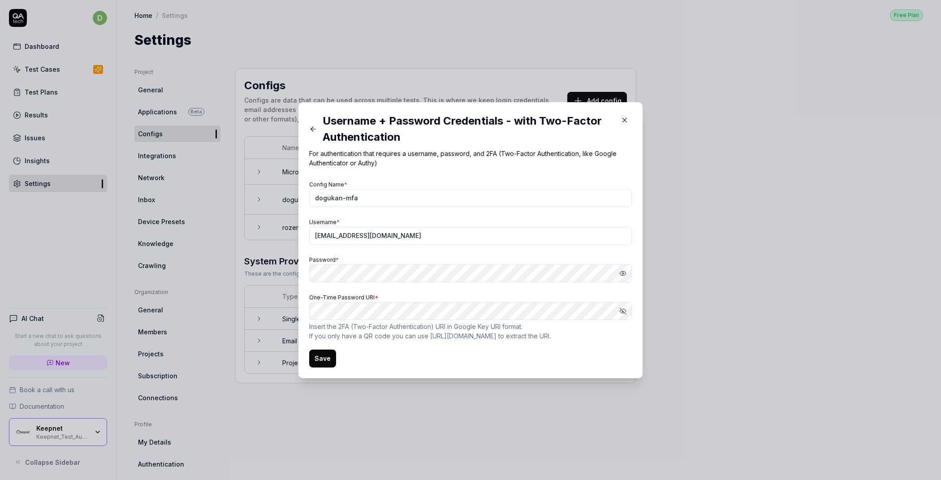
click at [323, 357] on button "Save" at bounding box center [322, 359] width 27 height 18
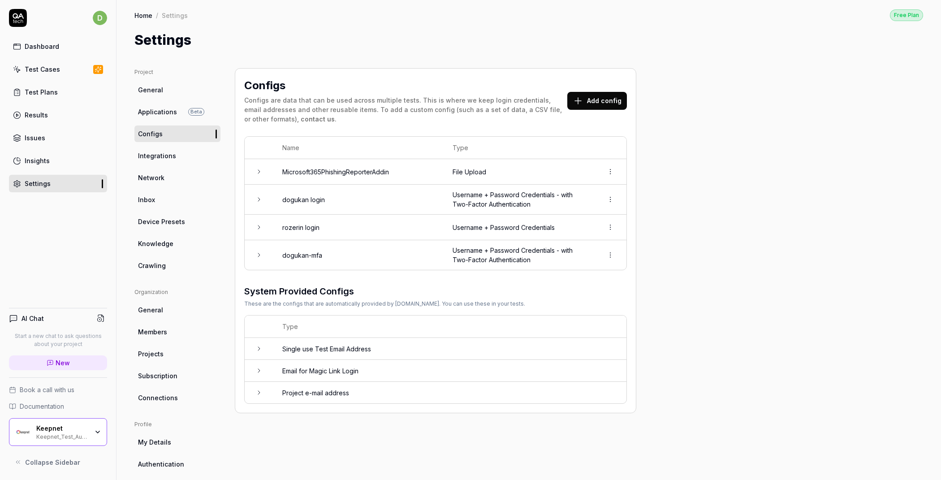
scroll to position [2, 0]
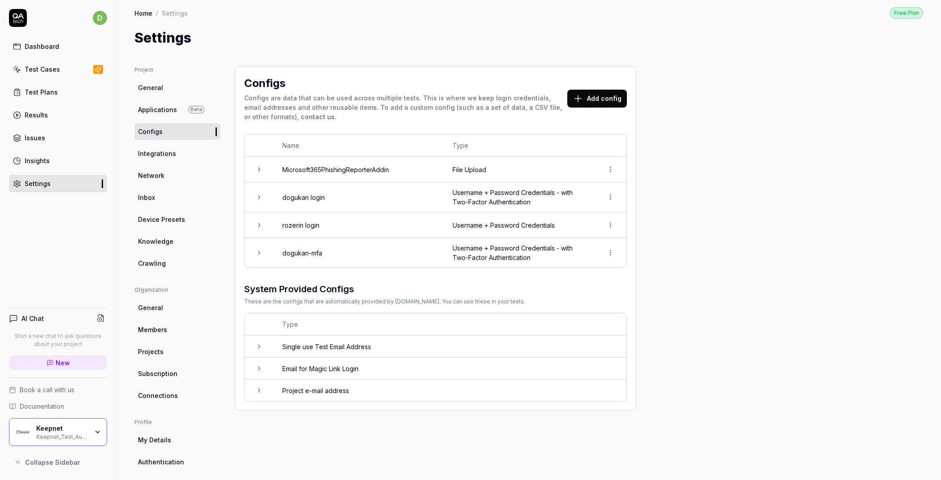
click at [594, 93] on button "Add config" at bounding box center [598, 99] width 60 height 18
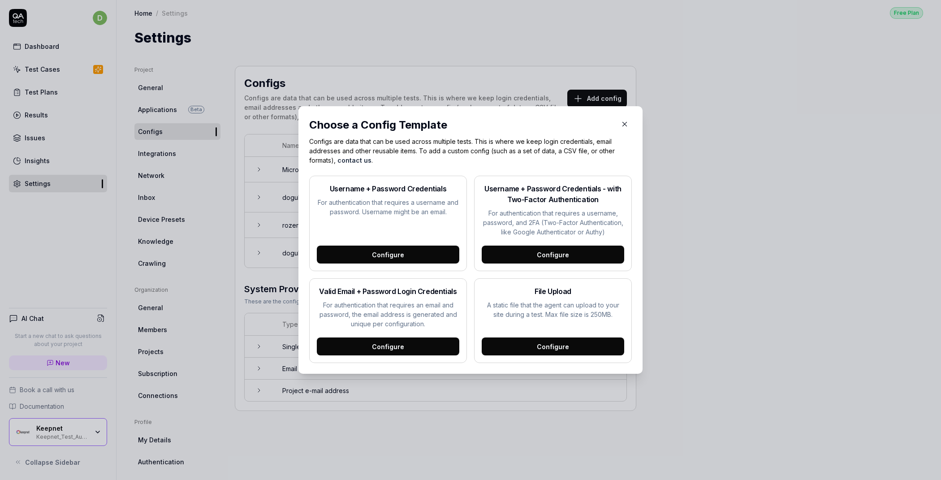
click at [521, 347] on div "Configure" at bounding box center [553, 347] width 143 height 18
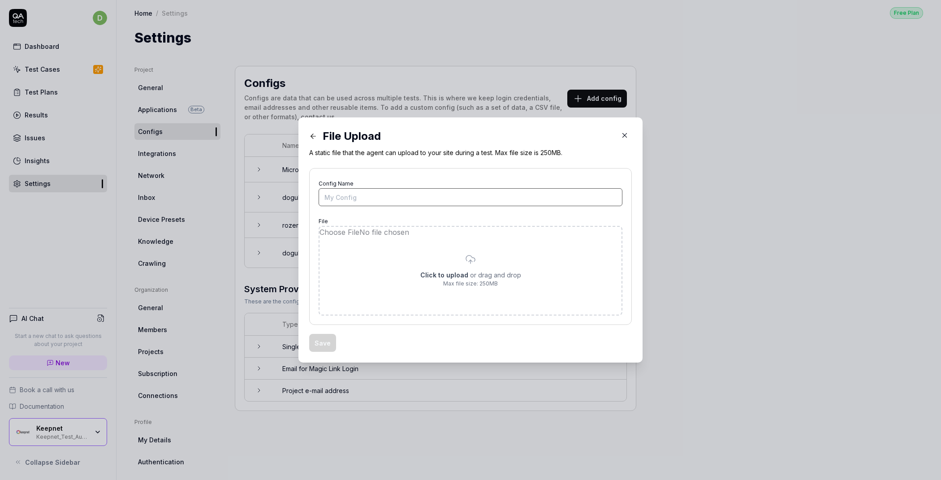
click at [354, 205] on input "Config Name" at bounding box center [471, 197] width 304 height 18
type input "Add-in"
click at [401, 253] on input "file" at bounding box center [471, 271] width 302 height 88
type input "**********"
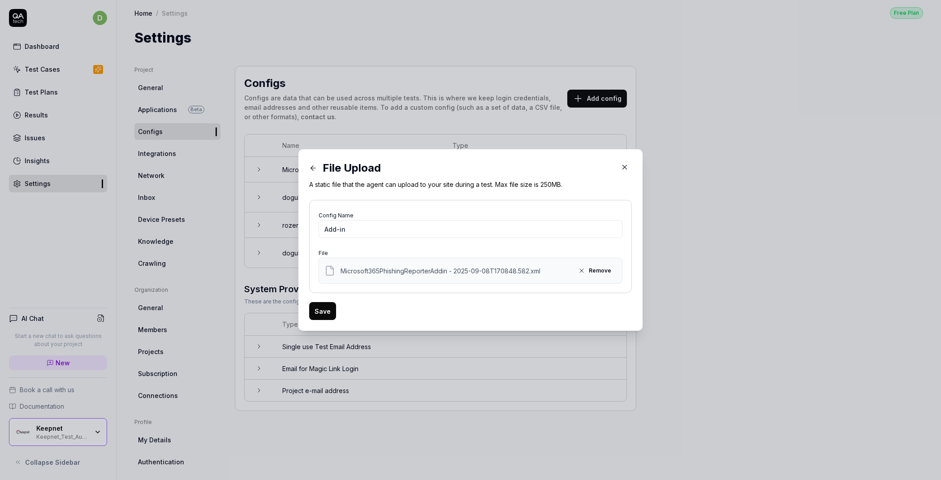
click at [321, 315] on button "Save" at bounding box center [322, 311] width 27 height 18
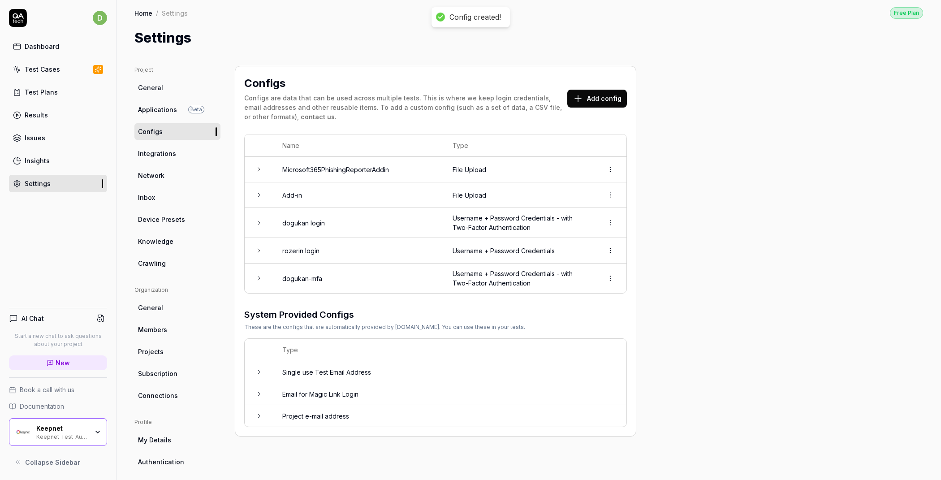
click at [56, 70] on div "Test Cases" at bounding box center [42, 69] width 35 height 9
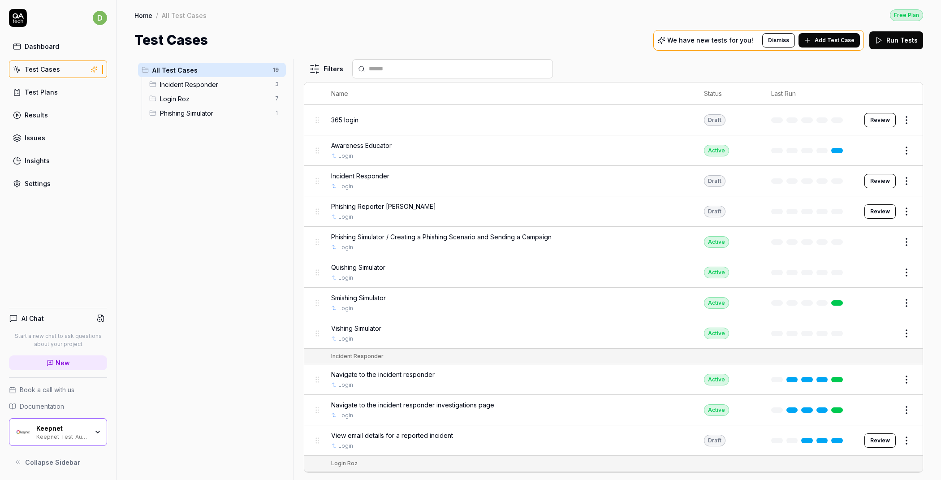
click at [266, 232] on div "All Test Cases 19 Incident Responder 3 Login Roz 7 Phishing Simulator 1" at bounding box center [211, 264] width 155 height 410
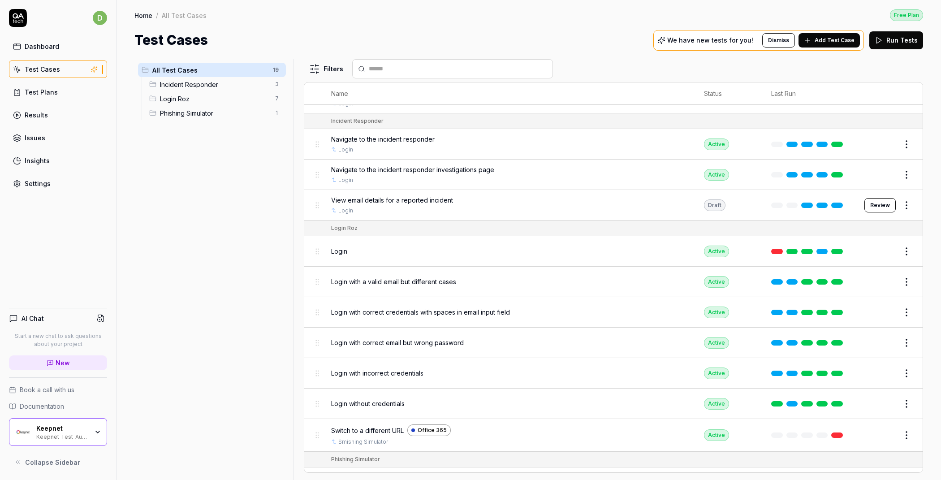
scroll to position [255, 0]
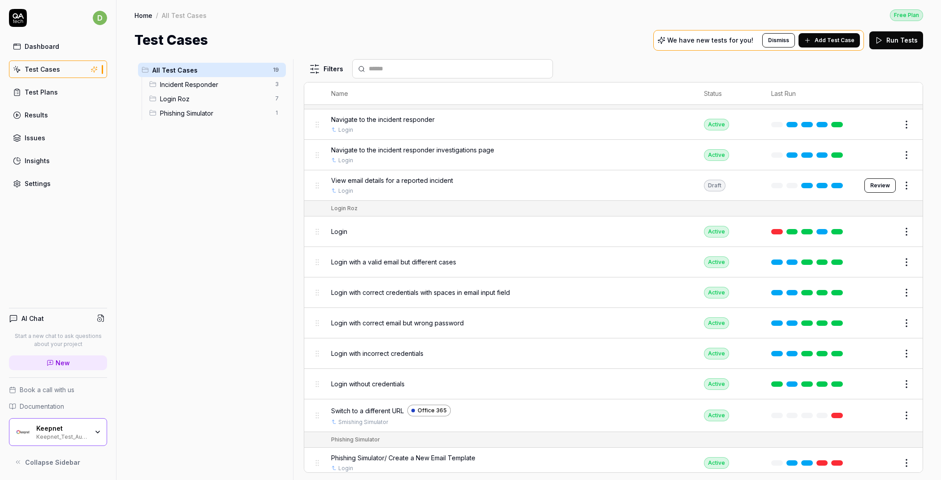
click at [828, 36] on span "Add Test Case" at bounding box center [835, 40] width 40 height 8
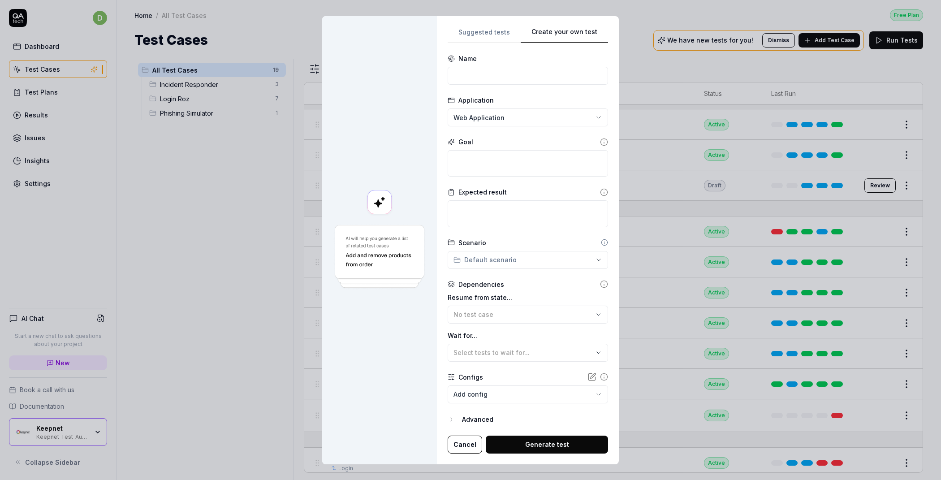
click at [571, 24] on div "**********" at bounding box center [528, 240] width 182 height 448
click at [497, 69] on input at bounding box center [528, 76] width 160 height 18
type input "3"
type input "İ"
type input "Store"
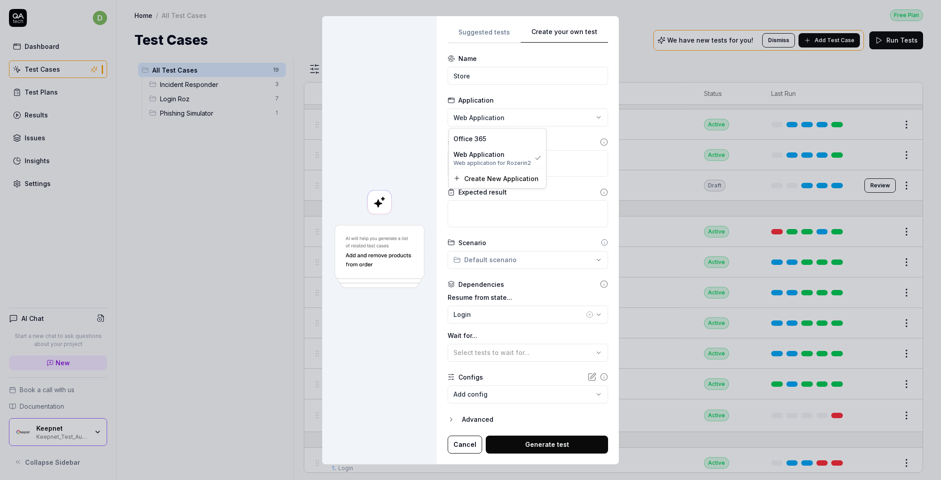
click at [501, 115] on div "**********" at bounding box center [470, 240] width 941 height 480
click at [506, 115] on div "**********" at bounding box center [470, 240] width 941 height 480
click at [531, 119] on div "**********" at bounding box center [470, 240] width 941 height 480
click at [490, 176] on span "Create New Application" at bounding box center [501, 177] width 74 height 9
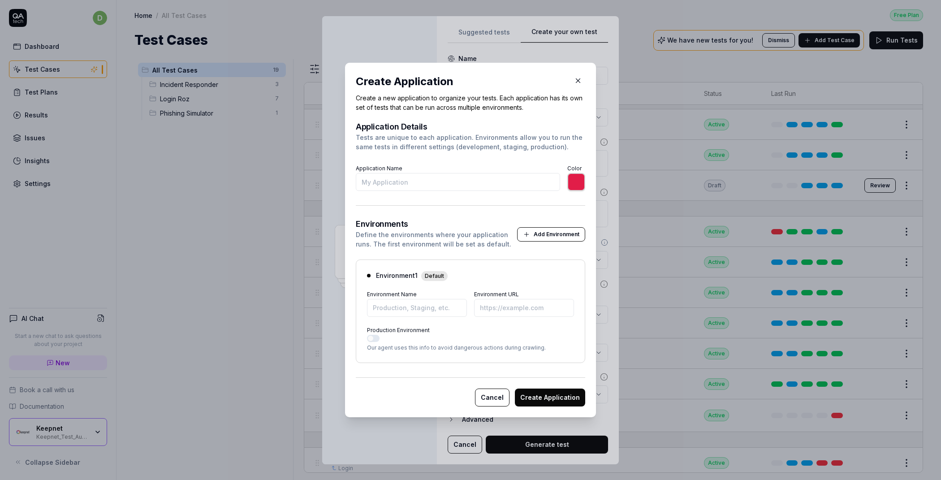
click at [410, 181] on input "Application Name" at bounding box center [458, 182] width 204 height 18
type input "3"
type input "*******"
type input "365"
click at [581, 183] on input "*******" at bounding box center [577, 182] width 18 height 18
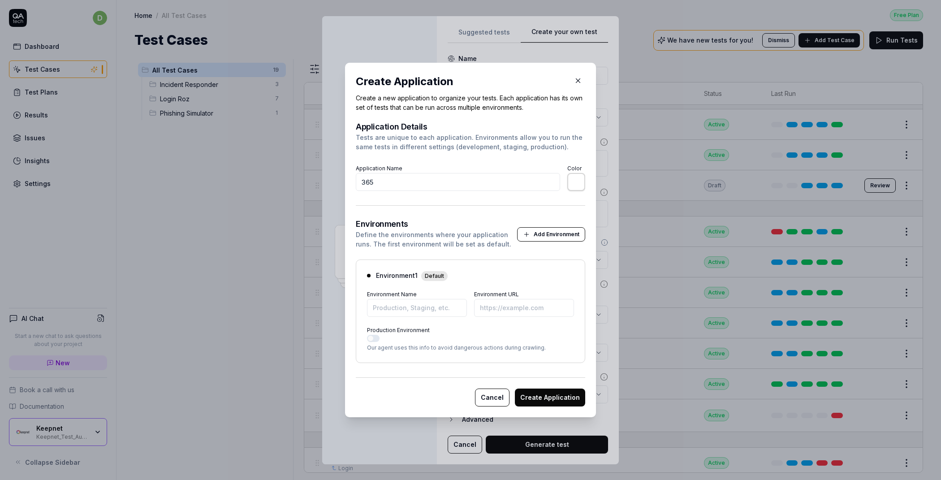
type input "*******"
click at [451, 210] on form "Application Details Tests are unique to each application. Environments allow yo…" at bounding box center [471, 265] width 230 height 284
click at [500, 310] on input "Environment URL" at bounding box center [524, 308] width 100 height 18
paste input "[URL][DOMAIN_NAME]"
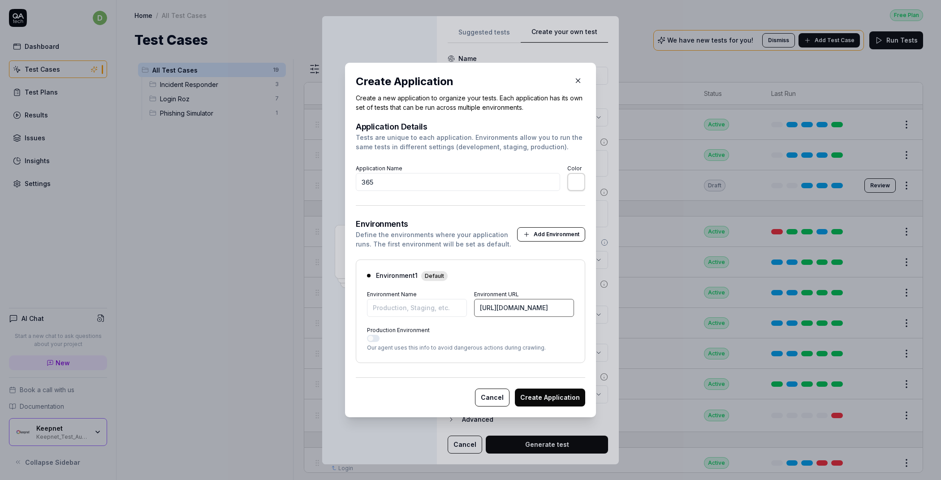
type input "[URL][DOMAIN_NAME]"
click at [420, 308] on input "Environment Name" at bounding box center [417, 308] width 100 height 18
type input "Office 365"
click at [545, 399] on button "Create Application" at bounding box center [550, 398] width 70 height 18
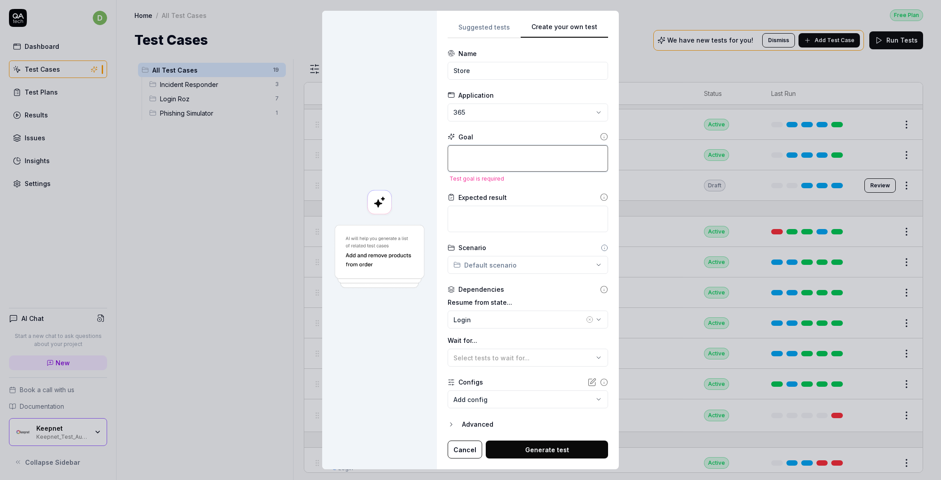
click at [484, 150] on textarea at bounding box center [528, 158] width 160 height 26
paste textarea "Go to the "My add-ins" tab. Click "Add a custom add-in" and upload the "Microso…"
type textarea "*"
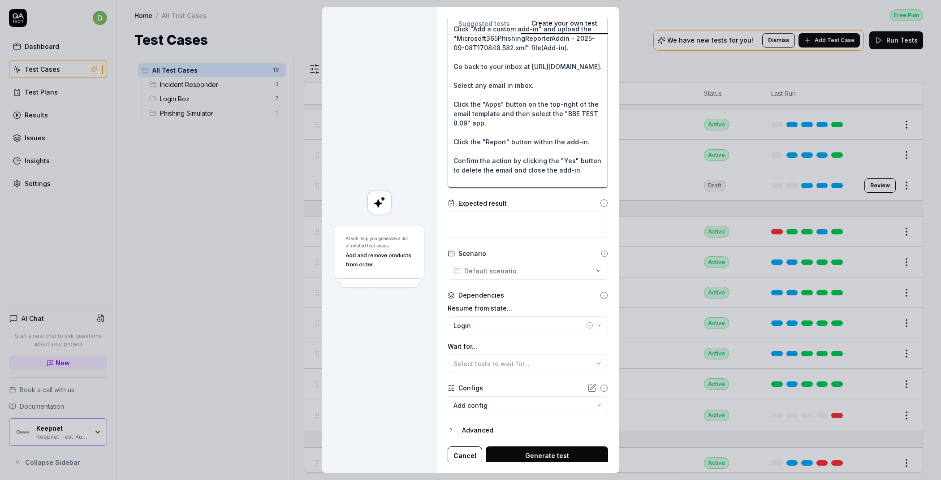
scroll to position [142, 0]
type textarea "Go to the "My add-ins" tab. Click "Add a custom add-in" and upload the "Microso…"
click at [507, 323] on div "Login" at bounding box center [519, 323] width 131 height 9
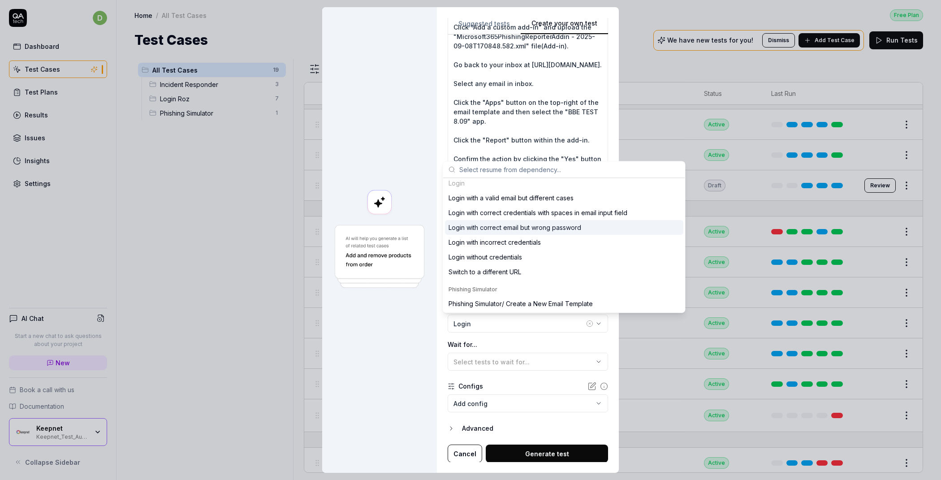
scroll to position [0, 0]
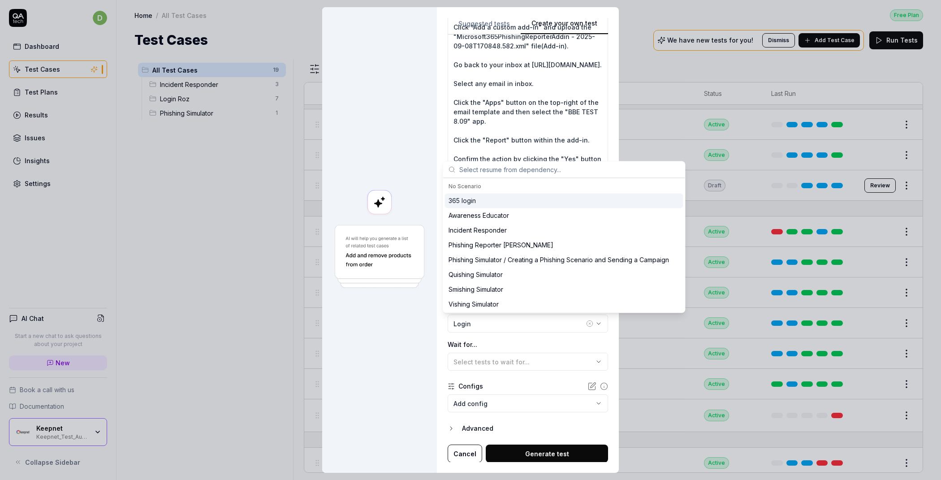
click at [485, 204] on div "365 login" at bounding box center [564, 200] width 238 height 15
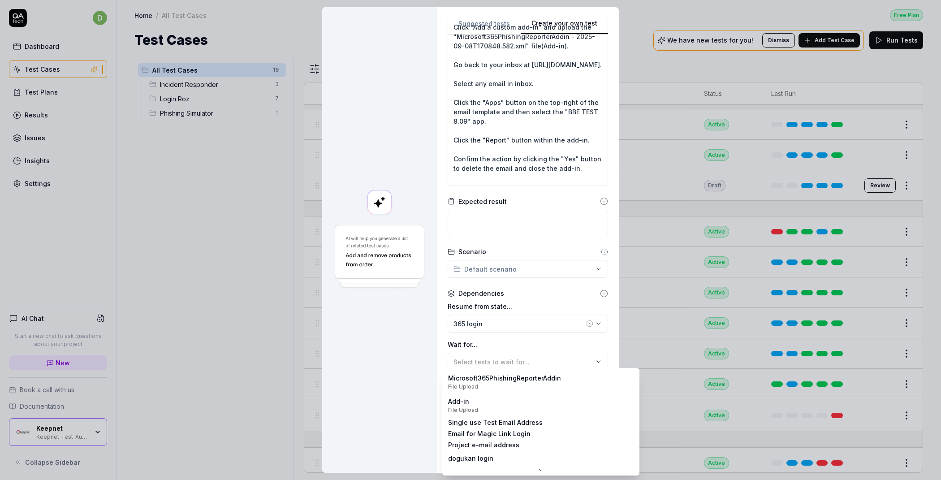
click at [480, 409] on body "d Dashboard Test Cases Test Plans Results Issues Insights Settings AI Chat Star…" at bounding box center [470, 240] width 941 height 480
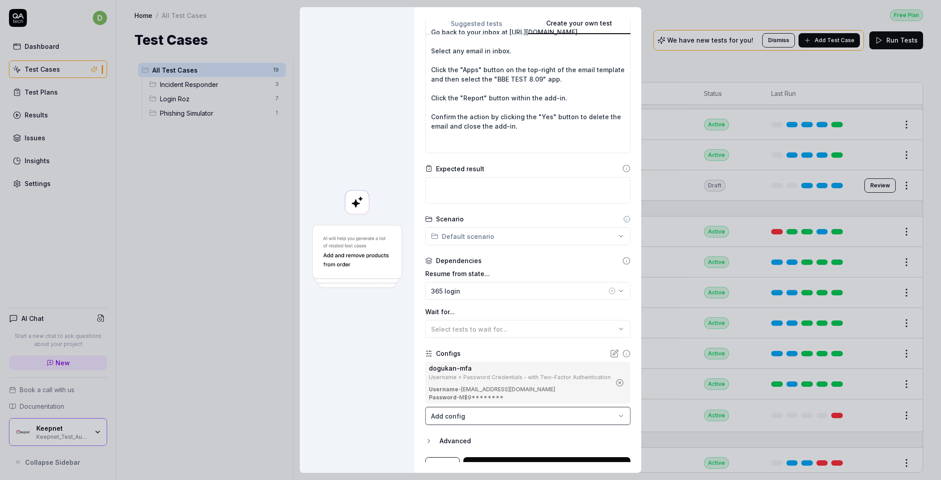
scroll to position [187, 0]
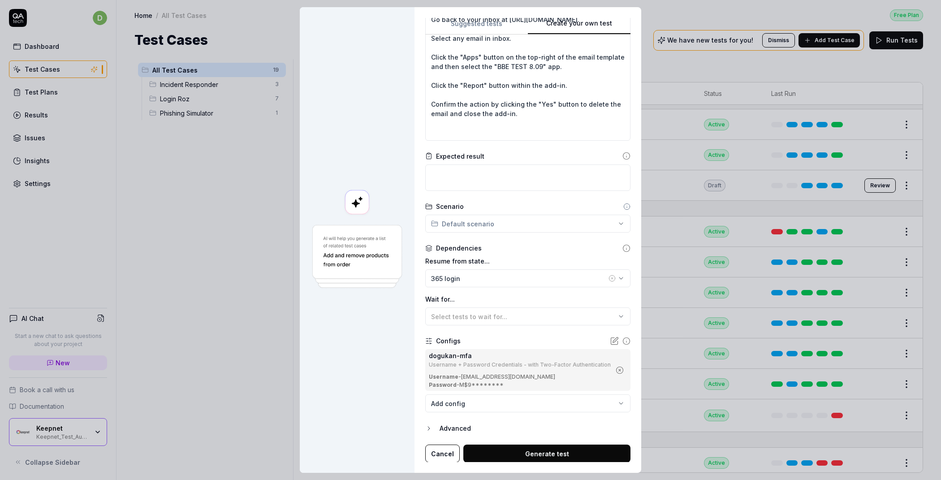
click at [481, 402] on body "d Dashboard Test Cases Test Plans Results Issues Insights Settings AI Chat Star…" at bounding box center [470, 240] width 941 height 480
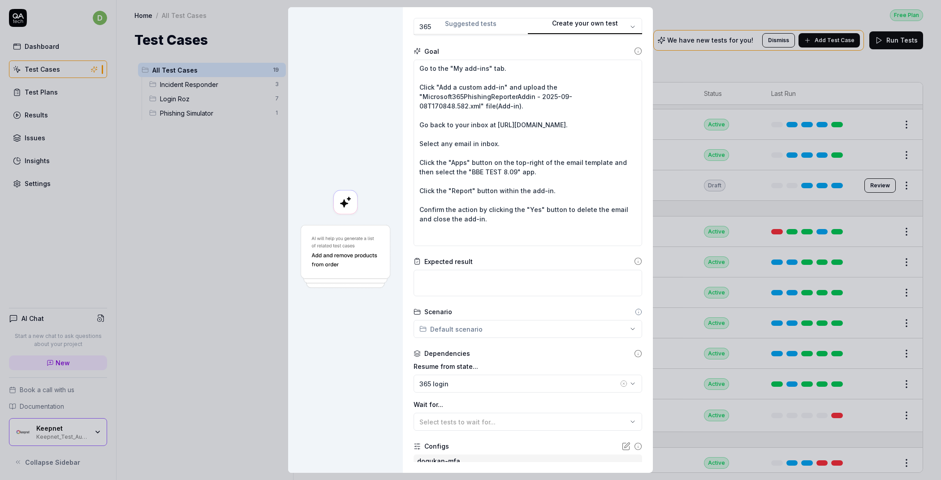
scroll to position [240, 0]
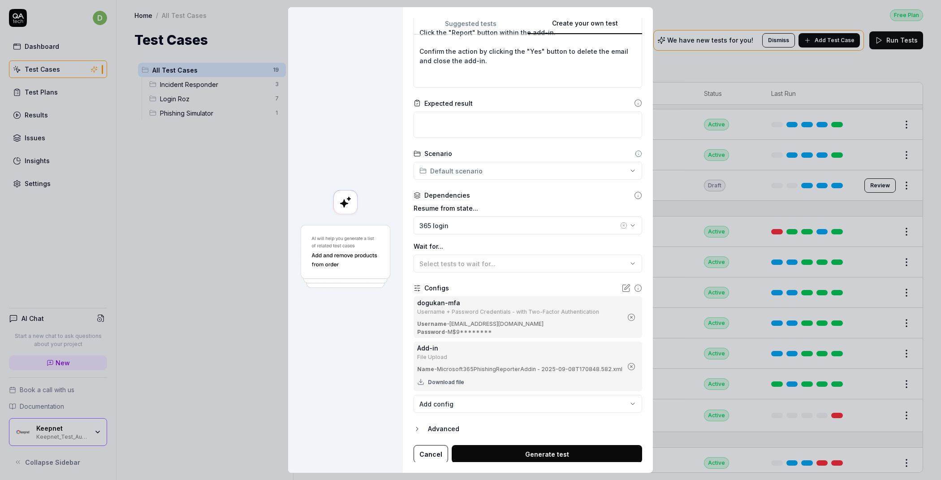
click at [532, 451] on button "Generate test" at bounding box center [547, 454] width 191 height 18
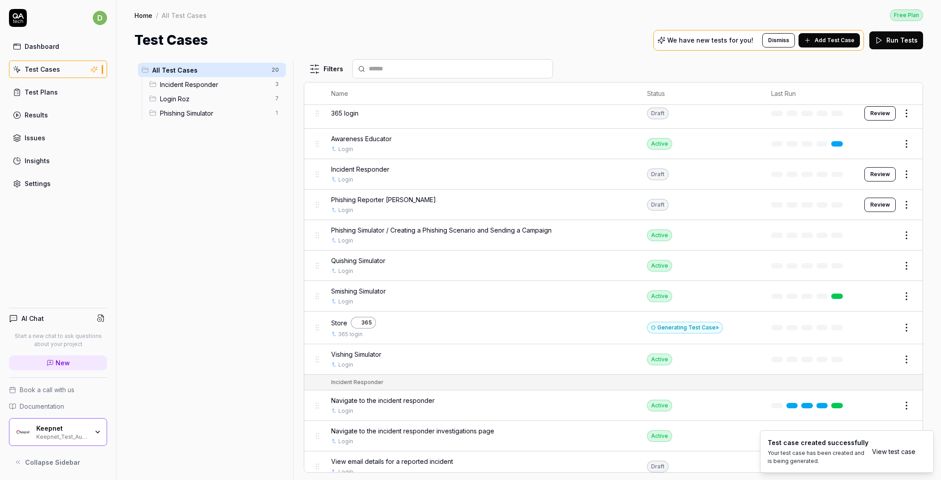
scroll to position [0, 0]
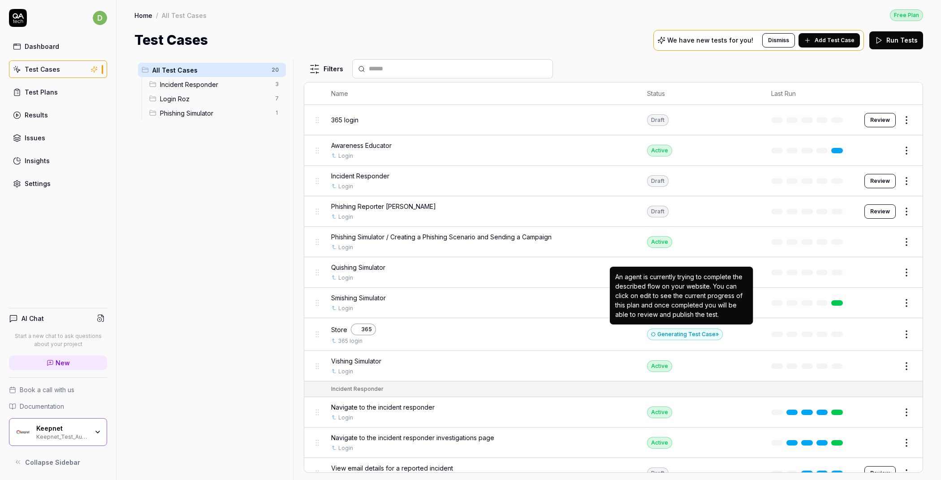
click at [660, 331] on div "Generating Test Case »" at bounding box center [685, 335] width 76 height 12
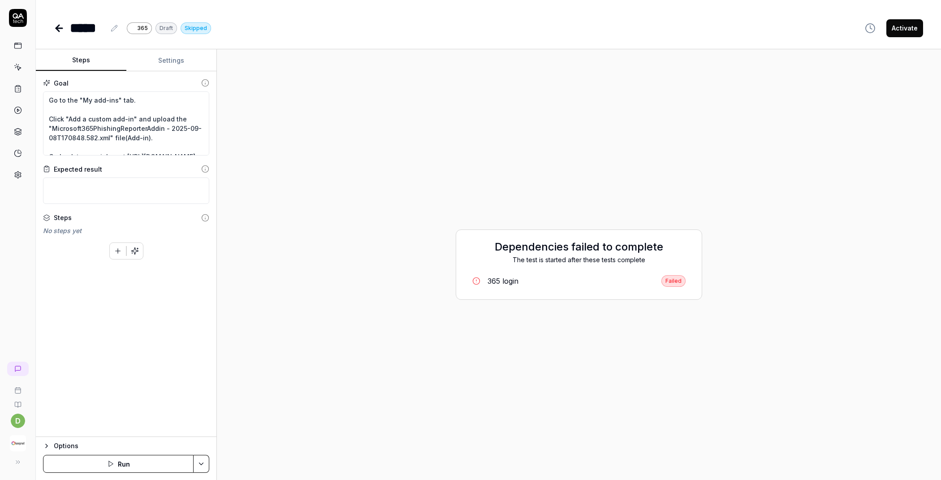
click at [21, 70] on icon at bounding box center [18, 67] width 8 height 8
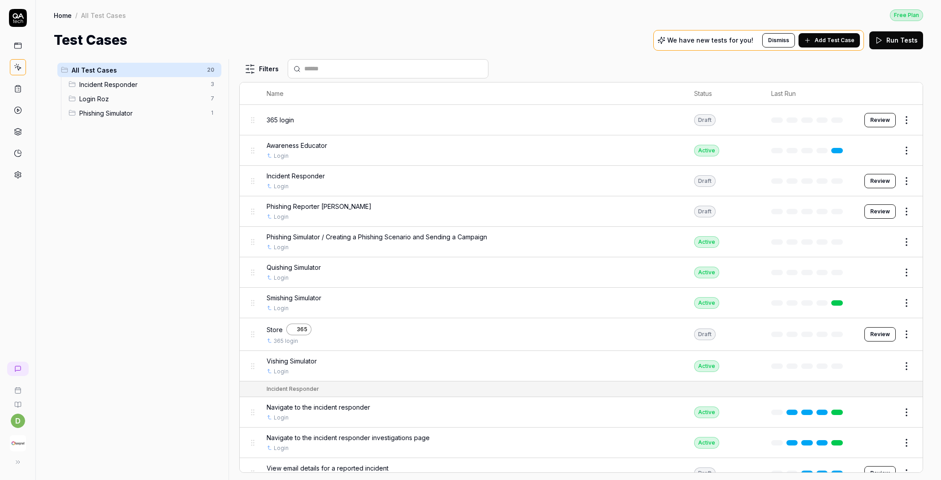
click at [290, 119] on span "365 login" at bounding box center [280, 119] width 27 height 9
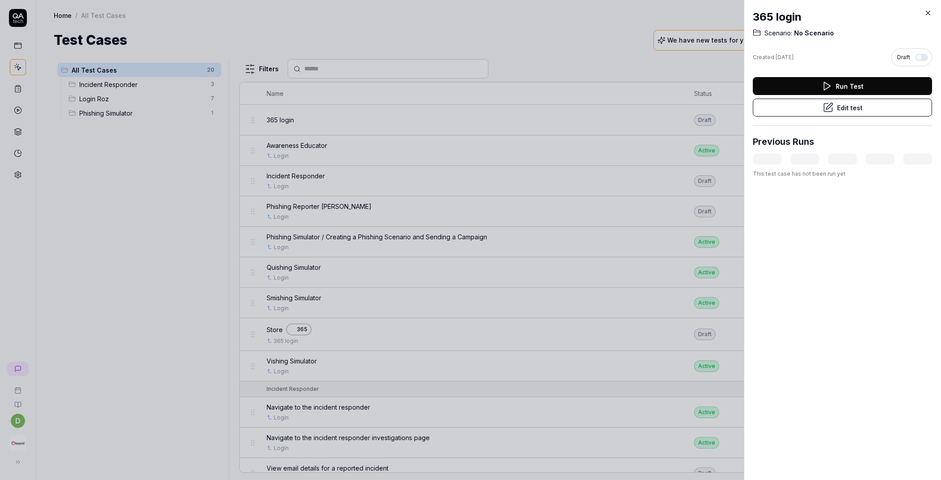
click at [854, 110] on button "Edit test" at bounding box center [842, 108] width 179 height 18
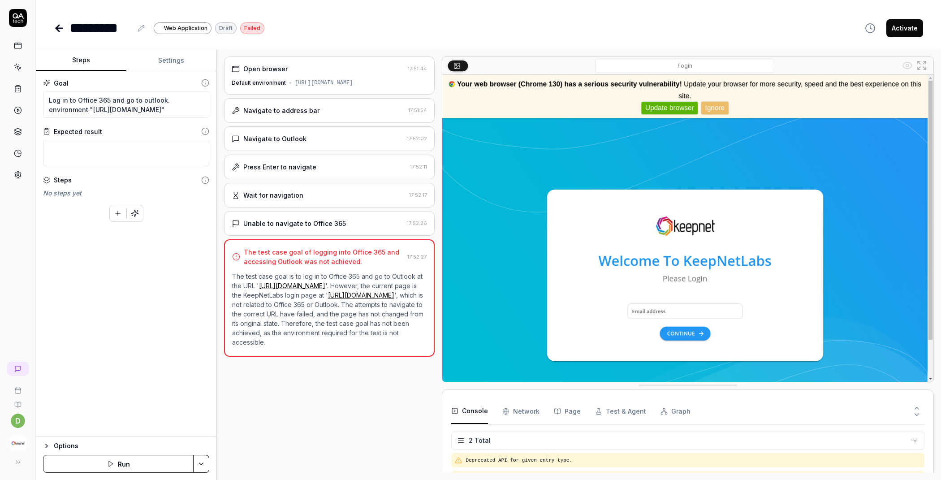
scroll to position [30, 0]
type textarea "*"
click at [161, 62] on button "Settings" at bounding box center [171, 61] width 91 height 22
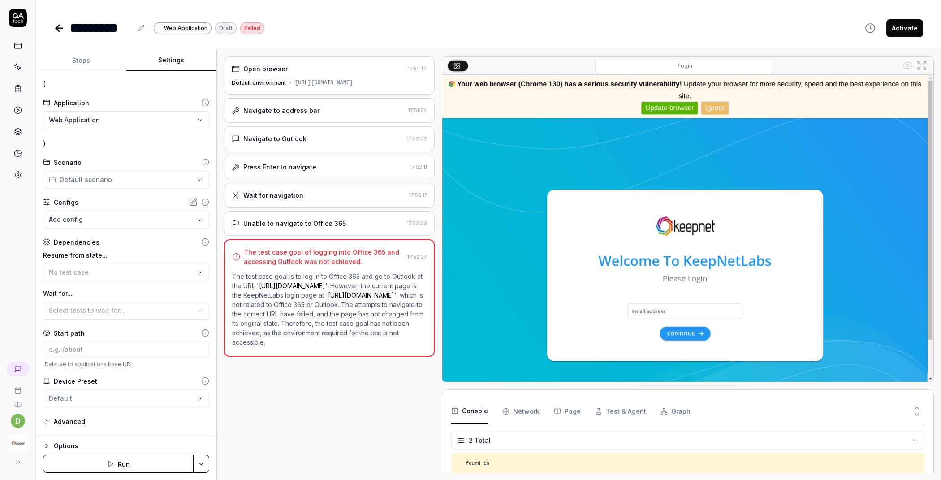
click at [102, 113] on html "**********" at bounding box center [470, 240] width 941 height 480
click at [101, 144] on div "Office 365" at bounding box center [94, 140] width 88 height 9
click at [114, 465] on button "Save & Run" at bounding box center [118, 464] width 151 height 18
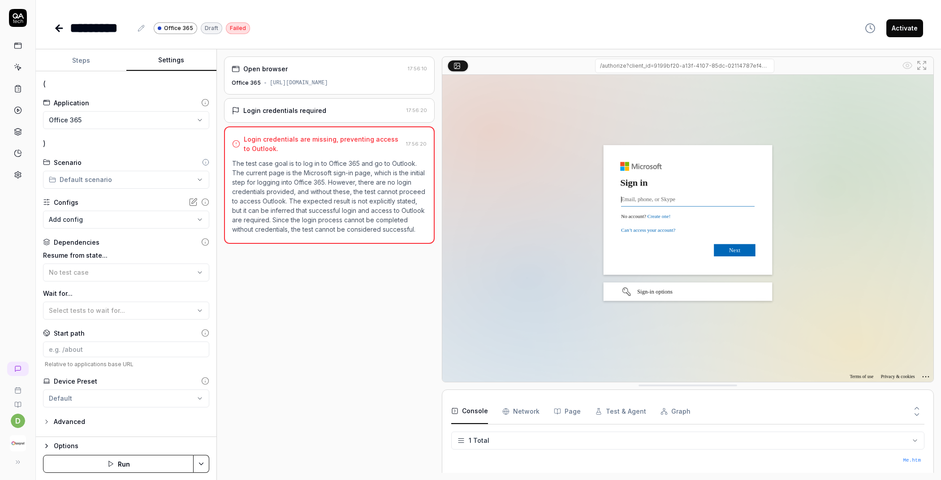
click at [131, 467] on button "Run" at bounding box center [118, 464] width 151 height 18
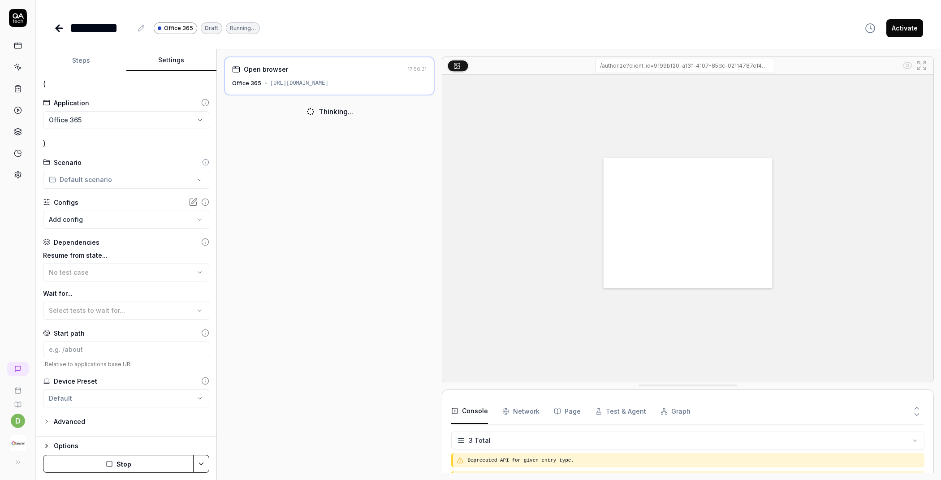
scroll to position [7, 0]
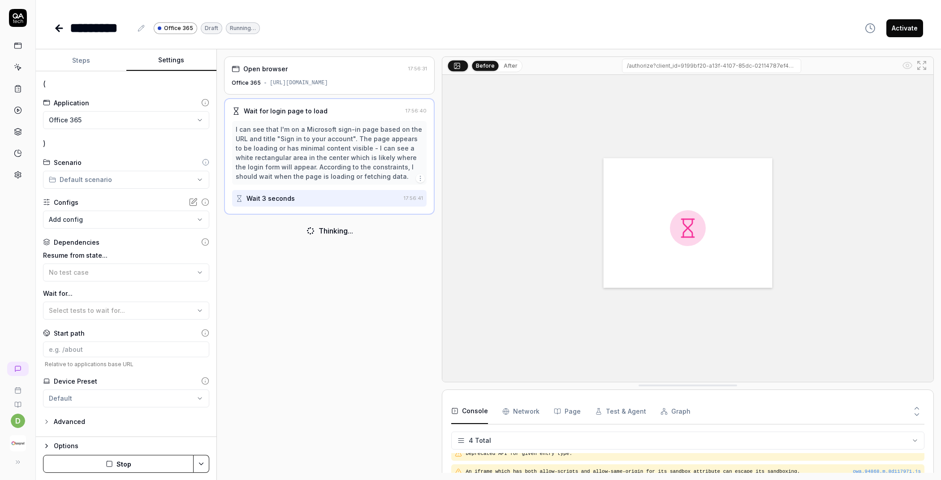
click at [502, 68] on button "After" at bounding box center [510, 66] width 21 height 10
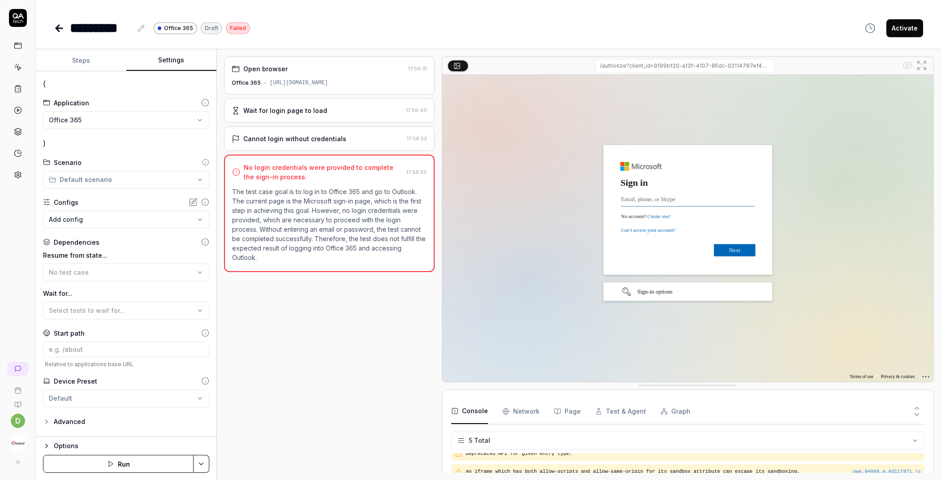
scroll to position [25, 0]
click at [171, 120] on html "**********" at bounding box center [470, 240] width 941 height 480
click at [94, 142] on div "Office 365" at bounding box center [87, 140] width 74 height 9
click at [18, 173] on icon at bounding box center [18, 175] width 8 height 8
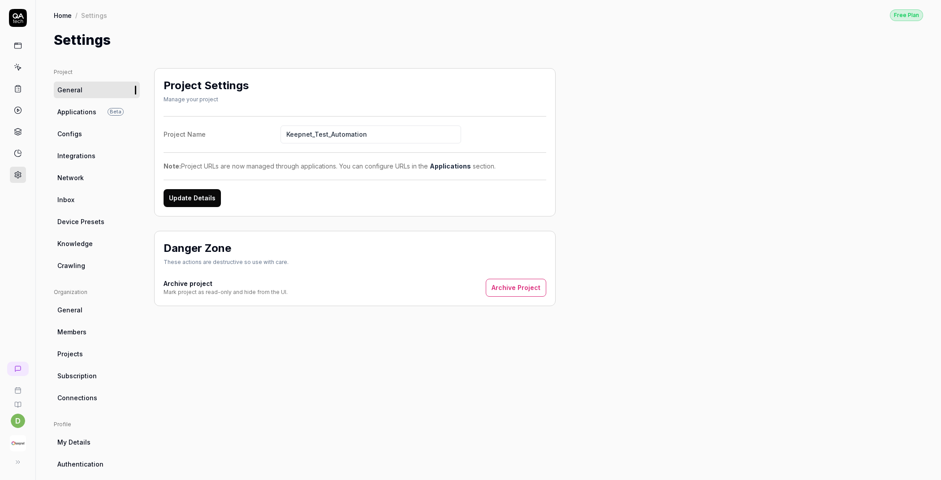
click at [94, 102] on ul "Project General Applications Beta Configs Integrations Network Inbox Device Pre…" at bounding box center [97, 171] width 86 height 206
click at [89, 111] on span "Applications" at bounding box center [76, 111] width 39 height 9
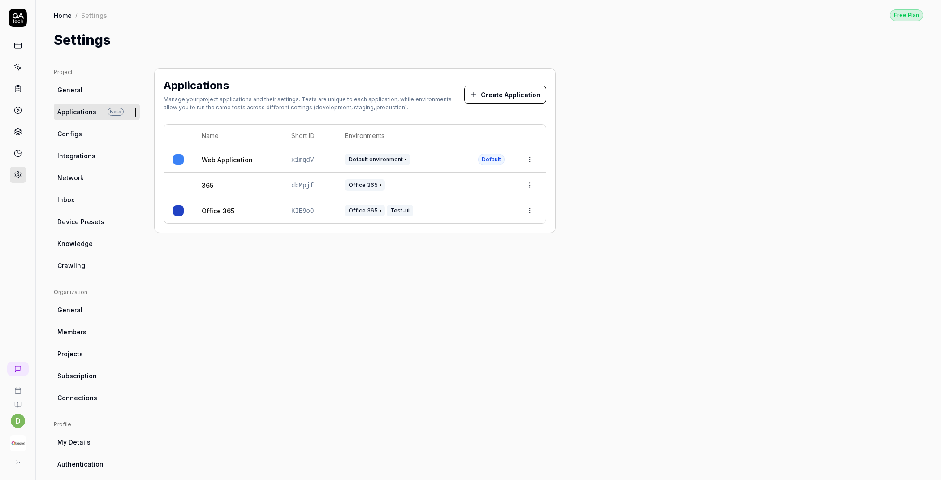
click at [526, 207] on html "d Home / Settings Free Plan Home / Settings Free Plan Settings Project General …" at bounding box center [470, 240] width 941 height 480
click at [494, 273] on div "Edit" at bounding box center [499, 269] width 71 height 20
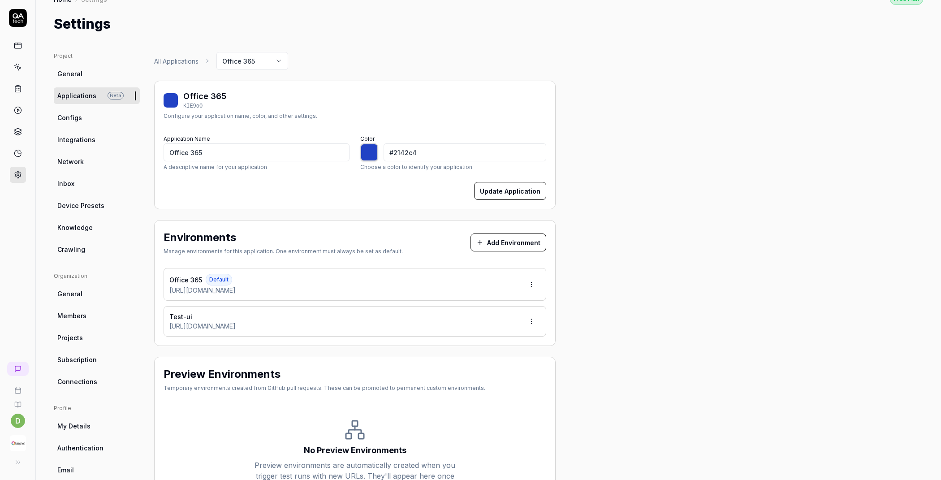
scroll to position [17, 0]
click at [436, 282] on div "Office 365 Default [URL][DOMAIN_NAME]" at bounding box center [355, 284] width 383 height 33
click at [536, 286] on html "d Home / Settings Free Plan Home / Settings Free Plan Settings Project General …" at bounding box center [470, 240] width 941 height 480
click at [490, 321] on div "Edit" at bounding box center [498, 324] width 91 height 20
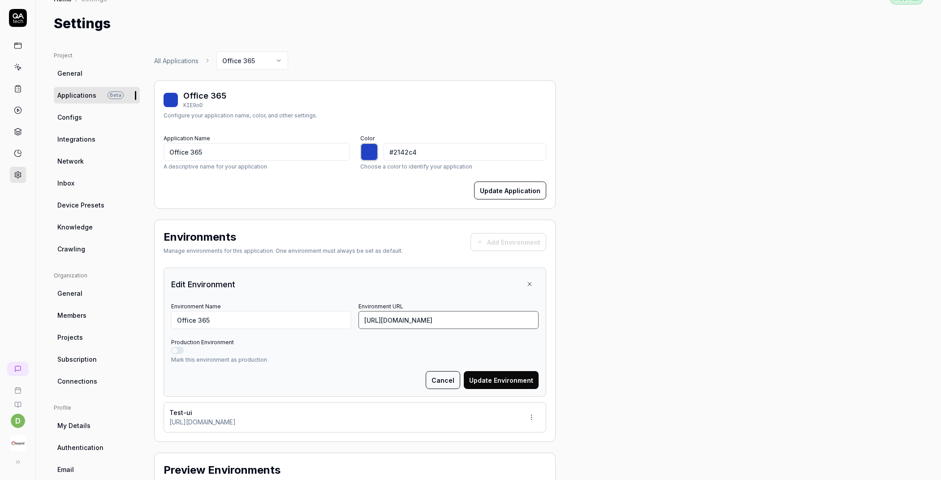
click at [492, 319] on input "https://outlook.office365.com/mail/" at bounding box center [449, 320] width 180 height 18
type input "https://outlook.office365.com/"
click at [503, 380] on button "Update Environment" at bounding box center [501, 380] width 75 height 18
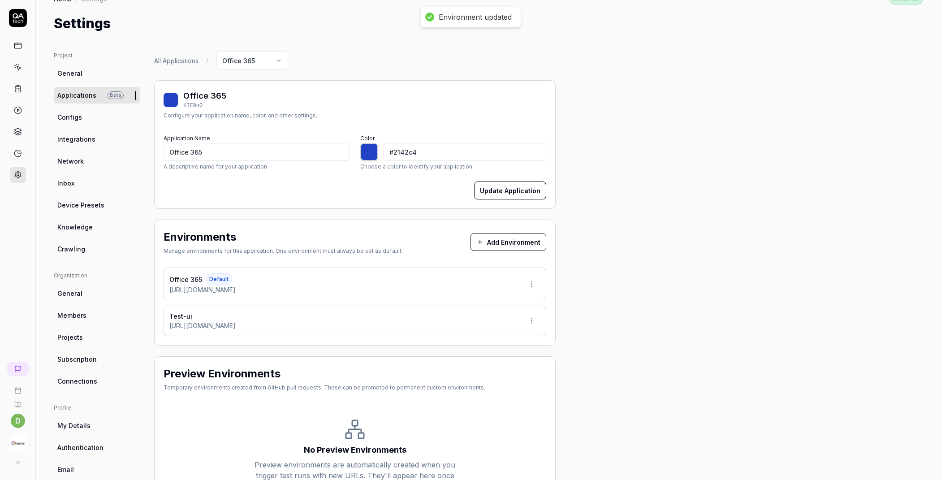
click at [20, 66] on icon at bounding box center [19, 68] width 4 height 4
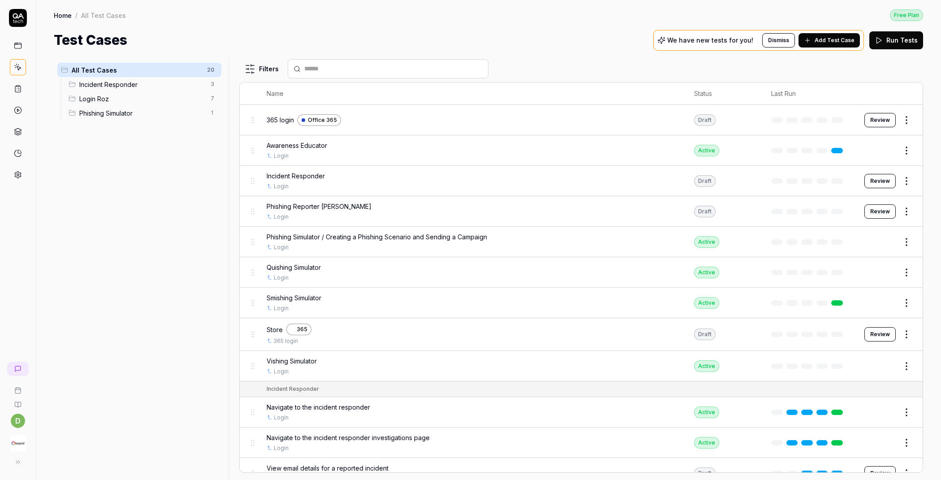
click at [285, 118] on span "365 login" at bounding box center [280, 119] width 27 height 9
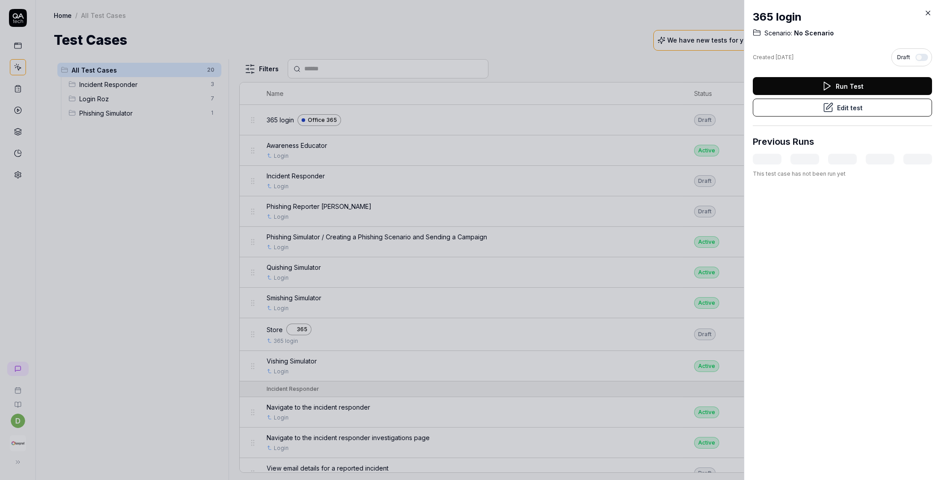
click at [870, 111] on button "Edit test" at bounding box center [842, 108] width 179 height 18
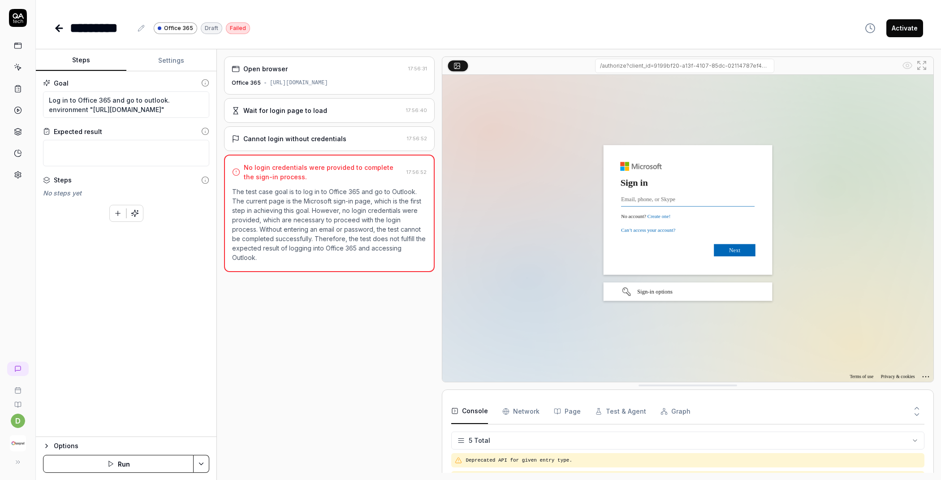
scroll to position [25, 0]
drag, startPoint x: 170, startPoint y: 110, endPoint x: 109, endPoint y: 100, distance: 62.1
click at [109, 100] on textarea "Log in to Office 365 and go to outlook. environment "https://outlook.office.com…" at bounding box center [126, 104] width 166 height 26
type textarea "*"
type textarea "Log in to Office 365"
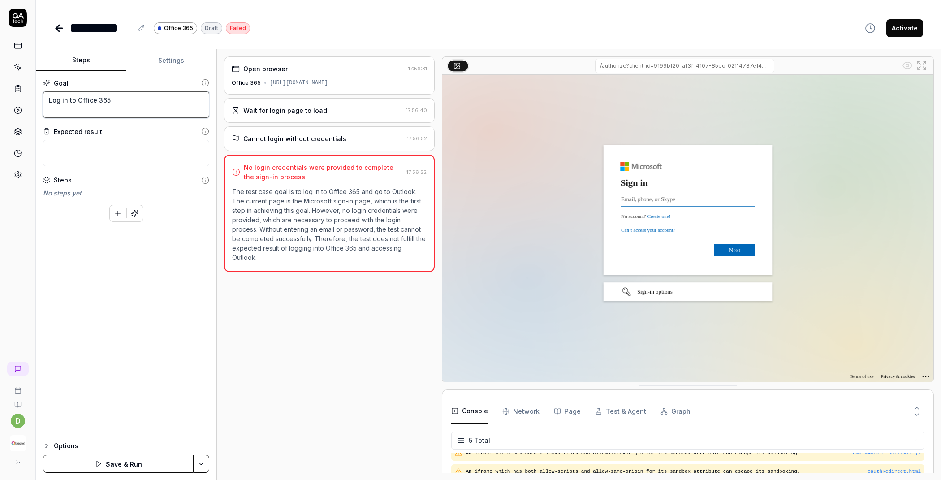
type textarea "*"
type textarea "Log in to Office 365"
click at [134, 461] on button "Save & Run" at bounding box center [118, 464] width 151 height 18
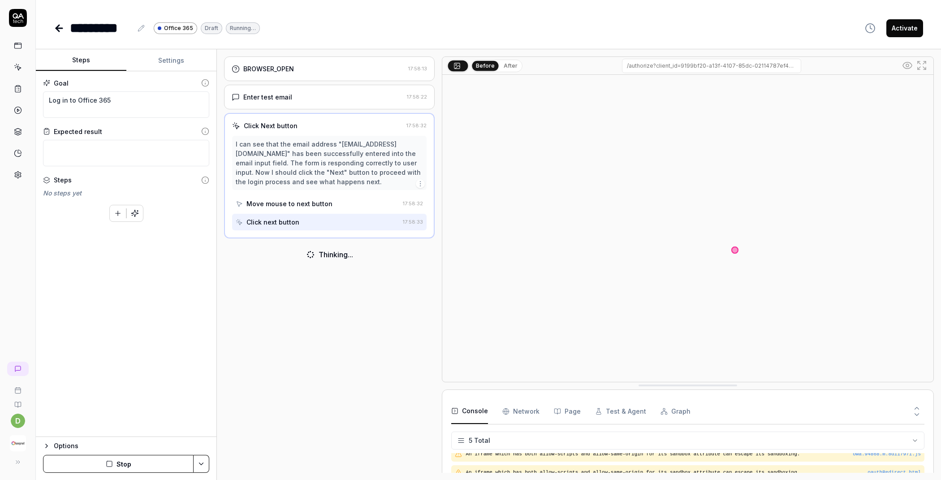
scroll to position [25, 0]
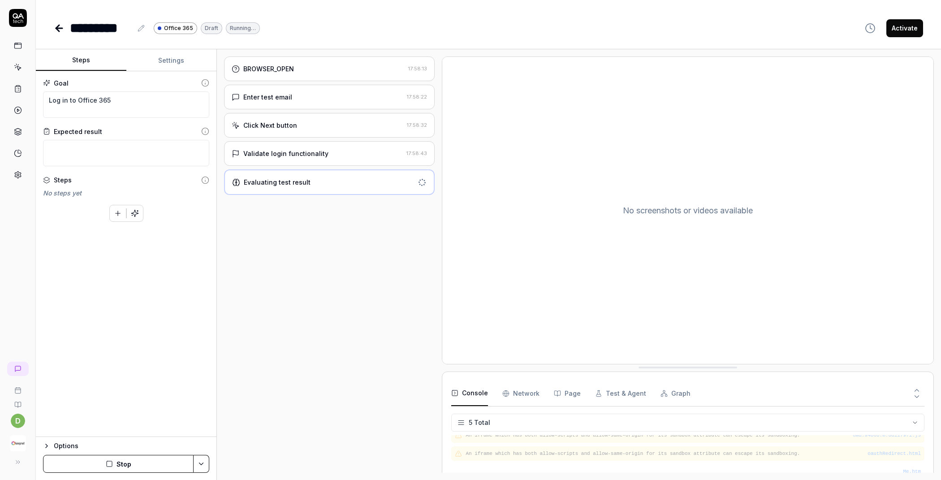
click at [308, 152] on div "Validate login functionality" at bounding box center [285, 153] width 85 height 9
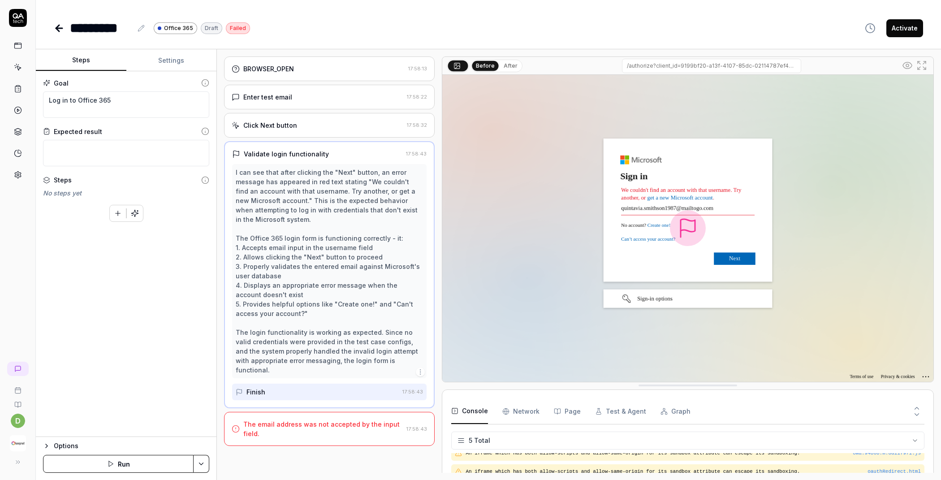
click at [184, 67] on button "Settings" at bounding box center [171, 61] width 91 height 22
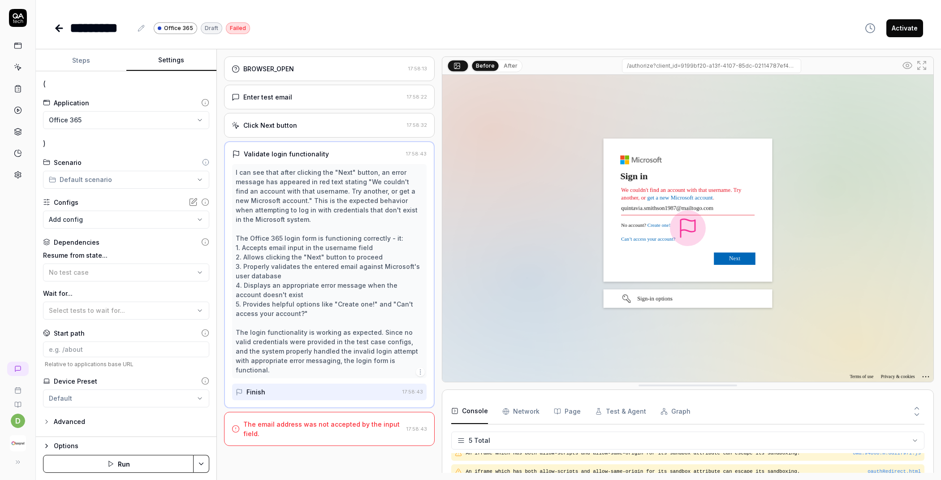
click at [120, 220] on body "**********" at bounding box center [470, 240] width 941 height 480
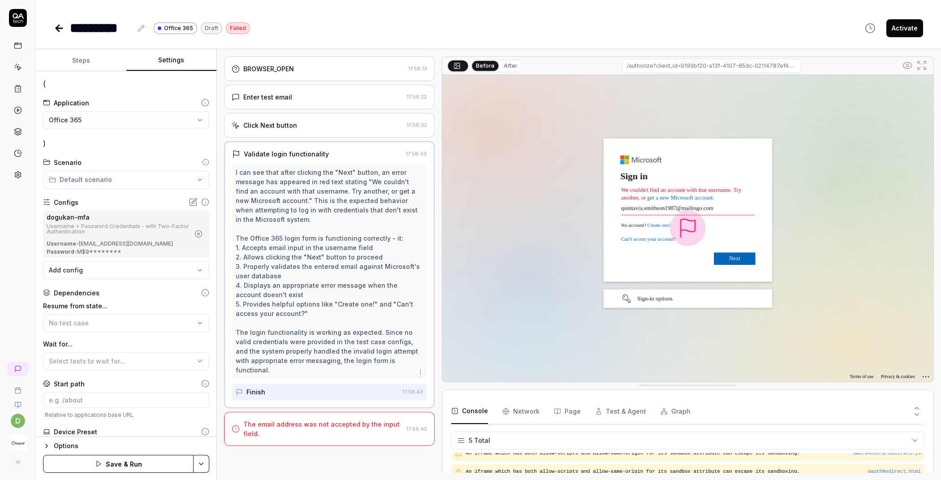
click at [117, 459] on button "Save & Run" at bounding box center [118, 464] width 151 height 18
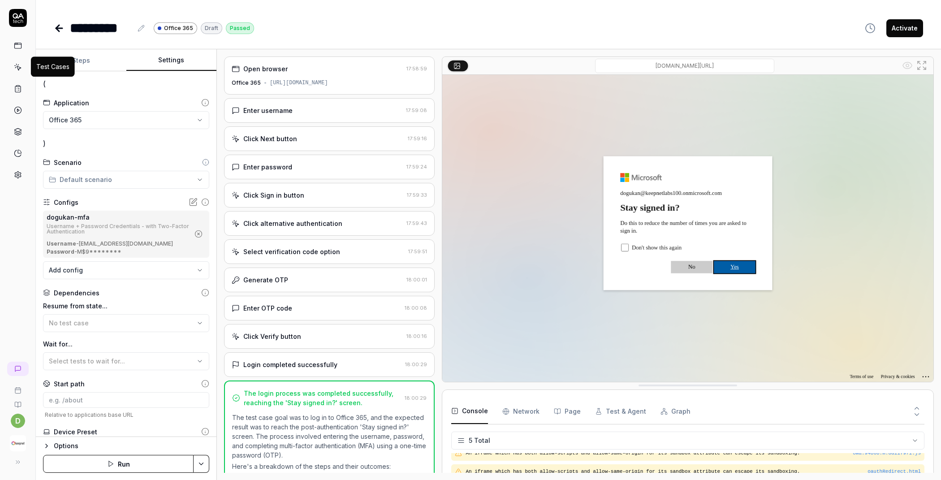
click at [17, 69] on icon at bounding box center [18, 67] width 8 height 8
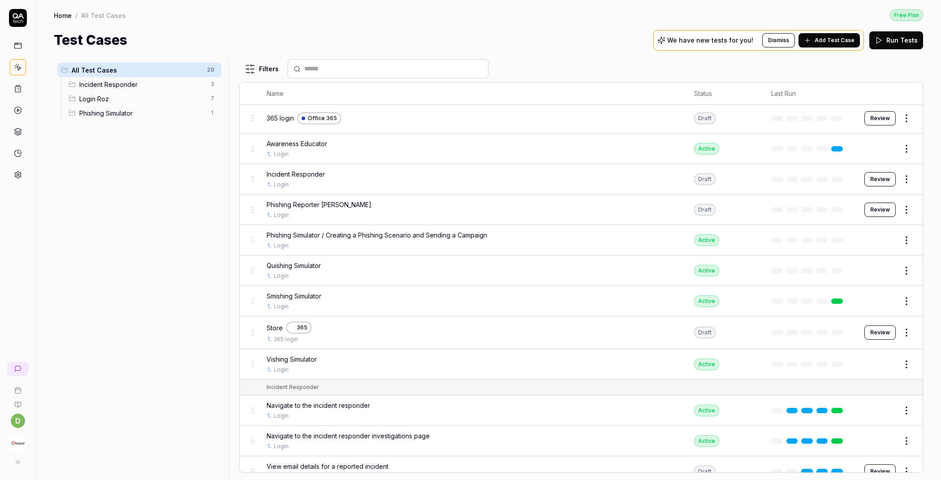
scroll to position [2, 0]
click at [323, 329] on div "Store 365" at bounding box center [472, 327] width 410 height 12
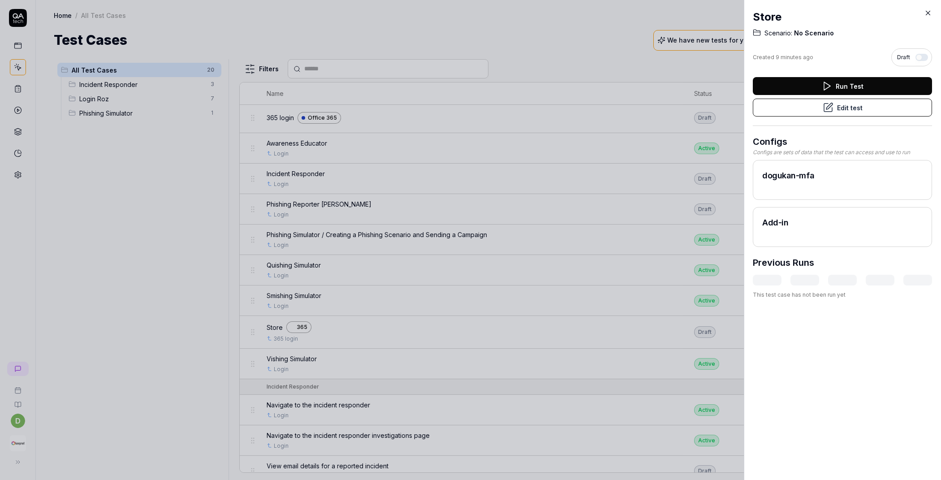
click at [867, 110] on button "Edit test" at bounding box center [842, 108] width 179 height 18
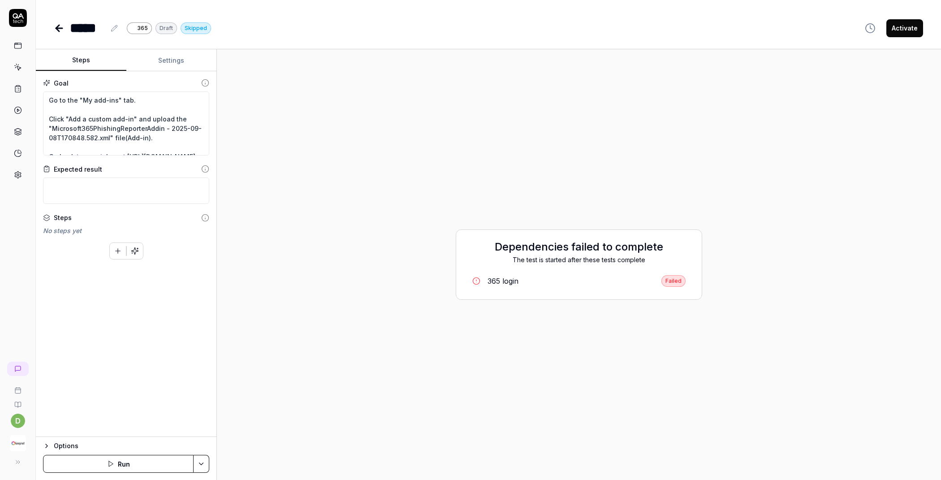
click at [120, 465] on button "Run" at bounding box center [118, 464] width 151 height 18
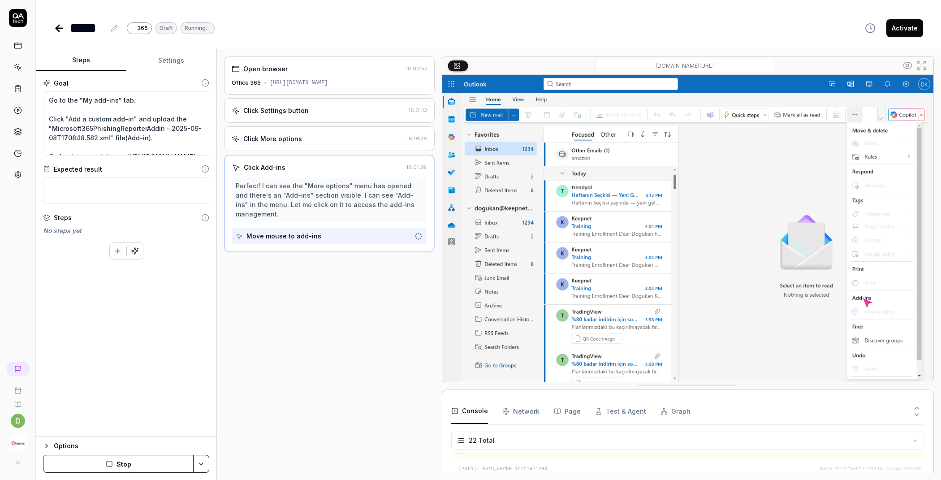
scroll to position [355, 0]
click at [315, 115] on div "Click Settings button 18:01:13" at bounding box center [329, 110] width 211 height 25
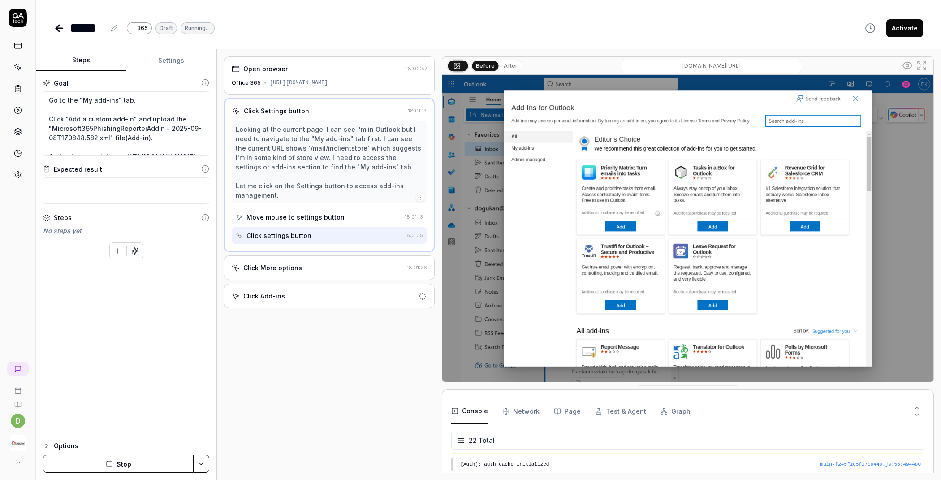
click at [296, 265] on div "Click More options" at bounding box center [272, 267] width 59 height 9
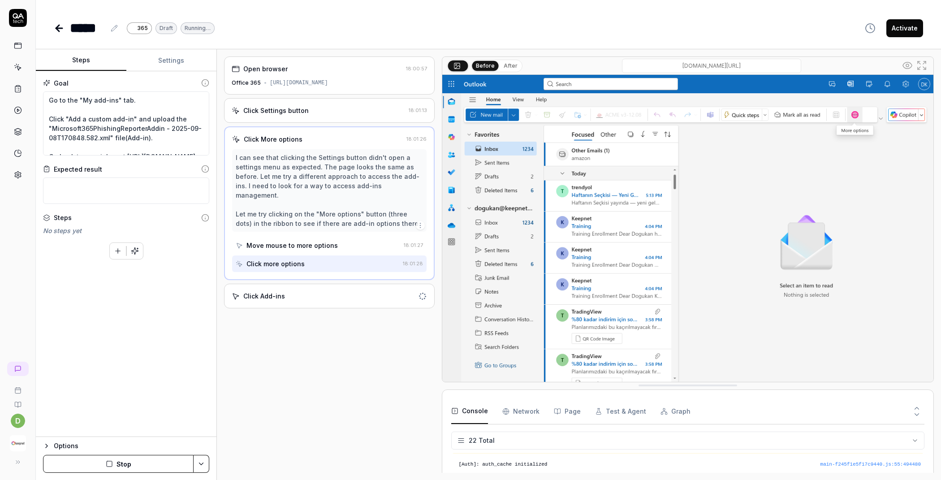
click at [312, 291] on div "Click Add-ins" at bounding box center [323, 295] width 183 height 9
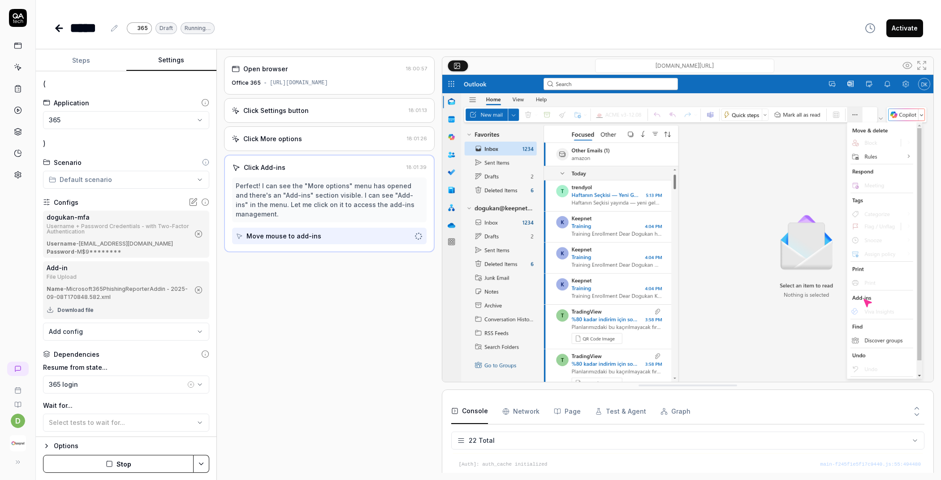
click at [183, 64] on button "Settings" at bounding box center [171, 61] width 91 height 22
click at [92, 63] on button "Steps" at bounding box center [81, 61] width 91 height 22
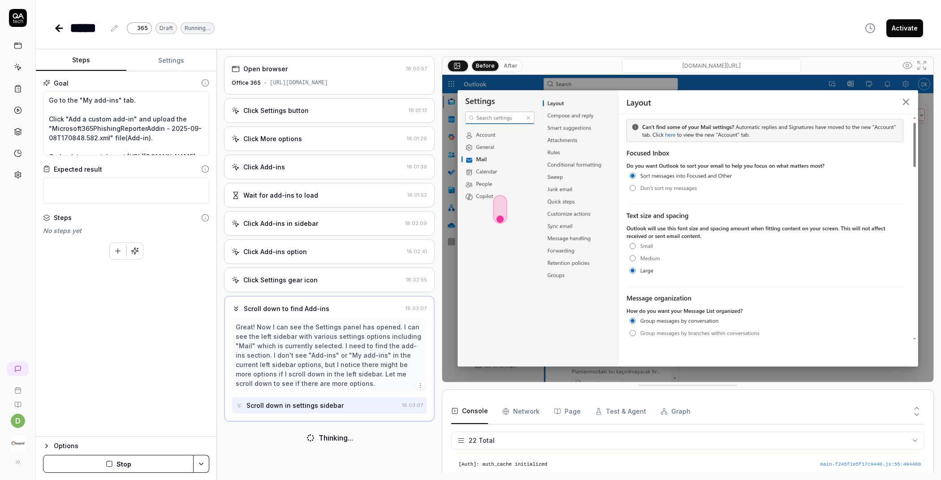
click at [511, 69] on button "After" at bounding box center [510, 66] width 21 height 10
click at [114, 472] on button "Stop" at bounding box center [118, 464] width 151 height 18
click at [137, 253] on icon "button" at bounding box center [135, 251] width 8 height 8
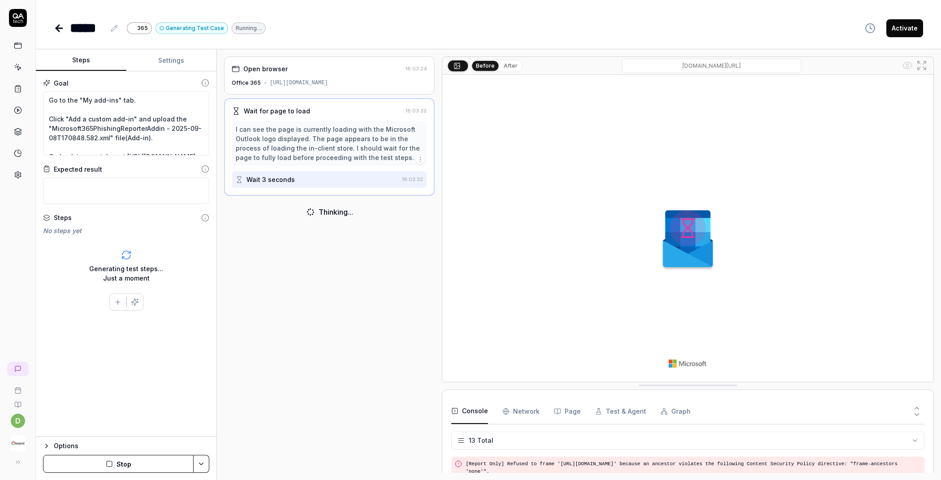
scroll to position [185, 0]
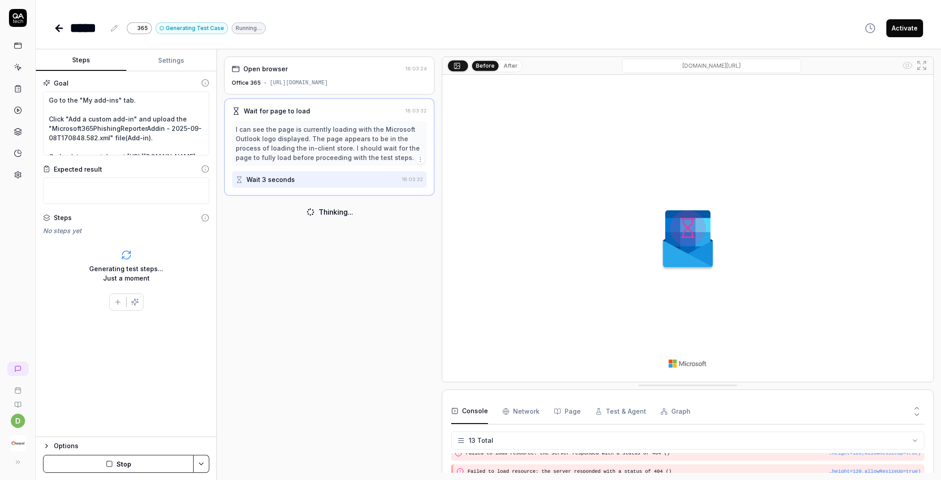
click at [514, 61] on button "After" at bounding box center [510, 66] width 21 height 10
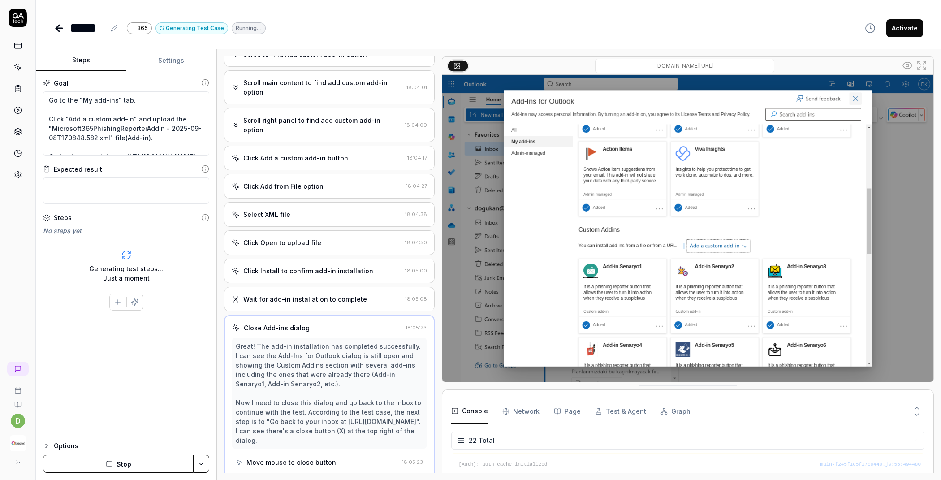
scroll to position [119, 0]
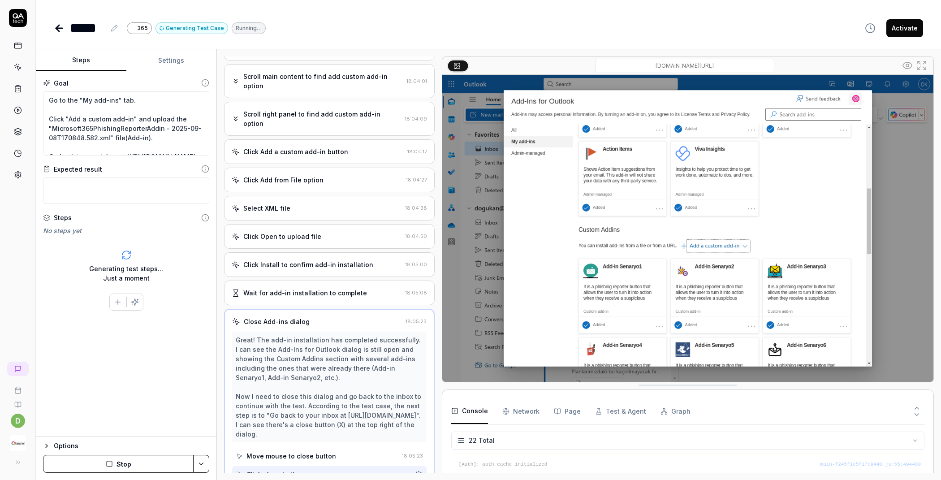
click at [330, 178] on div "Click Add from File option" at bounding box center [317, 179] width 171 height 9
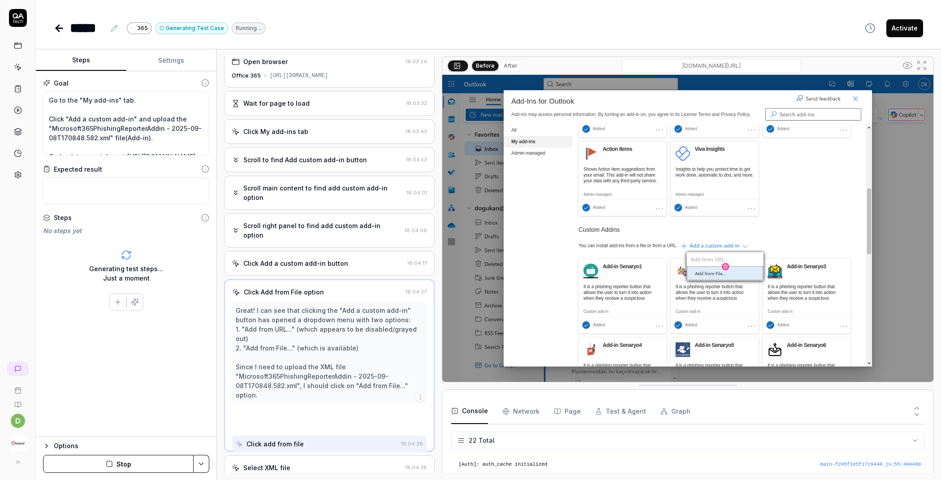
scroll to position [0, 0]
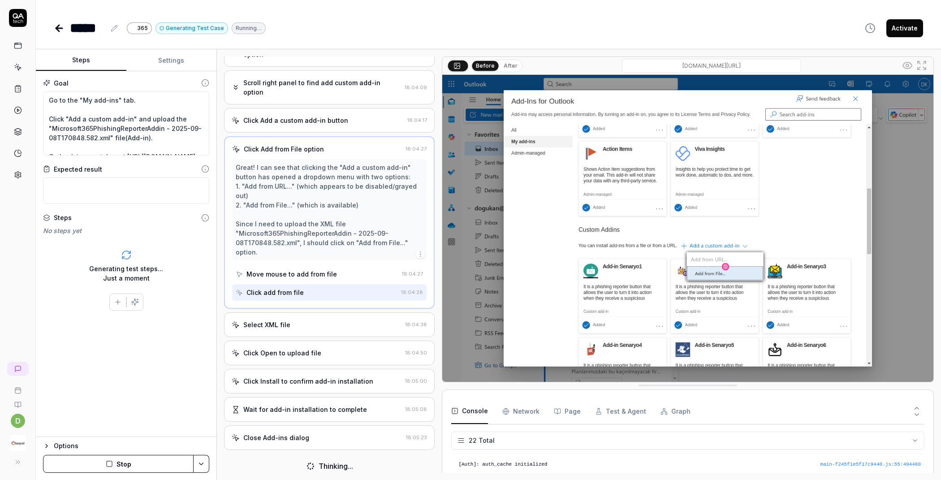
click at [311, 325] on div "Select XML file" at bounding box center [317, 324] width 170 height 9
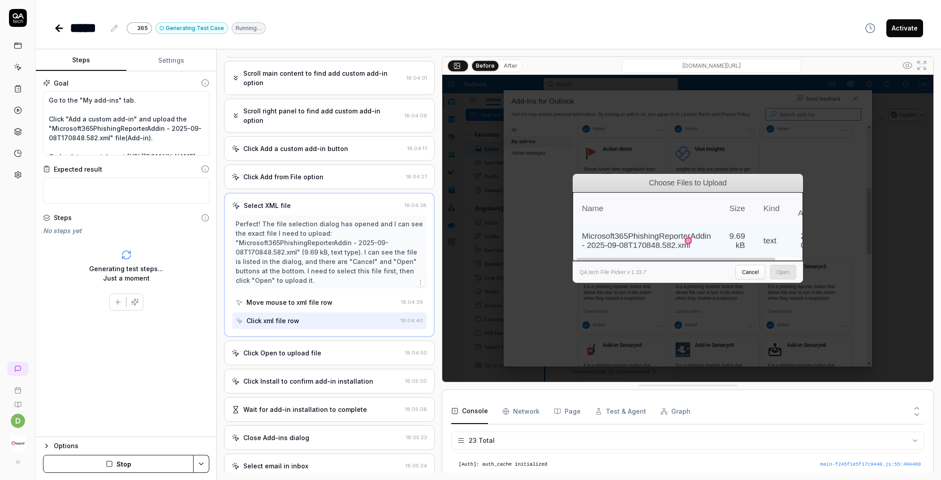
scroll to position [374, 0]
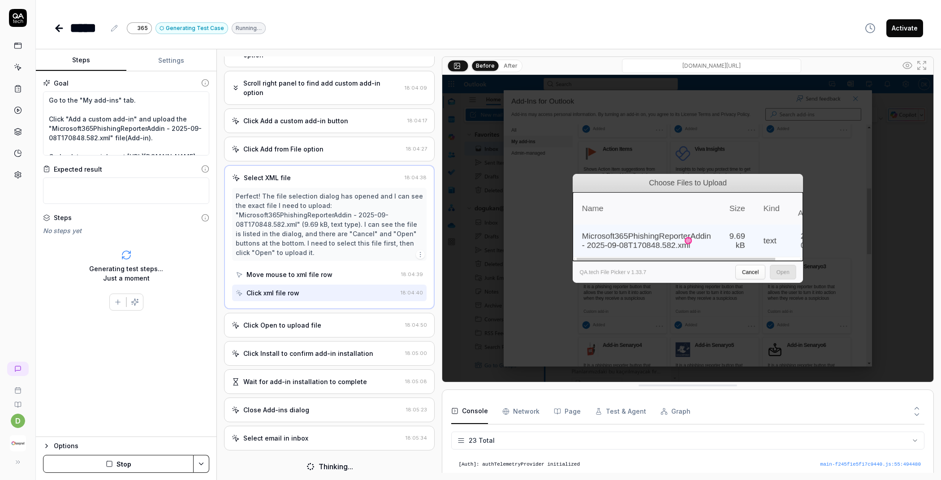
click at [305, 442] on div "Select email in inbox 18:05:34" at bounding box center [329, 438] width 211 height 25
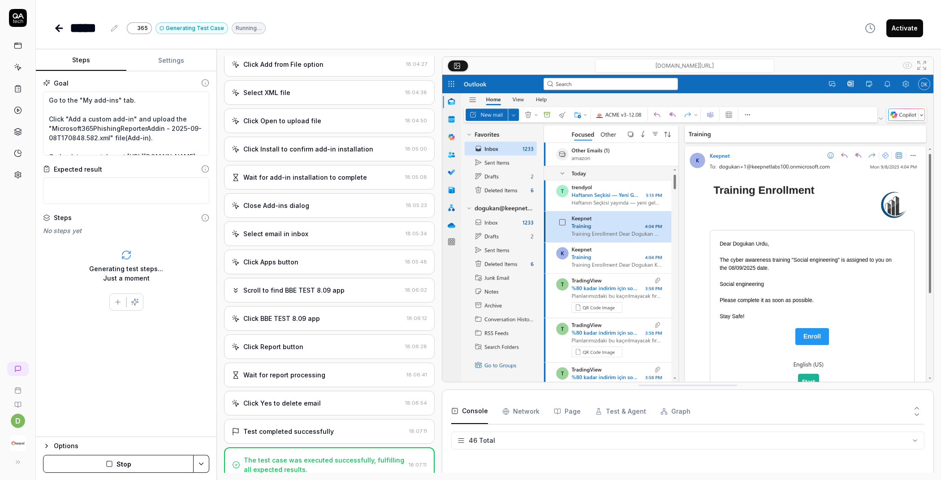
scroll to position [791, 0]
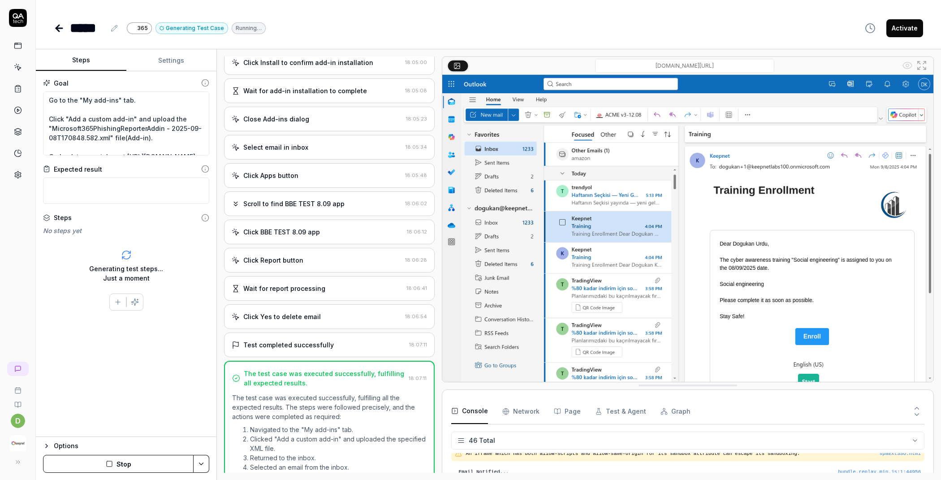
click at [334, 312] on div "Click Yes to delete email" at bounding box center [317, 316] width 170 height 9
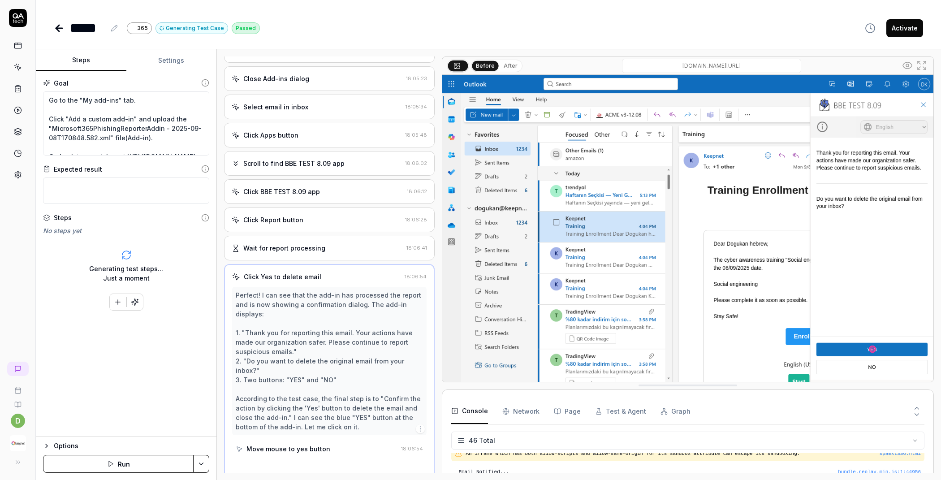
type textarea "*"
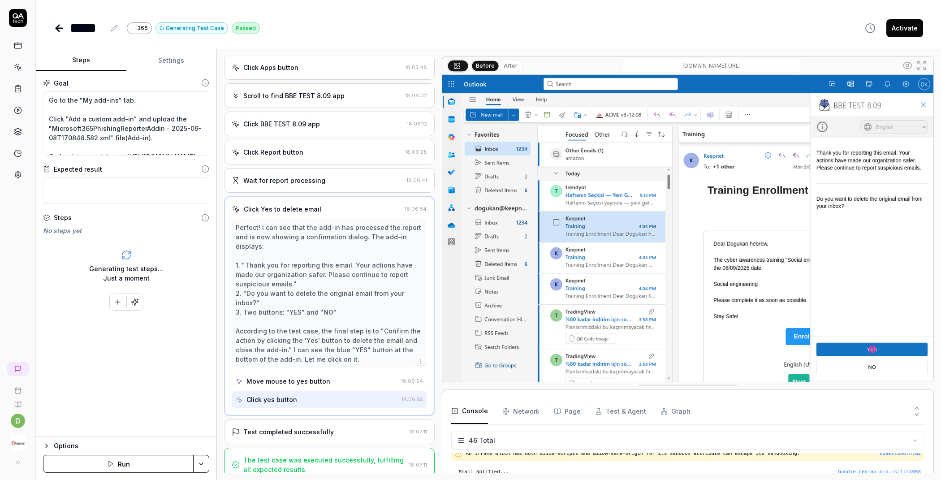
click at [307, 455] on div "The test case was executed successfully, fulfilling all expected results." at bounding box center [324, 464] width 162 height 19
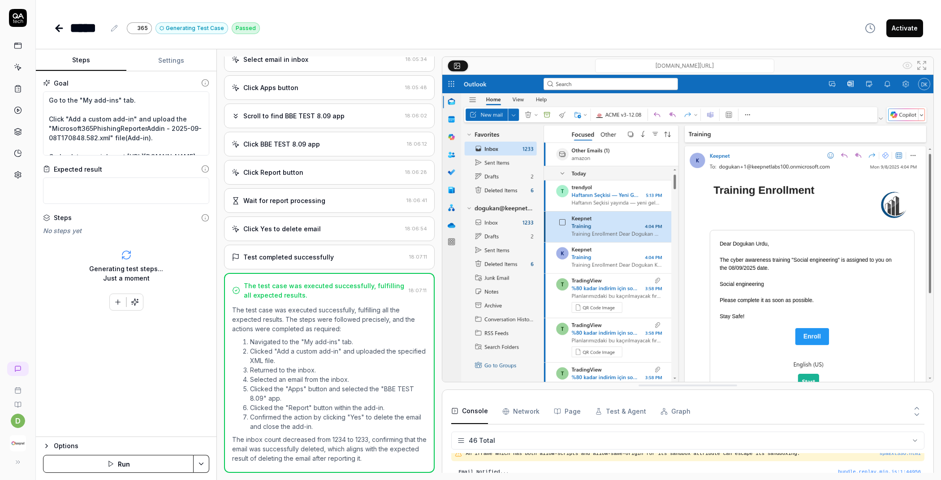
scroll to position [400, 0]
